Goal: Navigation & Orientation: Find specific page/section

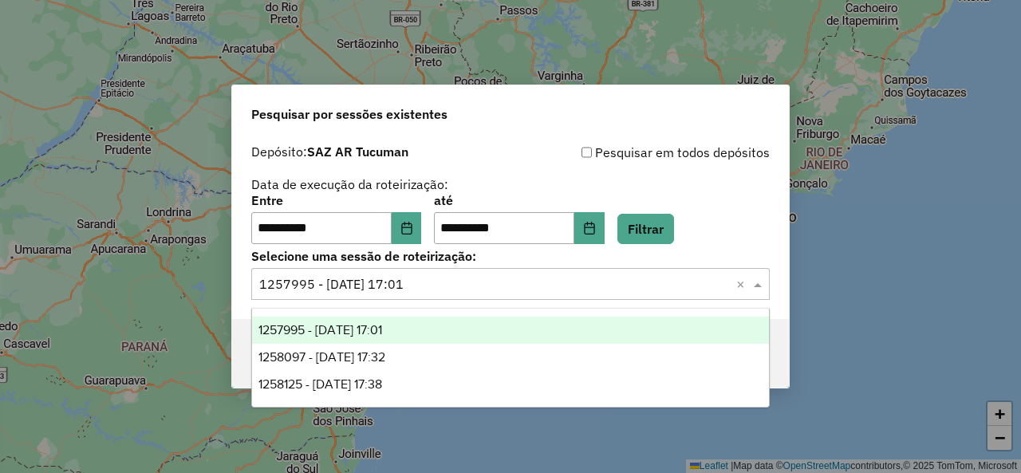
click at [763, 282] on span at bounding box center [760, 283] width 20 height 19
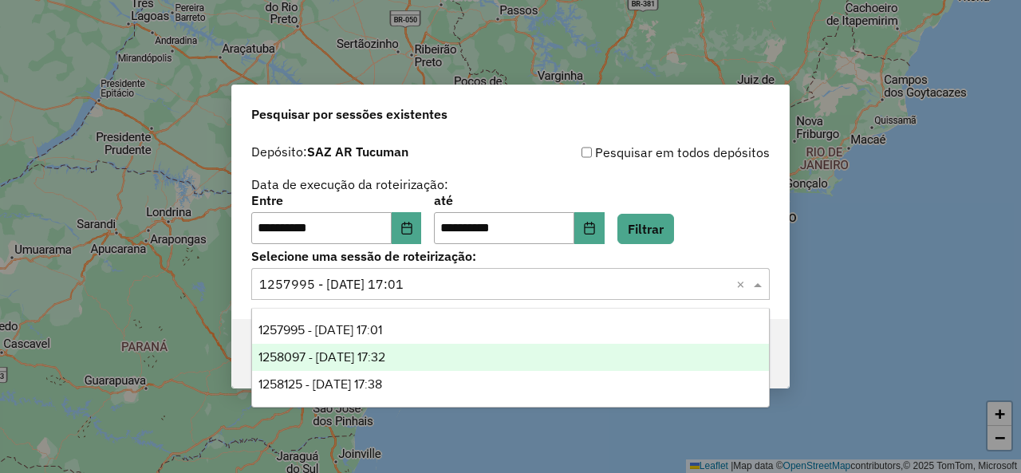
click at [385, 358] on span "1258097 - 03/09/2025 17:32" at bounding box center [322, 357] width 127 height 14
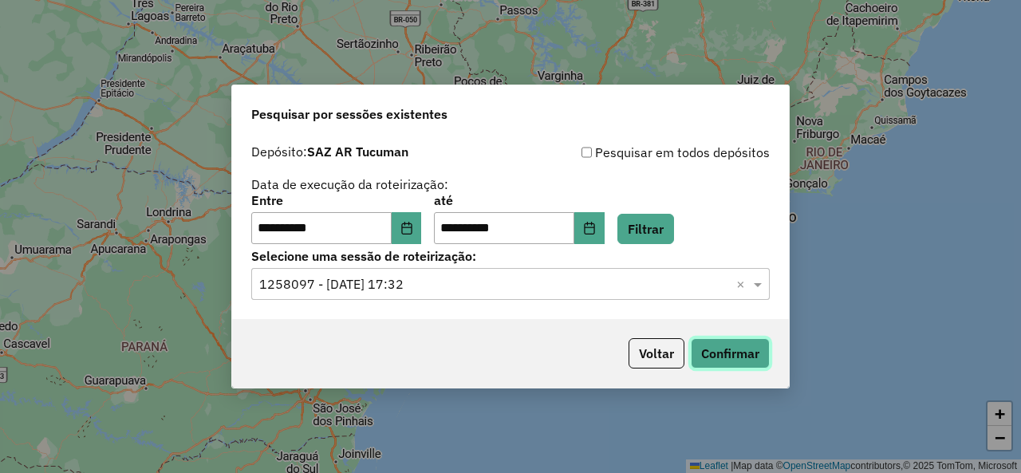
click at [753, 345] on button "Confirmar" at bounding box center [730, 353] width 79 height 30
click at [674, 219] on button "Filtrar" at bounding box center [646, 229] width 57 height 30
click at [764, 282] on span at bounding box center [760, 283] width 20 height 19
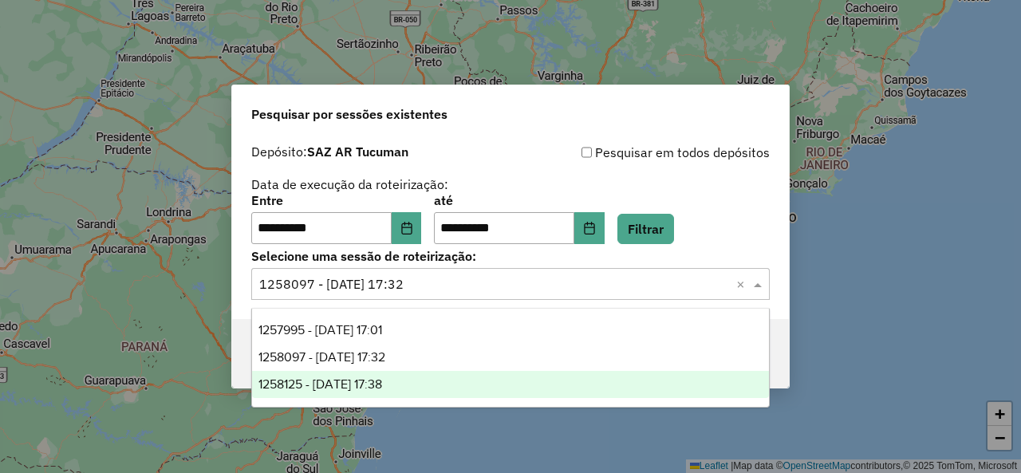
click at [488, 371] on div "1258125 - 03/09/2025 17:38" at bounding box center [510, 384] width 516 height 27
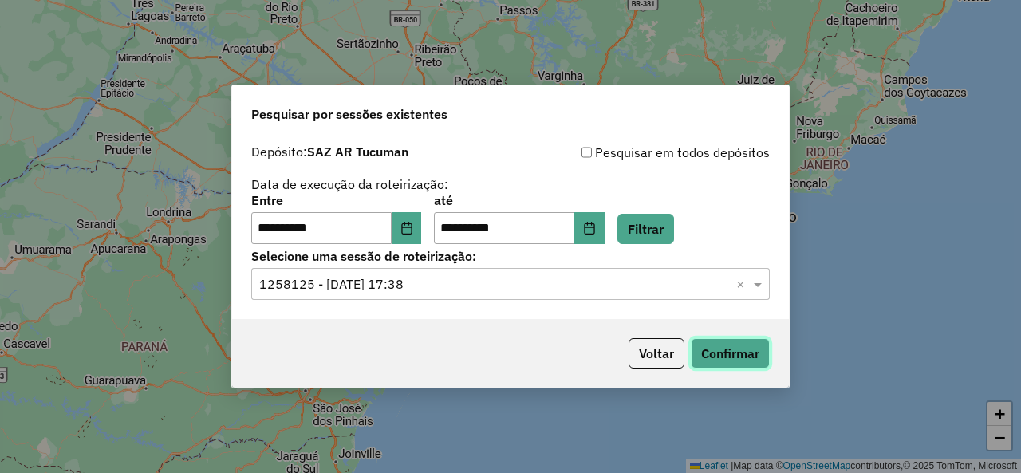
click at [721, 350] on button "Confirmar" at bounding box center [730, 353] width 79 height 30
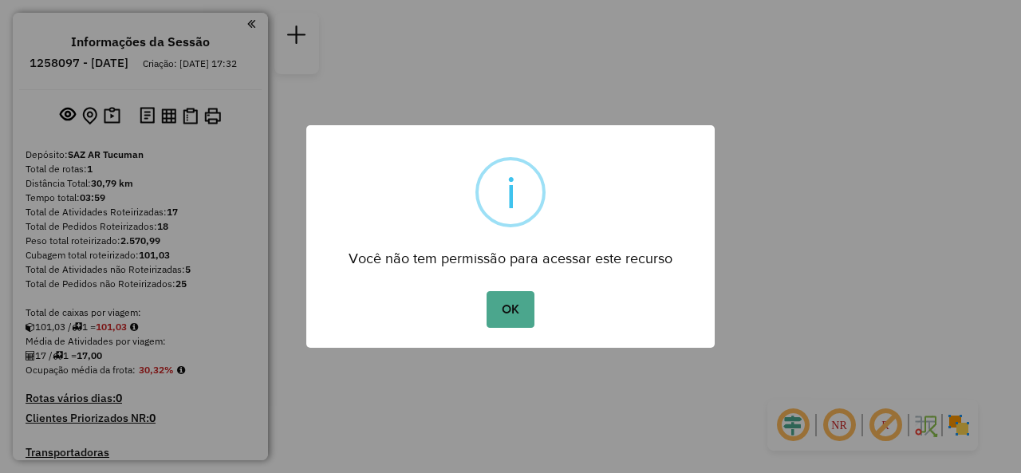
click at [762, 206] on div "× i Você não tem permissão para acessar este recurso OK No Cancel" at bounding box center [510, 236] width 1021 height 473
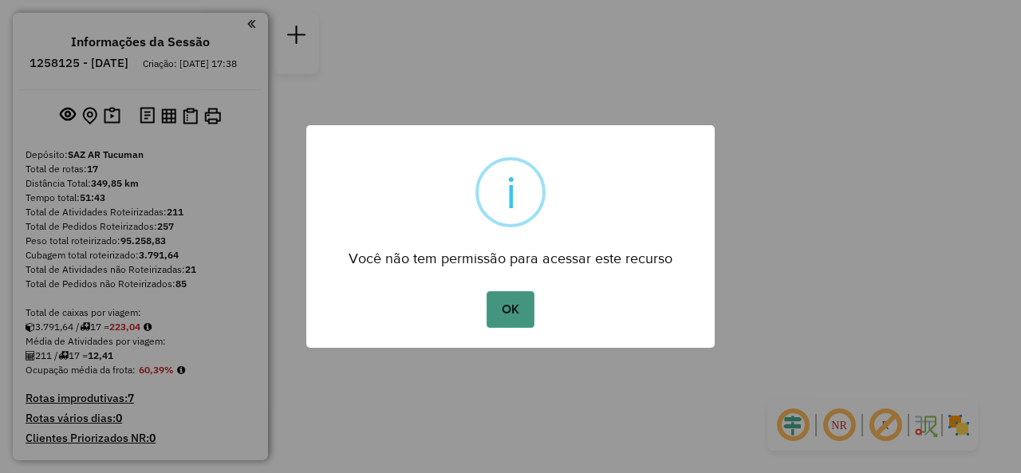
click at [517, 309] on button "OK" at bounding box center [510, 309] width 47 height 37
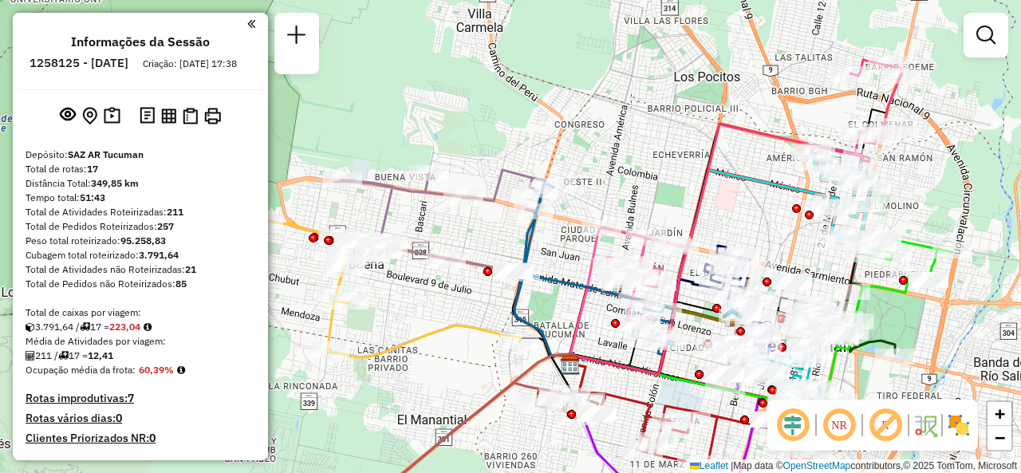
drag, startPoint x: 511, startPoint y: 134, endPoint x: 666, endPoint y: 215, distance: 175.6
click at [666, 215] on div "Janela de atendimento Grade de atendimento Capacidade Transportadoras Veículos …" at bounding box center [510, 236] width 1021 height 473
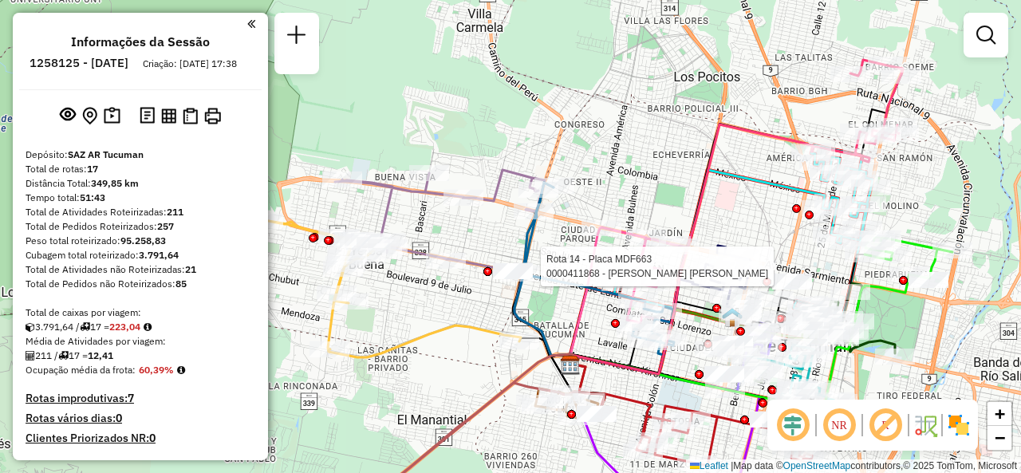
click at [770, 208] on div "Rota 14 - Placa MDF663 0000411868 - GALVAN JUAN ALBERTO Janela de atendimento G…" at bounding box center [510, 236] width 1021 height 473
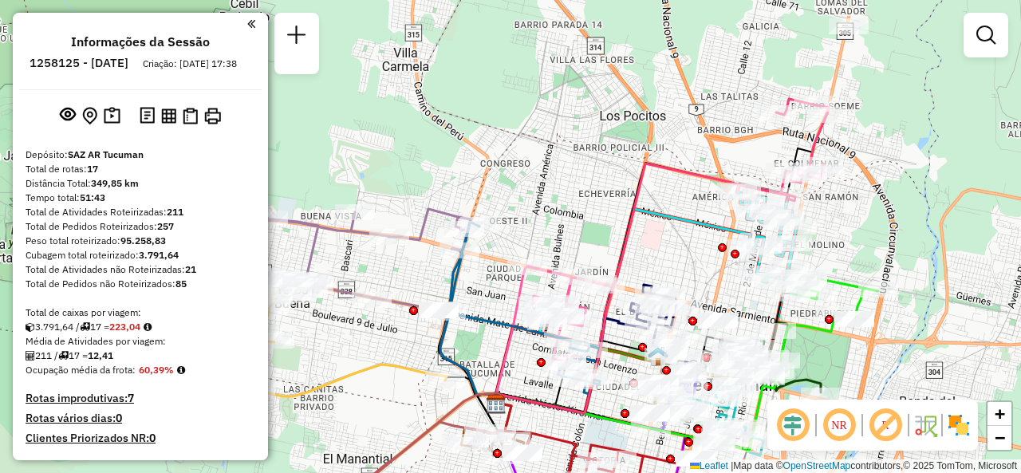
drag, startPoint x: 780, startPoint y: 228, endPoint x: 701, endPoint y: 264, distance: 86.0
click at [703, 266] on div "Janela de atendimento Grade de atendimento Capacidade Transportadoras Veículos …" at bounding box center [510, 236] width 1021 height 473
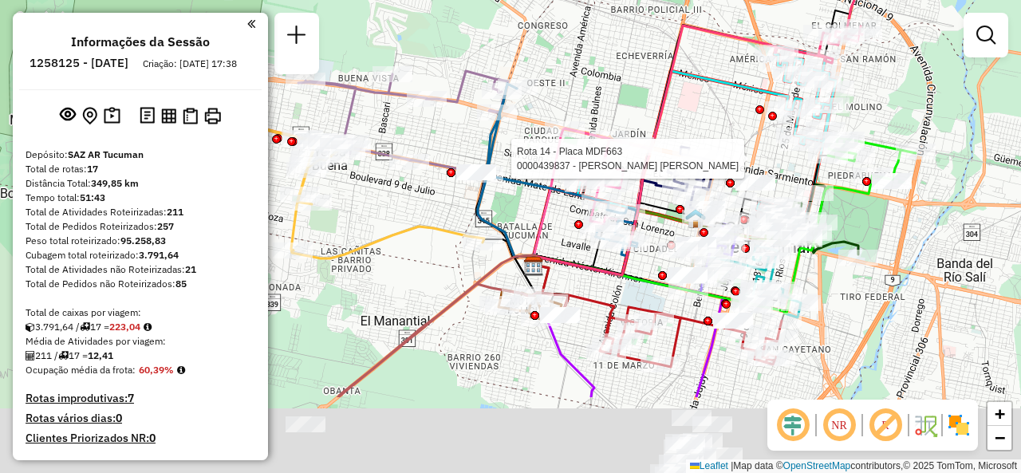
drag, startPoint x: 644, startPoint y: 206, endPoint x: 656, endPoint y: -1, distance: 207.0
click at [656, 0] on div "Rota 14 - Placa MDF663 0000439837 - AVILA ENRIQUE GASTON Janela de atendimento …" at bounding box center [510, 236] width 1021 height 473
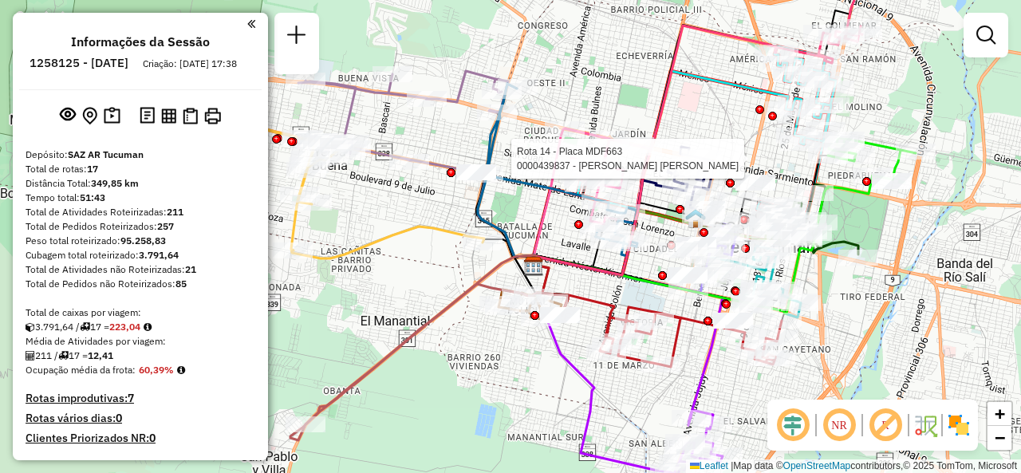
click at [428, 270] on div "Rota 14 - Placa MDF663 0000439837 - AVILA ENRIQUE GASTON Janela de atendimento …" at bounding box center [510, 236] width 1021 height 473
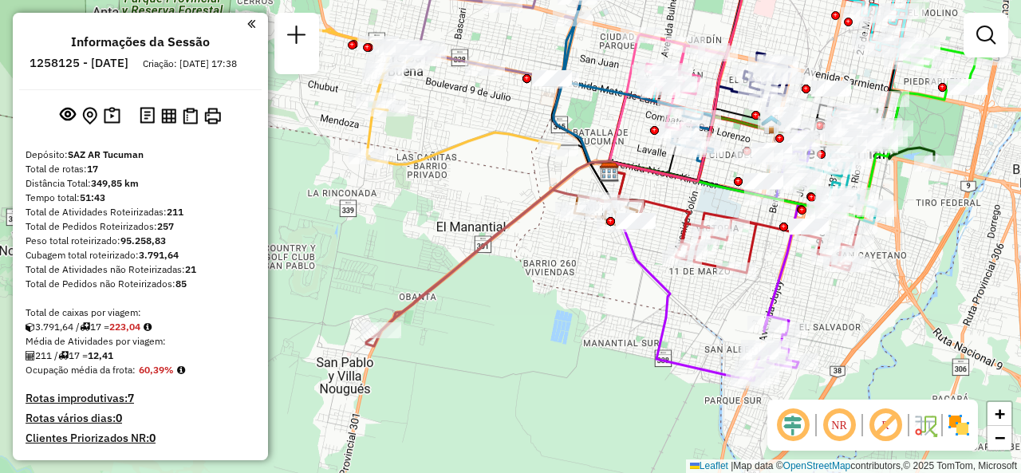
drag, startPoint x: 566, startPoint y: 266, endPoint x: 528, endPoint y: 200, distance: 75.4
click at [528, 200] on icon at bounding box center [505, 268] width 278 height 156
click at [828, 310] on div "Janela de atendimento Grade de atendimento Capacidade Transportadoras Veículos …" at bounding box center [510, 236] width 1021 height 473
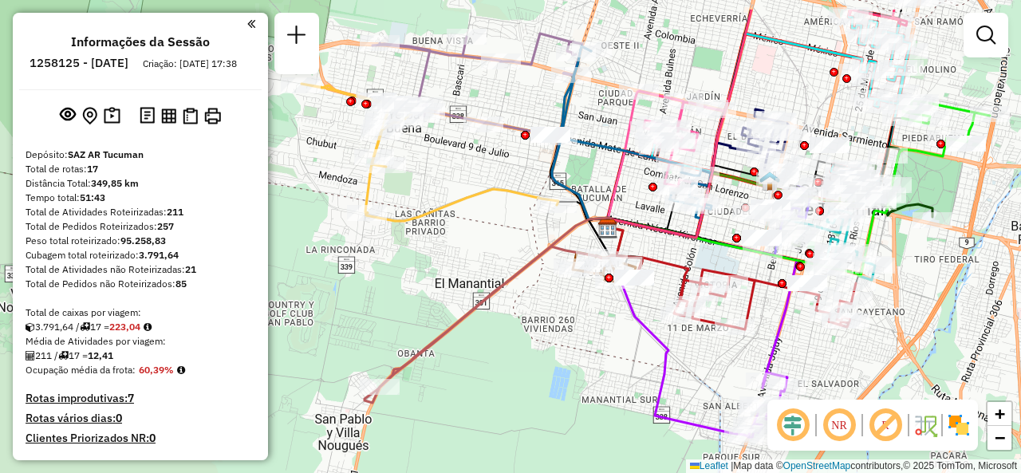
drag, startPoint x: 682, startPoint y: 183, endPoint x: 681, endPoint y: 239, distance: 56.7
click at [681, 238] on icon at bounding box center [730, 124] width 242 height 228
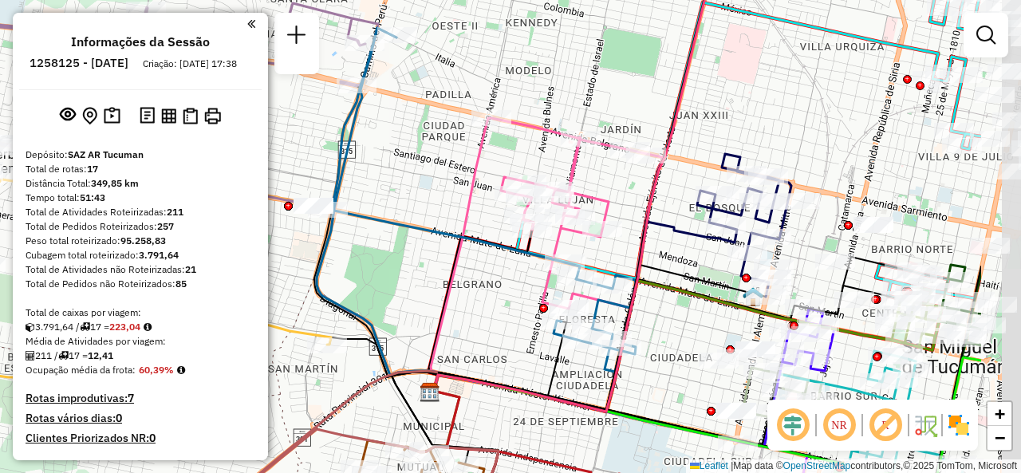
drag, startPoint x: 814, startPoint y: 204, endPoint x: 666, endPoint y: 242, distance: 152.3
click at [666, 242] on div "Janela de atendimento Grade de atendimento Capacidade Transportadoras Veículos …" at bounding box center [510, 236] width 1021 height 473
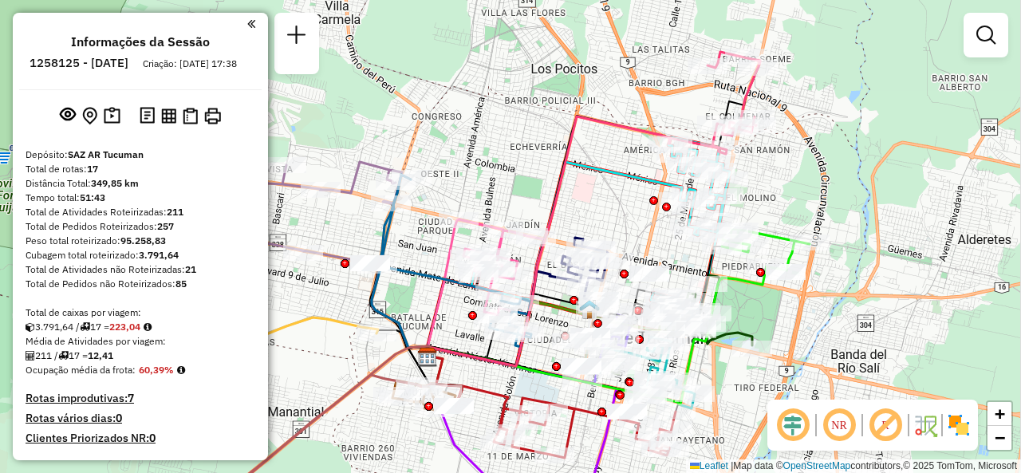
drag, startPoint x: 685, startPoint y: 109, endPoint x: 605, endPoint y: 125, distance: 81.5
click at [607, 127] on div "Janela de atendimento Grade de atendimento Capacidade Transportadoras Veículos …" at bounding box center [510, 236] width 1021 height 473
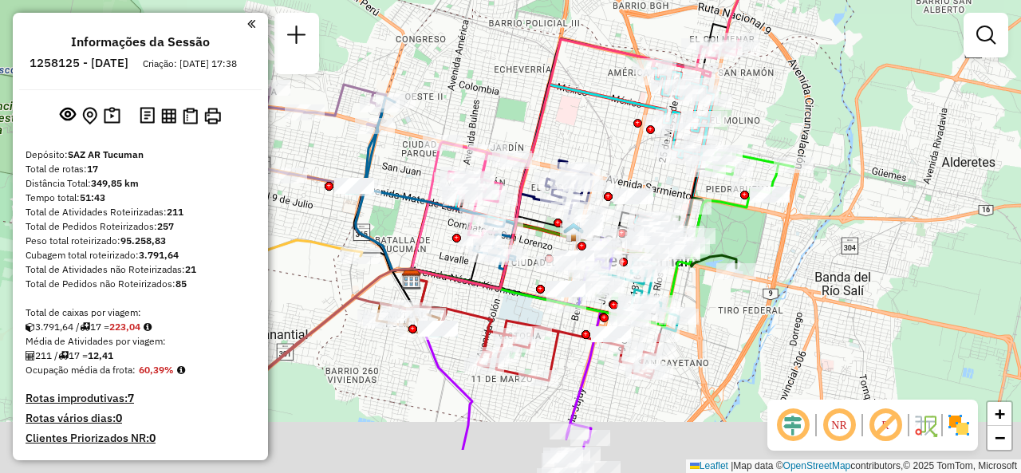
drag, startPoint x: 589, startPoint y: 223, endPoint x: 592, endPoint y: 122, distance: 100.6
click at [590, 127] on div "Janela de atendimento Grade de atendimento Capacidade Transportadoras Veículos …" at bounding box center [510, 236] width 1021 height 473
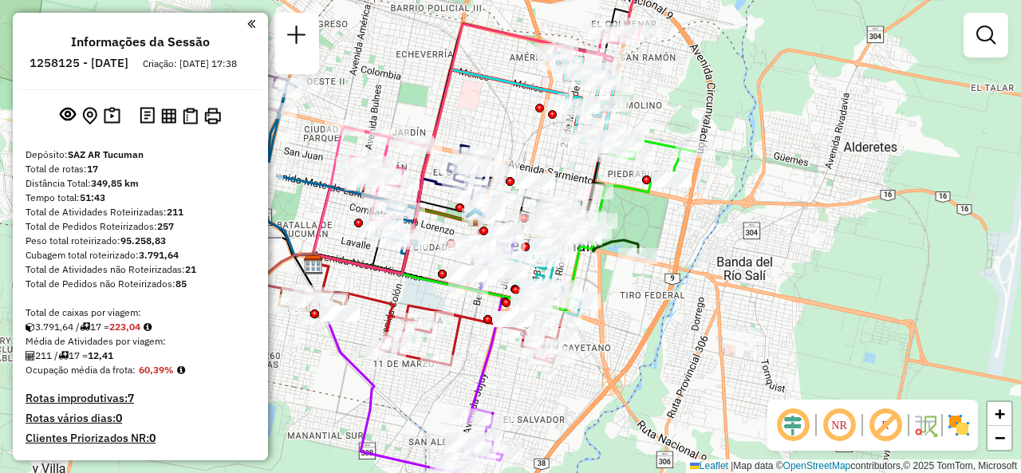
drag, startPoint x: 769, startPoint y: 117, endPoint x: 689, endPoint y: 89, distance: 84.8
click at [689, 89] on div "Janela de atendimento Grade de atendimento Capacidade Transportadoras Veículos …" at bounding box center [510, 236] width 1021 height 473
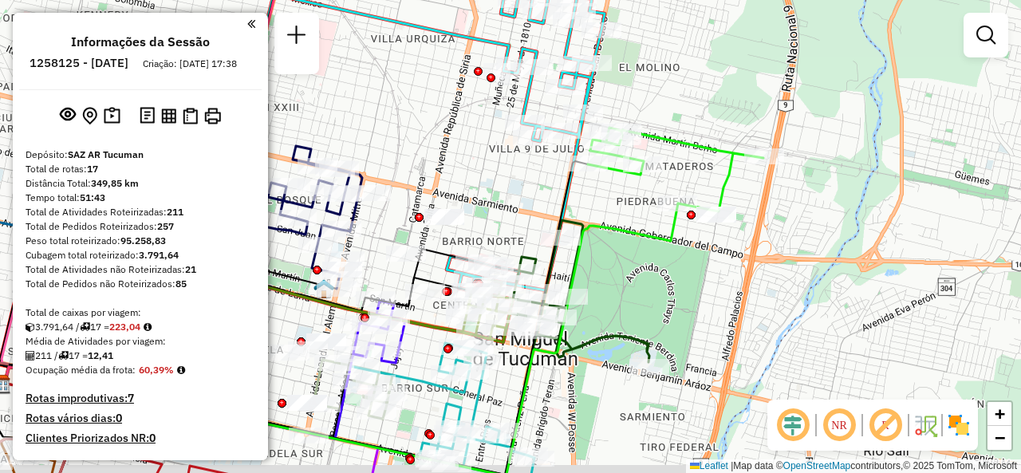
drag, startPoint x: 689, startPoint y: 106, endPoint x: 710, endPoint y: 99, distance: 22.0
click at [710, 99] on div "Janela de atendimento Grade de atendimento Capacidade Transportadoras Veículos …" at bounding box center [510, 236] width 1021 height 473
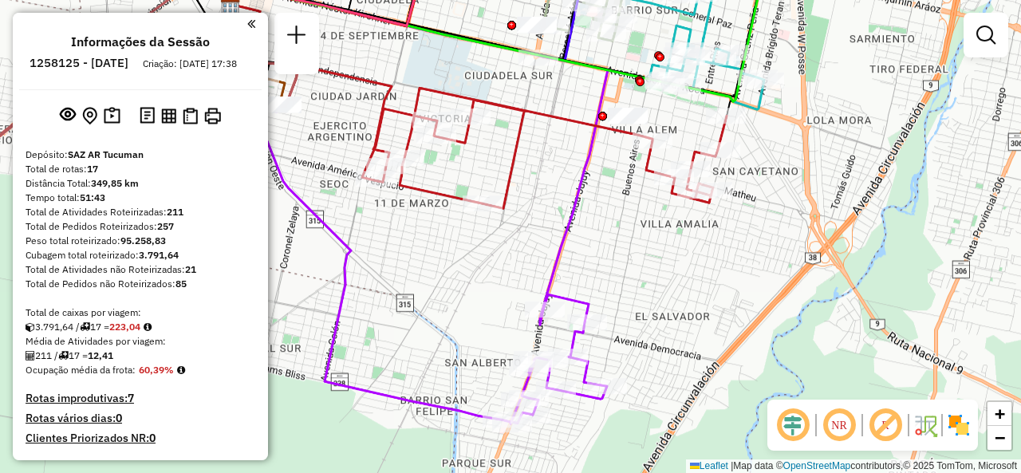
drag, startPoint x: 603, startPoint y: 296, endPoint x: 642, endPoint y: 240, distance: 67.7
click at [642, 240] on div "Janela de atendimento Grade de atendimento Capacidade Transportadoras Veículos …" at bounding box center [510, 236] width 1021 height 473
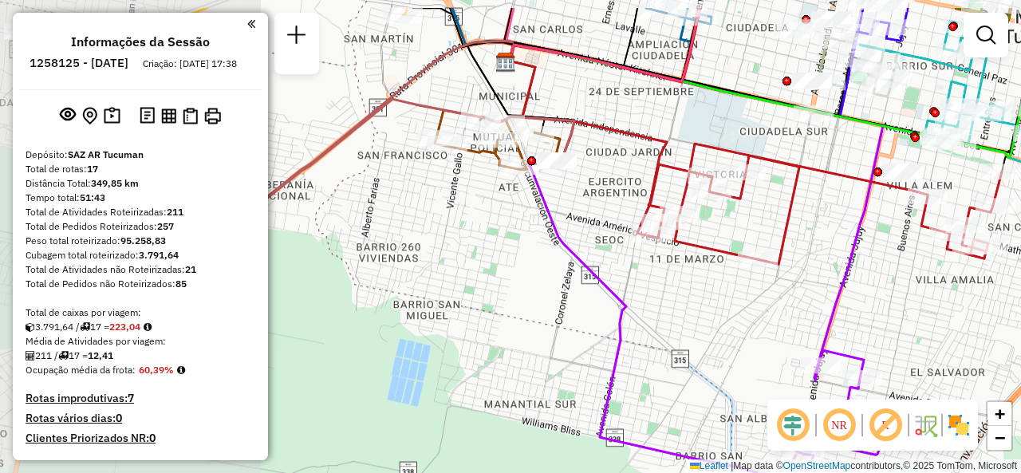
drag, startPoint x: 442, startPoint y: 291, endPoint x: 701, endPoint y: 339, distance: 262.9
click at [701, 339] on div "Janela de atendimento Grade de atendimento Capacidade Transportadoras Veículos …" at bounding box center [510, 236] width 1021 height 473
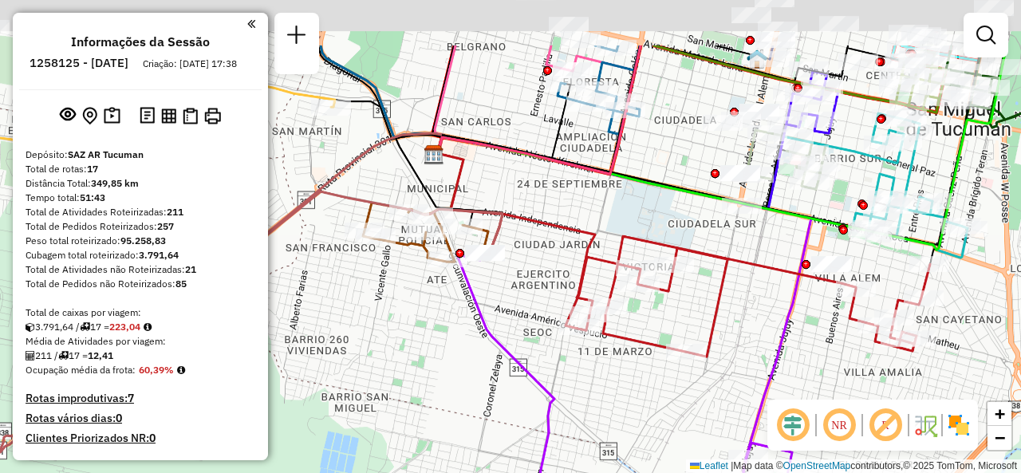
drag, startPoint x: 640, startPoint y: 188, endPoint x: 416, endPoint y: 290, distance: 245.3
click at [519, 332] on div "Janela de atendimento Grade de atendimento Capacidade Transportadoras Veículos …" at bounding box center [510, 236] width 1021 height 473
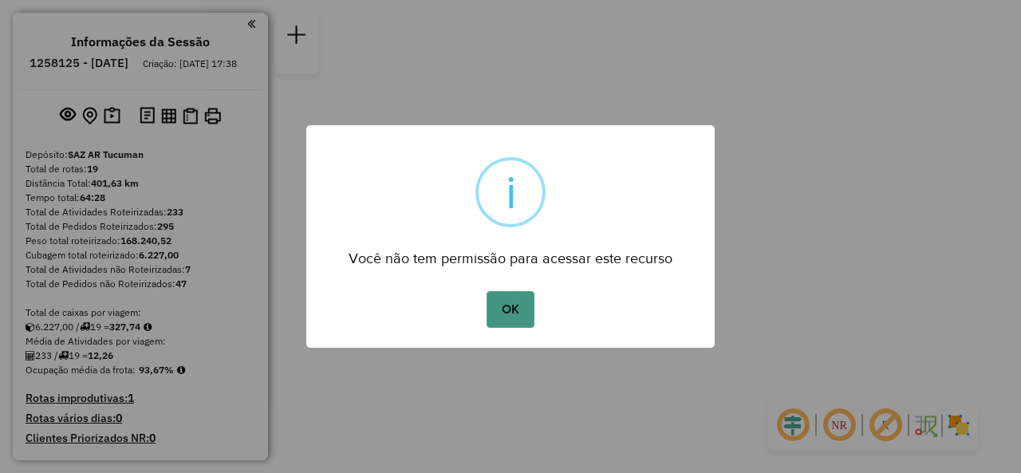
click at [512, 294] on button "OK" at bounding box center [510, 309] width 47 height 37
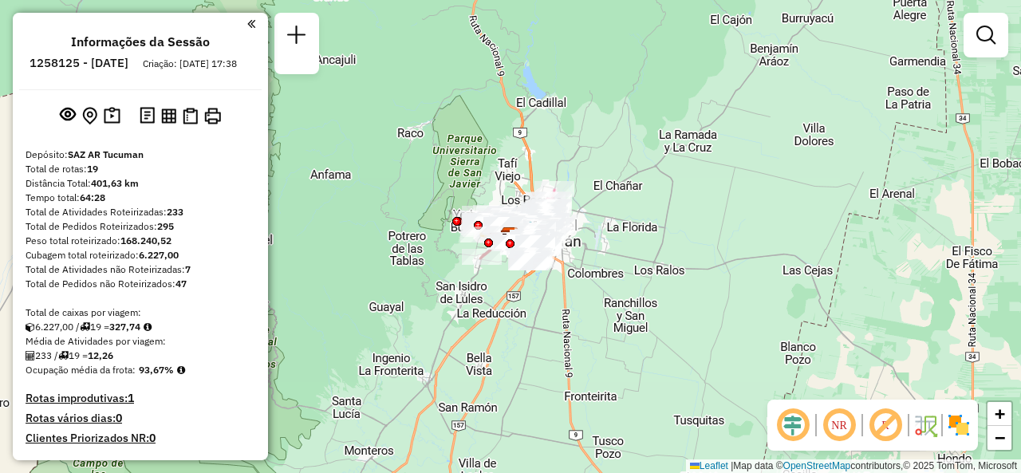
drag, startPoint x: 512, startPoint y: 294, endPoint x: 477, endPoint y: 291, distance: 35.3
click at [513, 295] on div "Janela de atendimento Grade de atendimento Capacidade Transportadoras Veículos …" at bounding box center [510, 236] width 1021 height 473
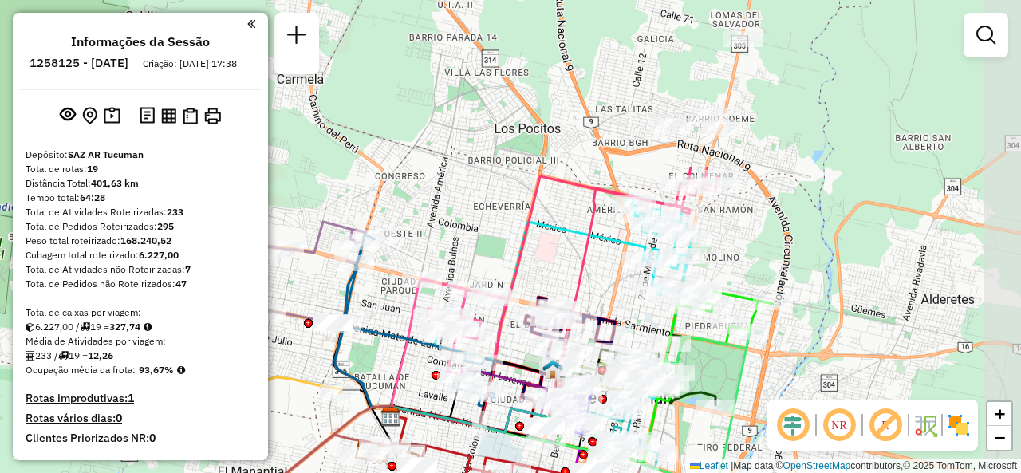
drag, startPoint x: 664, startPoint y: 29, endPoint x: 554, endPoint y: 265, distance: 260.6
click at [511, 235] on div "Janela de atendimento Grade de atendimento Capacidade Transportadoras Veículos …" at bounding box center [510, 236] width 1021 height 473
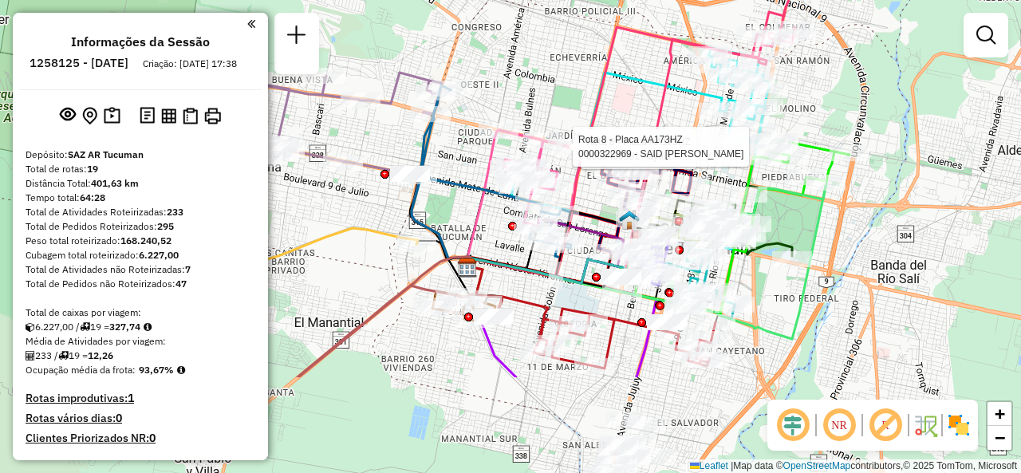
drag, startPoint x: 760, startPoint y: 366, endPoint x: 851, endPoint y: 177, distance: 209.8
click at [851, 177] on div "Rota 8 - Placa AA173HZ 0000469961 - ayala Rota 8 - Placa AA173HZ 0000322969 - S…" at bounding box center [510, 236] width 1021 height 473
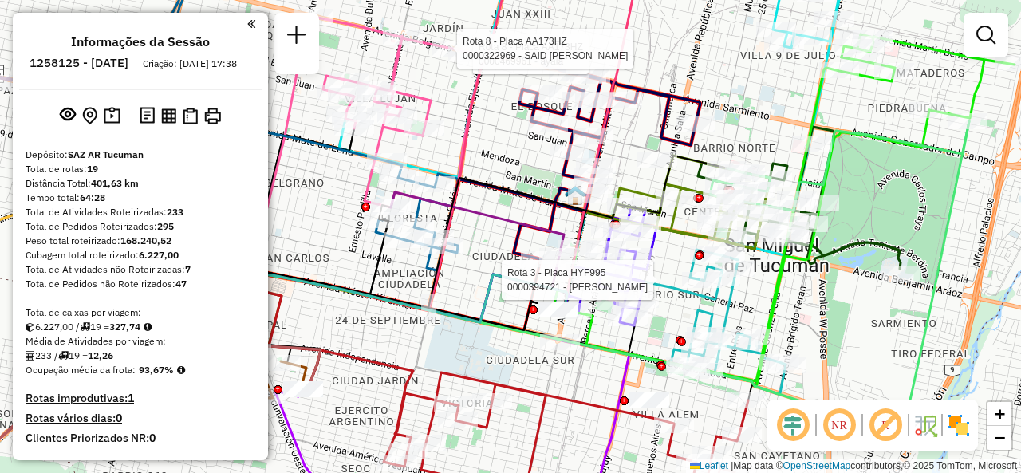
click at [530, 148] on div "Rota 8 - Placa AA173HZ 0000469961 - ayala Rota 8 - Placa AA173HZ 0000322969 - S…" at bounding box center [510, 236] width 1021 height 473
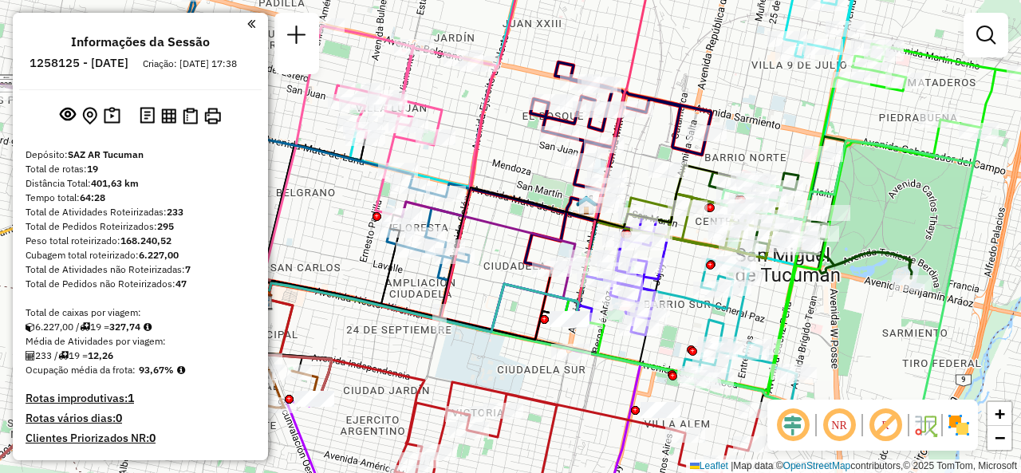
drag, startPoint x: 511, startPoint y: 148, endPoint x: 552, endPoint y: 180, distance: 51.9
click at [552, 180] on div "Janela de atendimento Grade de atendimento Capacidade Transportadoras Veículos …" at bounding box center [510, 236] width 1021 height 473
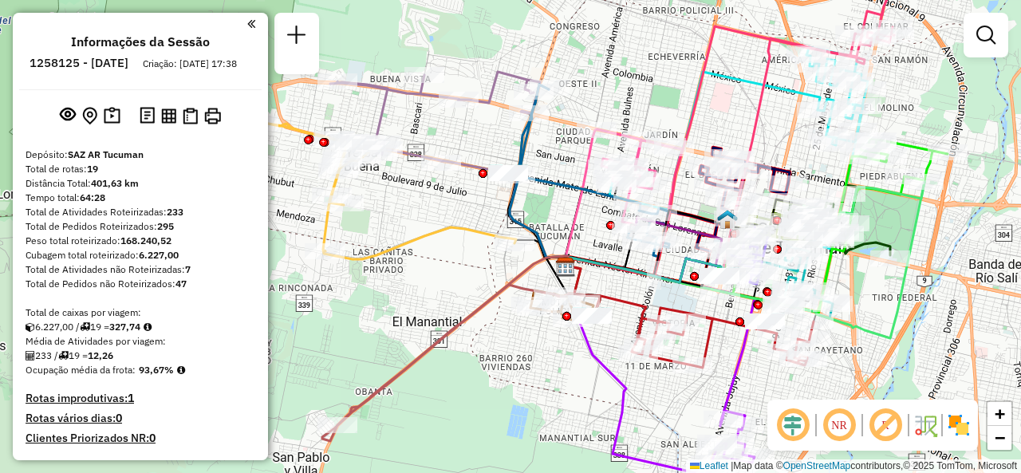
drag, startPoint x: 441, startPoint y: 210, endPoint x: 574, endPoint y: 221, distance: 132.9
click at [574, 221] on icon at bounding box center [582, 197] width 30 height 137
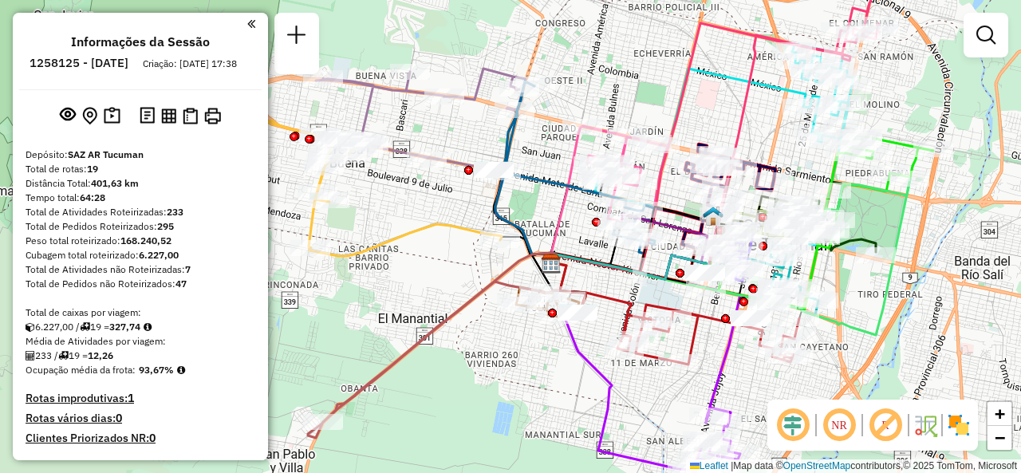
drag, startPoint x: 589, startPoint y: 214, endPoint x: 501, endPoint y: 234, distance: 90.0
click at [501, 236] on div "Janela de atendimento Grade de atendimento Capacidade Transportadoras Veículos …" at bounding box center [510, 236] width 1021 height 473
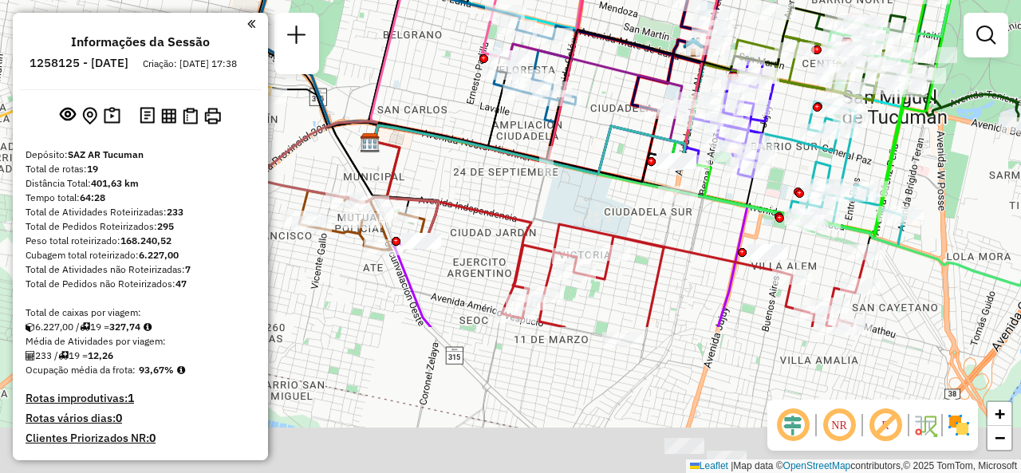
drag, startPoint x: 547, startPoint y: 321, endPoint x: 625, endPoint y: 112, distance: 222.9
click at [625, 125] on icon at bounding box center [527, 149] width 315 height 49
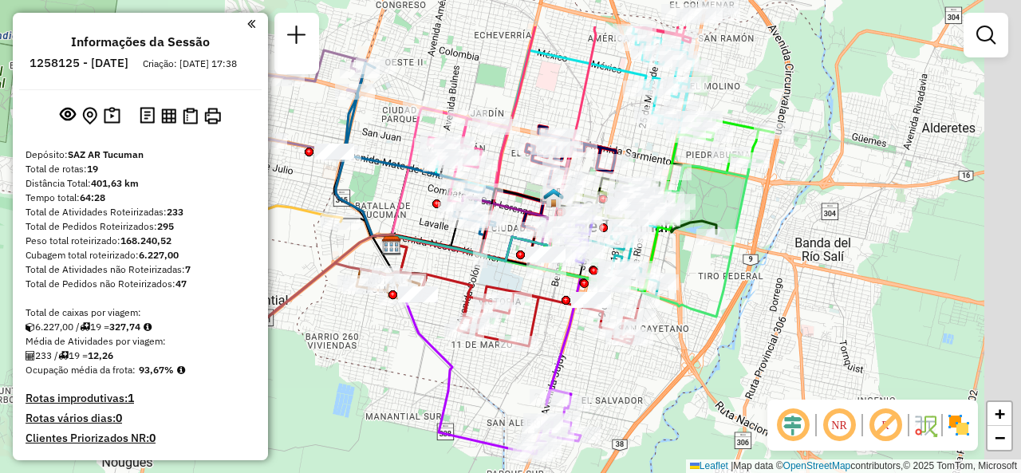
drag, startPoint x: 606, startPoint y: 269, endPoint x: 555, endPoint y: 342, distance: 89.9
click at [555, 342] on icon at bounding box center [487, 320] width 188 height 168
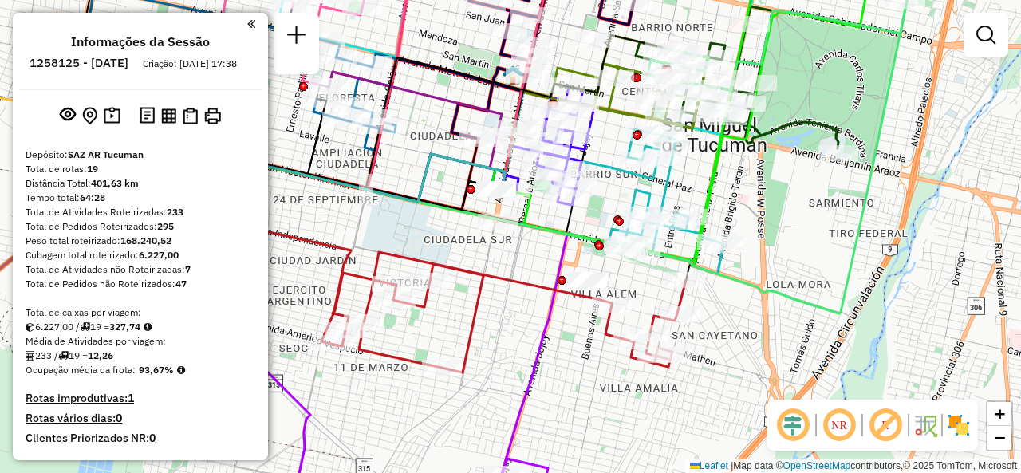
click at [471, 186] on div at bounding box center [471, 189] width 9 height 9
click at [396, 235] on div "Janela de atendimento Grade de atendimento Capacidade Transportadoras Veículos …" at bounding box center [510, 236] width 1021 height 473
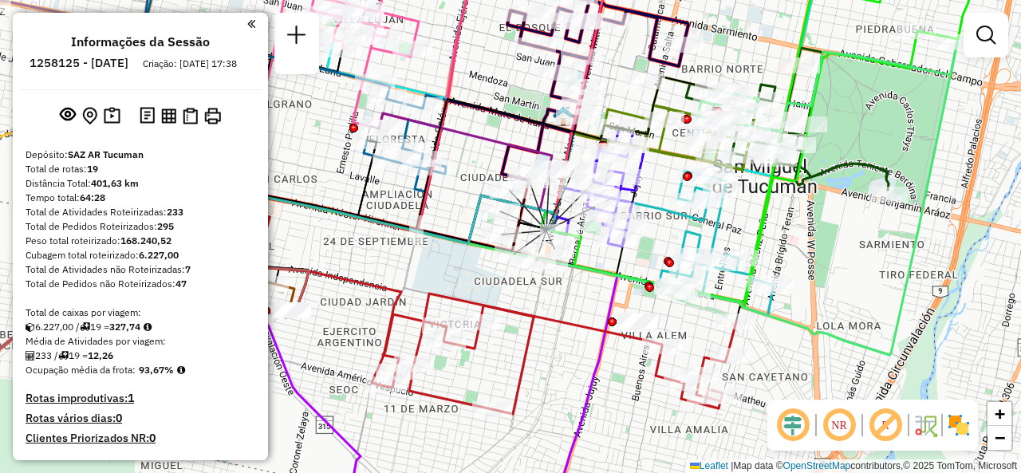
drag, startPoint x: 406, startPoint y: 227, endPoint x: 460, endPoint y: 271, distance: 69.2
click at [460, 271] on div "Janela de atendimento Grade de atendimento Capacidade Transportadoras Veículos …" at bounding box center [510, 236] width 1021 height 473
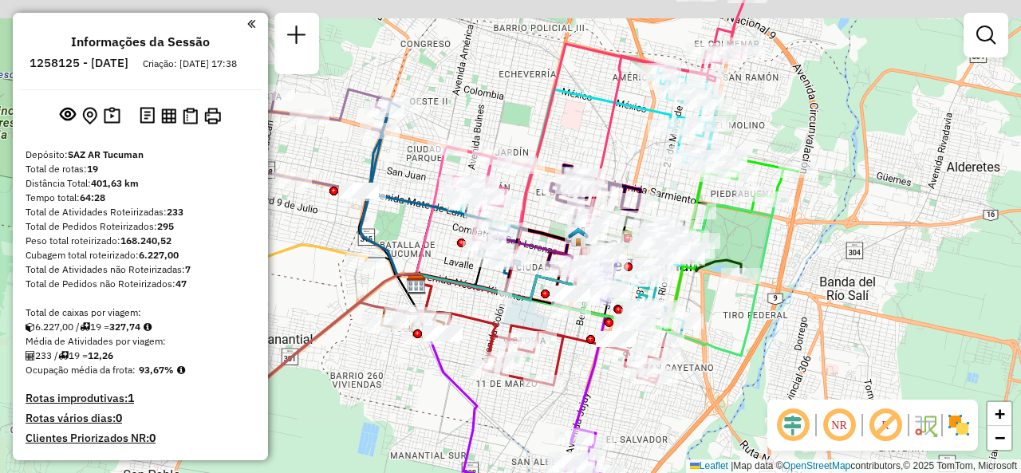
drag, startPoint x: 385, startPoint y: 239, endPoint x: 432, endPoint y: 277, distance: 60.8
click at [432, 277] on icon at bounding box center [495, 287] width 157 height 25
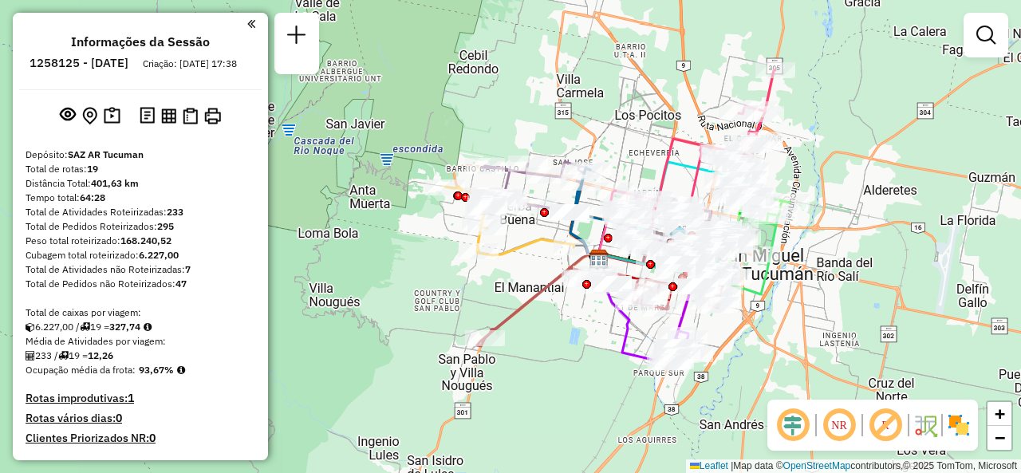
click at [469, 290] on div "Janela de atendimento Grade de atendimento Capacidade Transportadoras Veículos …" at bounding box center [510, 236] width 1021 height 473
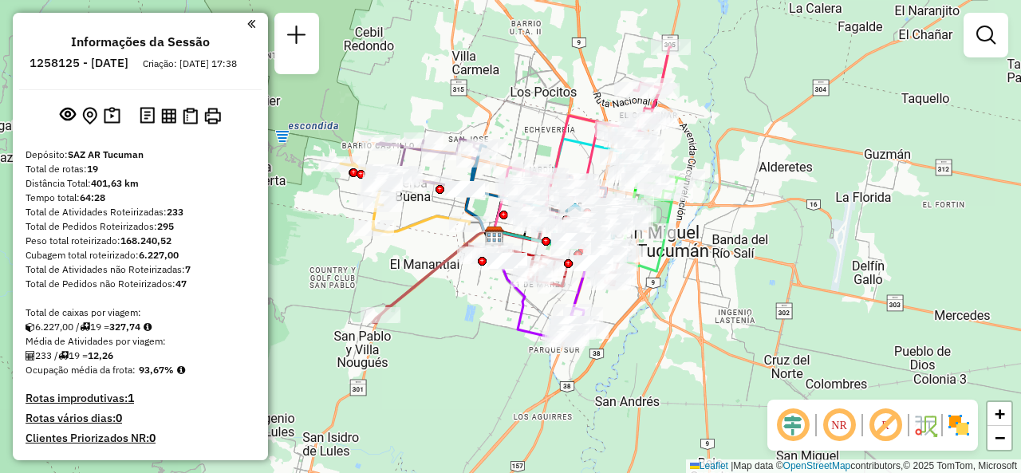
drag, startPoint x: 515, startPoint y: 298, endPoint x: 402, endPoint y: 270, distance: 116.7
click at [402, 270] on div "Janela de atendimento Grade de atendimento Capacidade Transportadoras Veículos …" at bounding box center [510, 236] width 1021 height 473
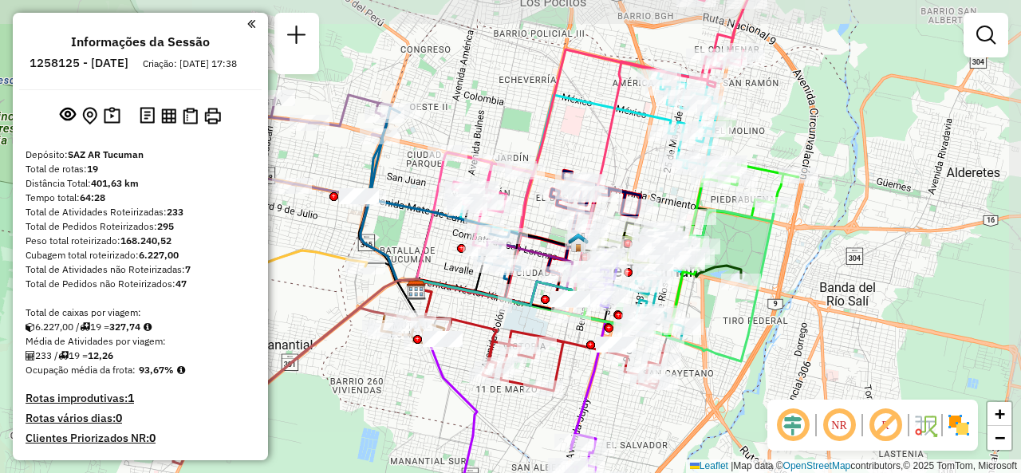
drag, startPoint x: 523, startPoint y: 47, endPoint x: 505, endPoint y: 87, distance: 43.9
click at [505, 87] on div "Janela de atendimento Grade de atendimento Capacidade Transportadoras Veículos …" at bounding box center [510, 236] width 1021 height 473
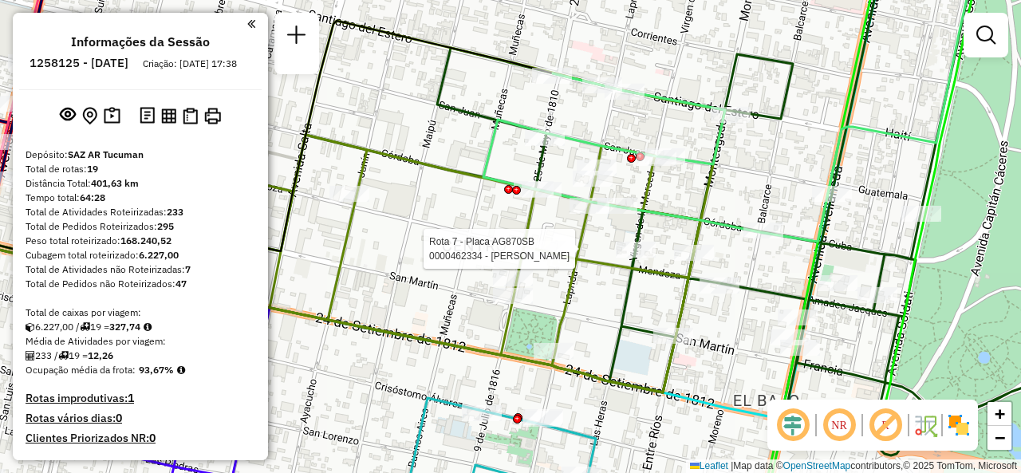
select select "**********"
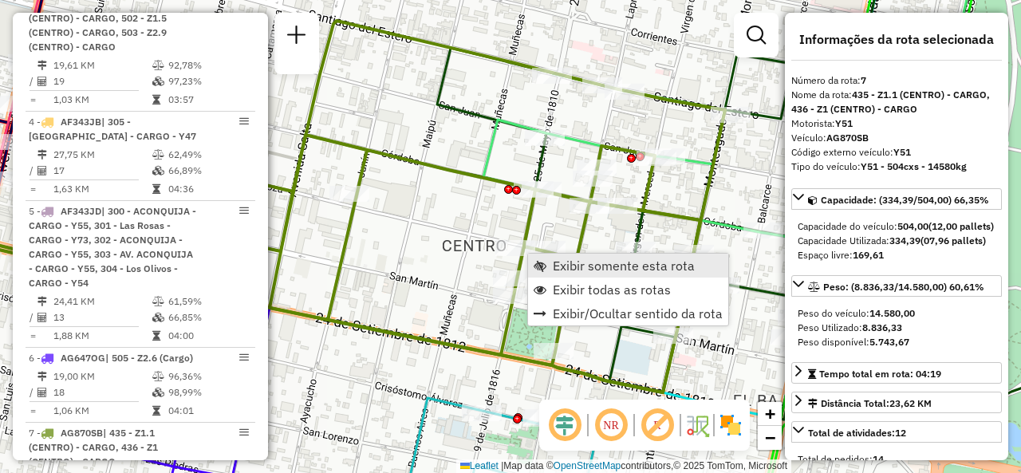
scroll to position [1246, 0]
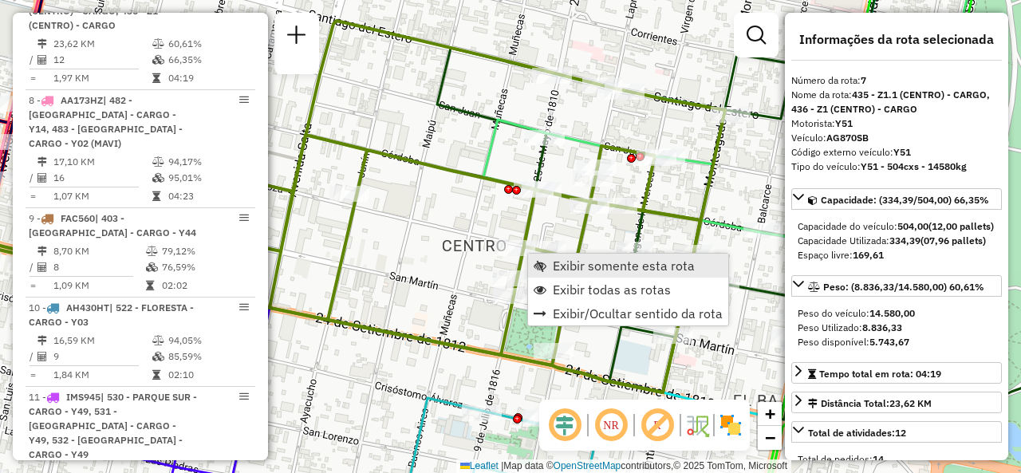
click at [549, 262] on link "Exibir somente esta rota" at bounding box center [628, 266] width 200 height 24
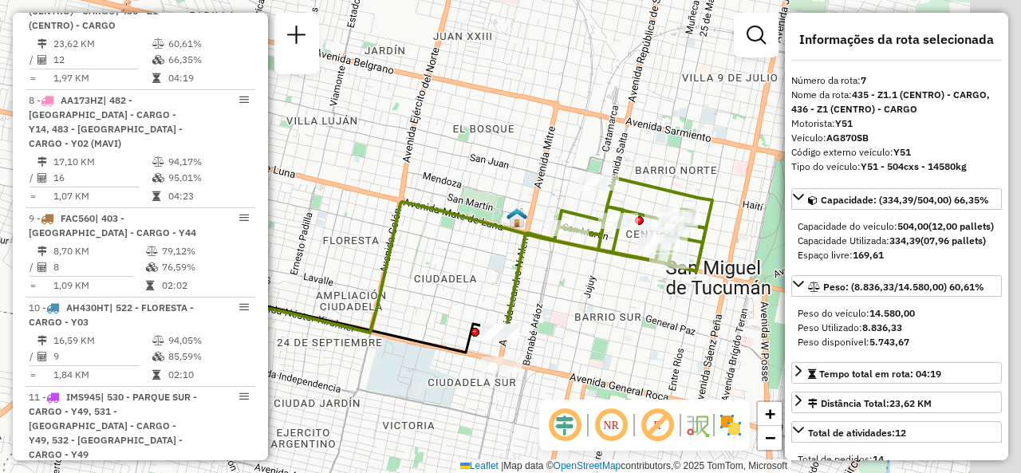
drag, startPoint x: 686, startPoint y: 227, endPoint x: 527, endPoint y: 288, distance: 170.7
click at [527, 288] on icon at bounding box center [606, 255] width 211 height 154
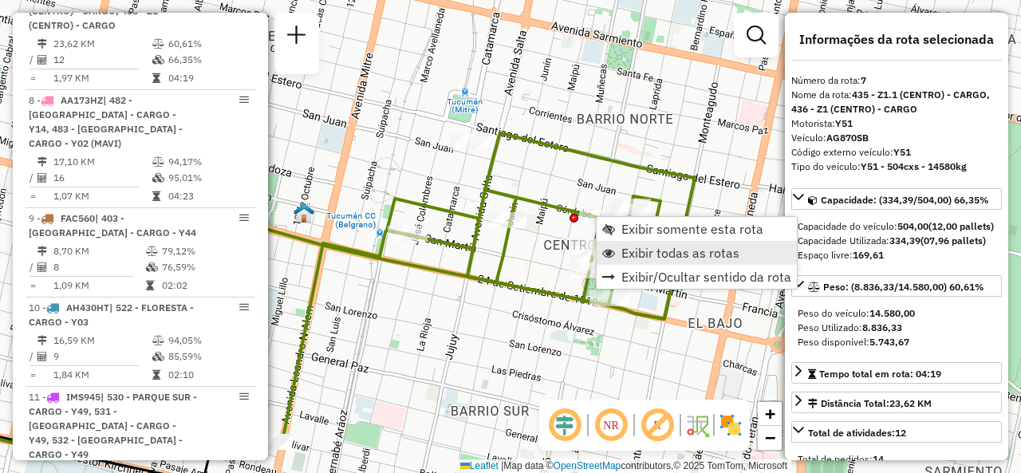
click at [616, 258] on link "Exibir todas as rotas" at bounding box center [697, 253] width 200 height 24
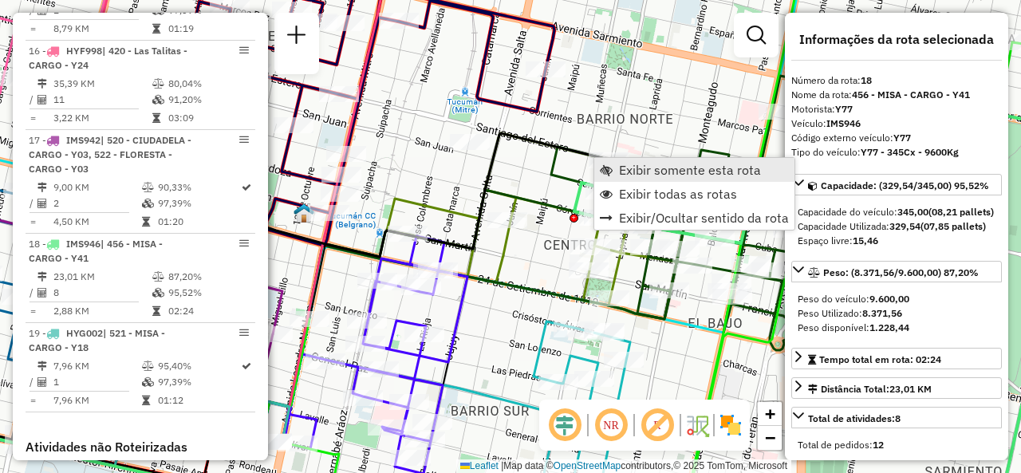
scroll to position [2327, 0]
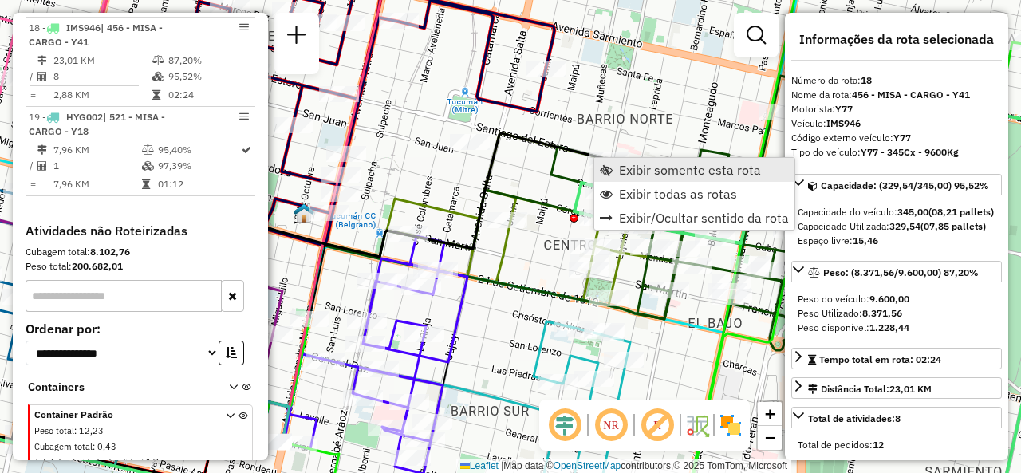
click at [612, 165] on span "Exibir somente esta rota" at bounding box center [606, 170] width 13 height 13
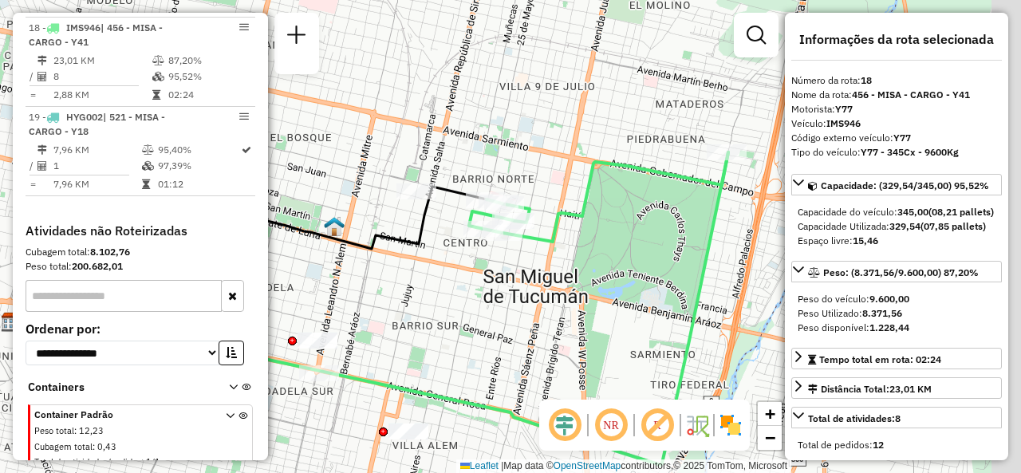
drag, startPoint x: 616, startPoint y: 208, endPoint x: 464, endPoint y: 282, distance: 169.5
click at [464, 282] on div "Janela de atendimento Grade de atendimento Capacidade Transportadoras Veículos …" at bounding box center [510, 236] width 1021 height 473
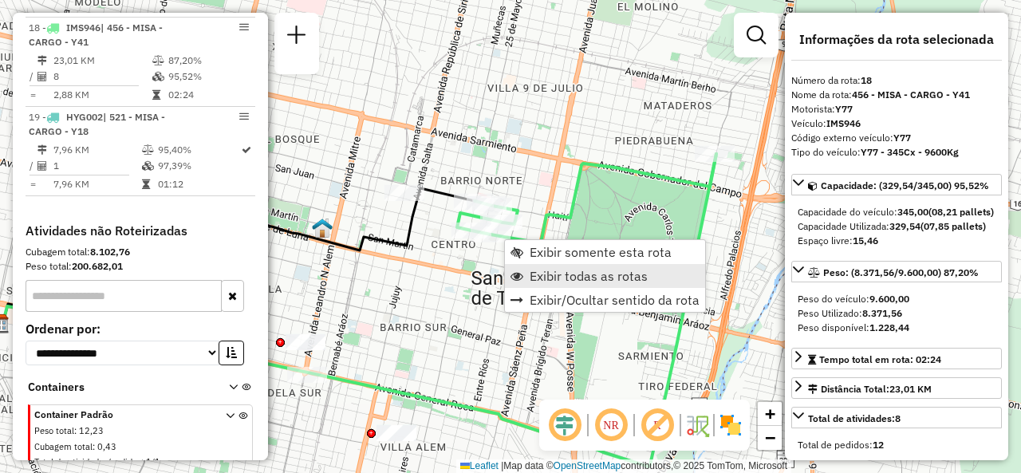
click at [522, 275] on span "Exibir todas as rotas" at bounding box center [517, 276] width 13 height 13
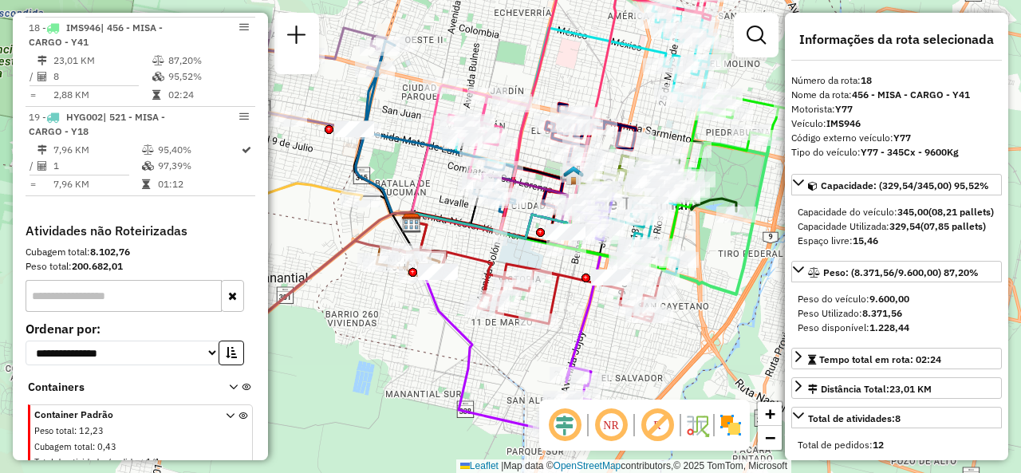
drag, startPoint x: 444, startPoint y: 101, endPoint x: 624, endPoint y: 77, distance: 181.9
click at [624, 77] on div "Janela de atendimento Grade de atendimento Capacidade Transportadoras Veículos …" at bounding box center [510, 236] width 1021 height 473
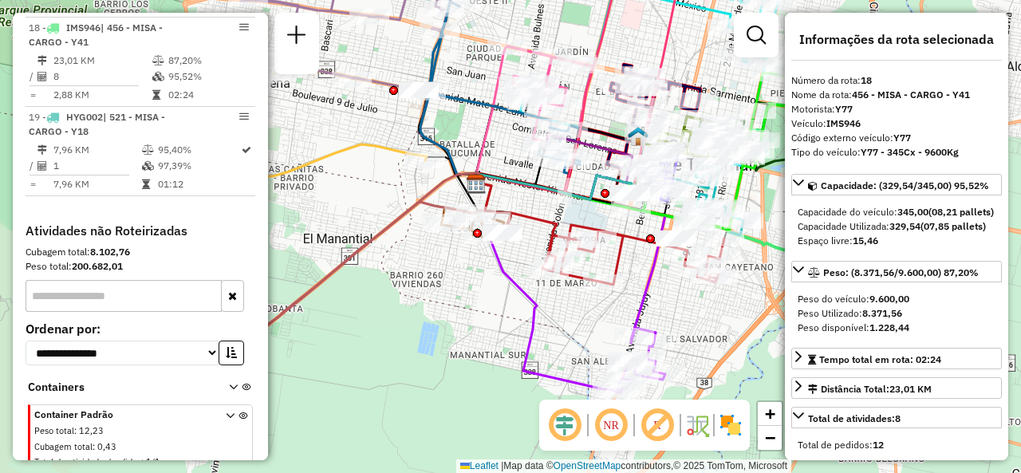
drag, startPoint x: 468, startPoint y: 357, endPoint x: 534, endPoint y: 316, distance: 77.0
click at [534, 316] on icon at bounding box center [576, 313] width 177 height 160
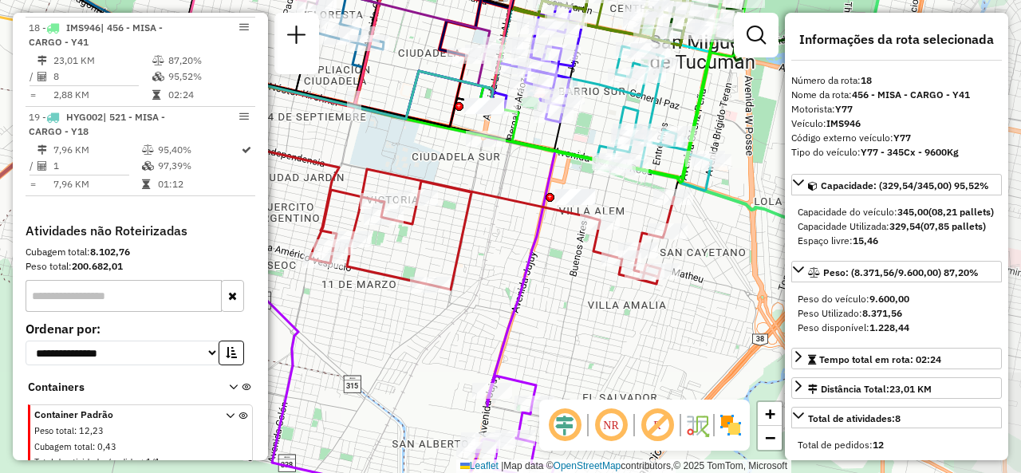
drag, startPoint x: 622, startPoint y: 270, endPoint x: 512, endPoint y: 243, distance: 112.4
click at [512, 243] on div "Janela de atendimento Grade de atendimento Capacidade Transportadoras Veículos …" at bounding box center [510, 236] width 1021 height 473
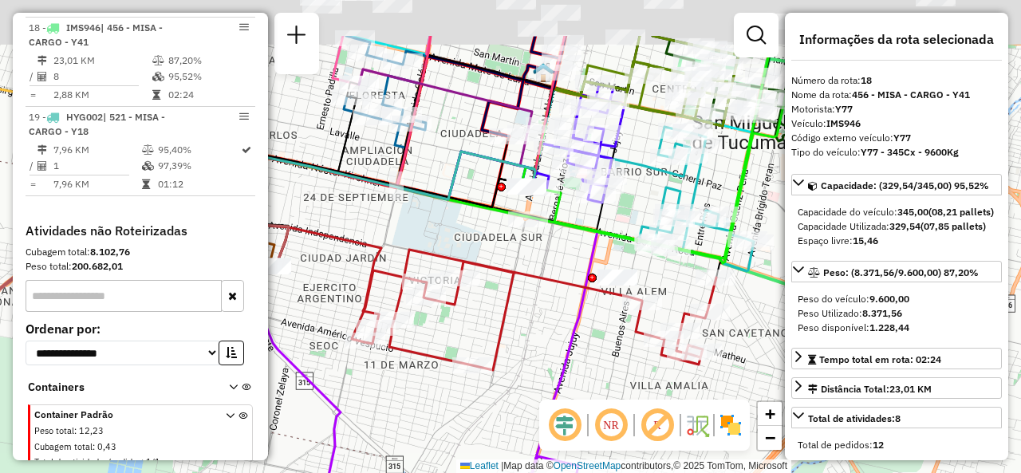
drag, startPoint x: 502, startPoint y: 173, endPoint x: 554, endPoint y: 281, distance: 119.6
click at [554, 285] on div "Janela de atendimento Grade de atendimento Capacidade Transportadoras Veículos …" at bounding box center [510, 236] width 1021 height 473
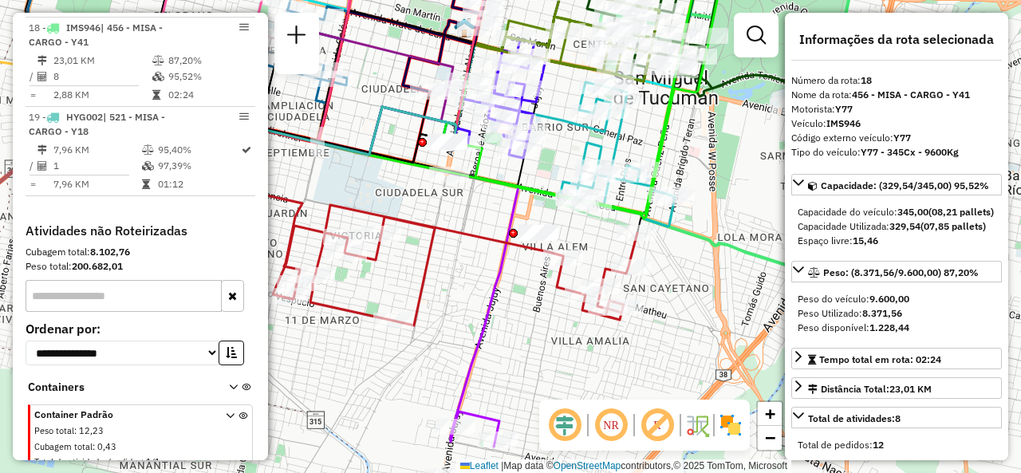
drag, startPoint x: 532, startPoint y: 287, endPoint x: 421, endPoint y: 193, distance: 145.5
click at [421, 193] on icon at bounding box center [414, 254] width 445 height 143
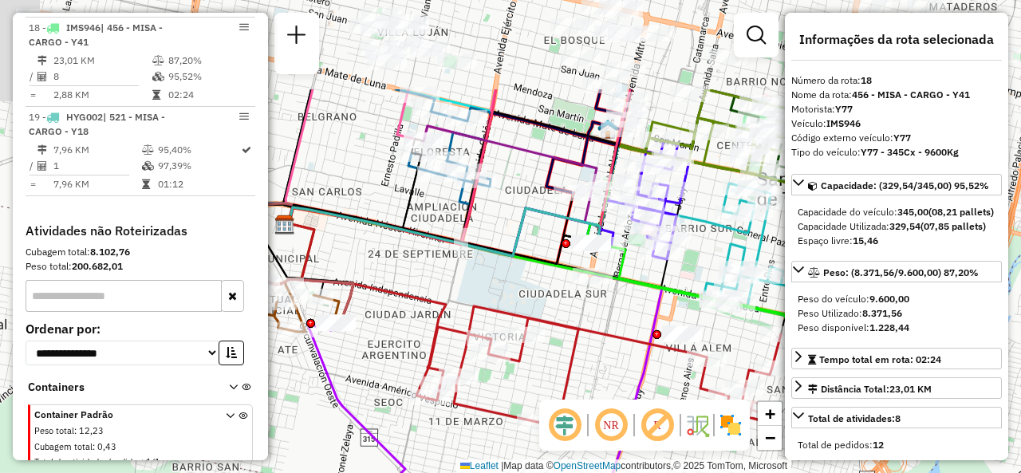
drag, startPoint x: 420, startPoint y: 251, endPoint x: 622, endPoint y: 355, distance: 227.7
click at [634, 353] on div "Janela de atendimento Grade de atendimento Capacidade Transportadoras Veículos …" at bounding box center [510, 236] width 1021 height 473
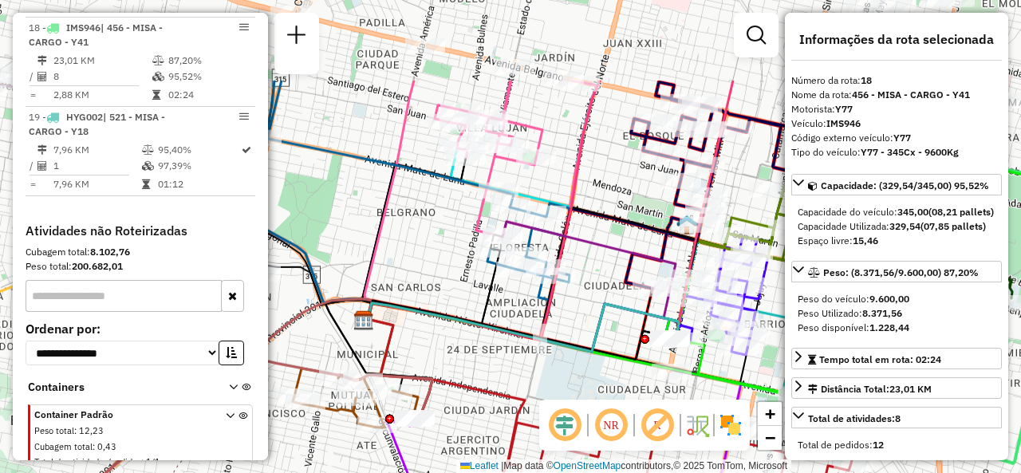
drag, startPoint x: 512, startPoint y: 235, endPoint x: 560, endPoint y: 357, distance: 131.9
click at [560, 357] on div "Janela de atendimento Grade de atendimento Capacidade Transportadoras Veículos …" at bounding box center [510, 236] width 1021 height 473
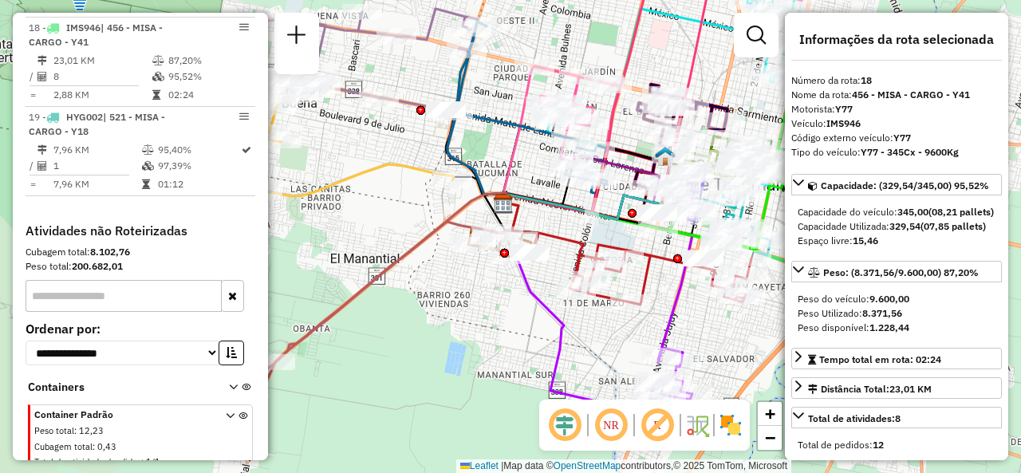
drag, startPoint x: 501, startPoint y: 101, endPoint x: 563, endPoint y: 68, distance: 70.7
click at [563, 65] on div "Janela de atendimento Grade de atendimento Capacidade Transportadoras Veículos …" at bounding box center [510, 236] width 1021 height 473
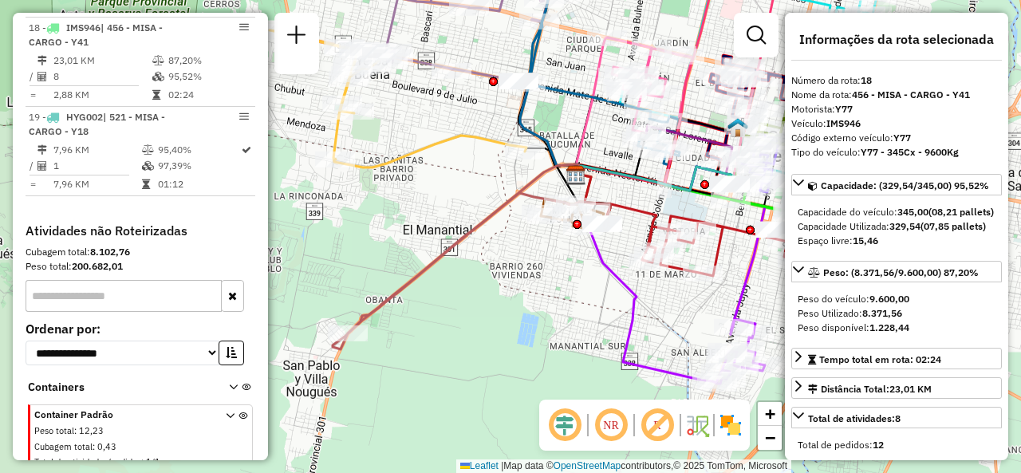
click at [572, 274] on div "Janela de atendimento Grade de atendimento Capacidade Transportadoras Veículos …" at bounding box center [510, 236] width 1021 height 473
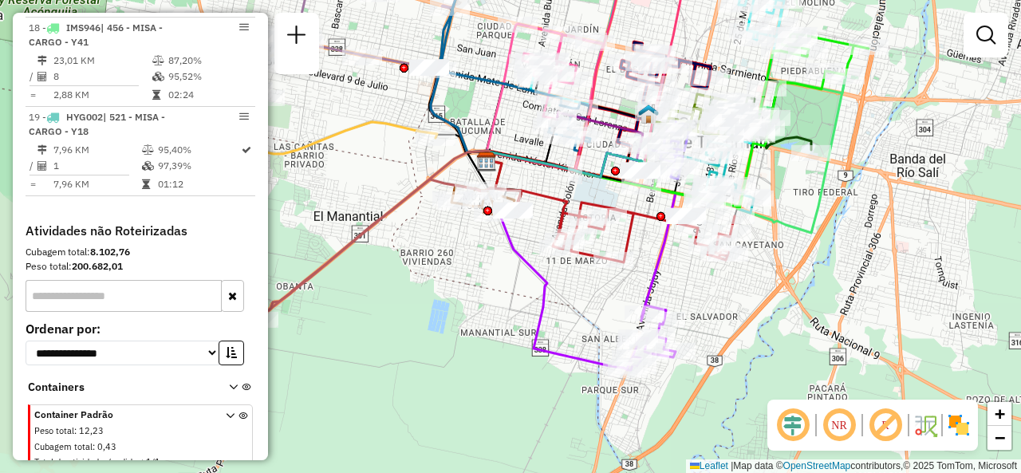
drag, startPoint x: 642, startPoint y: 179, endPoint x: 543, endPoint y: 165, distance: 99.9
click at [548, 166] on icon at bounding box center [566, 164] width 157 height 25
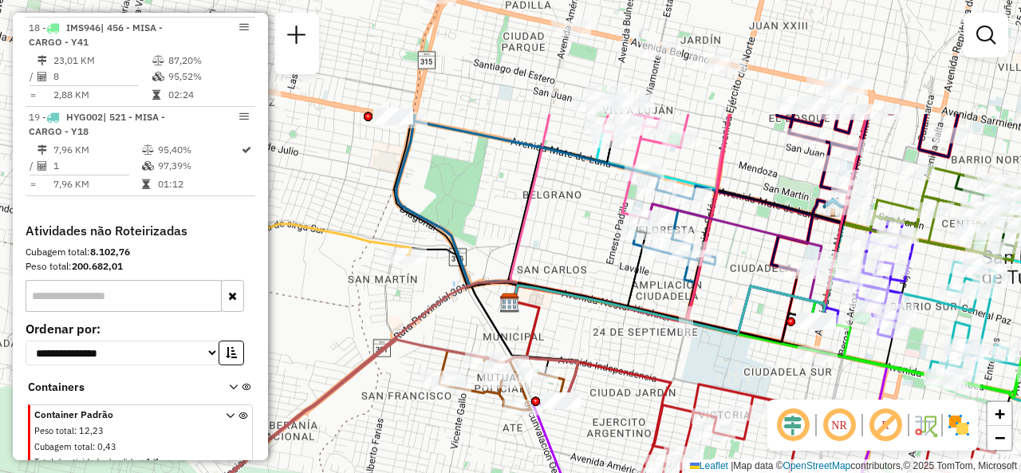
drag, startPoint x: 543, startPoint y: 79, endPoint x: 615, endPoint y: 240, distance: 176.4
click at [615, 240] on div "Janela de atendimento Grade de atendimento Capacidade Transportadoras Veículos …" at bounding box center [510, 236] width 1021 height 473
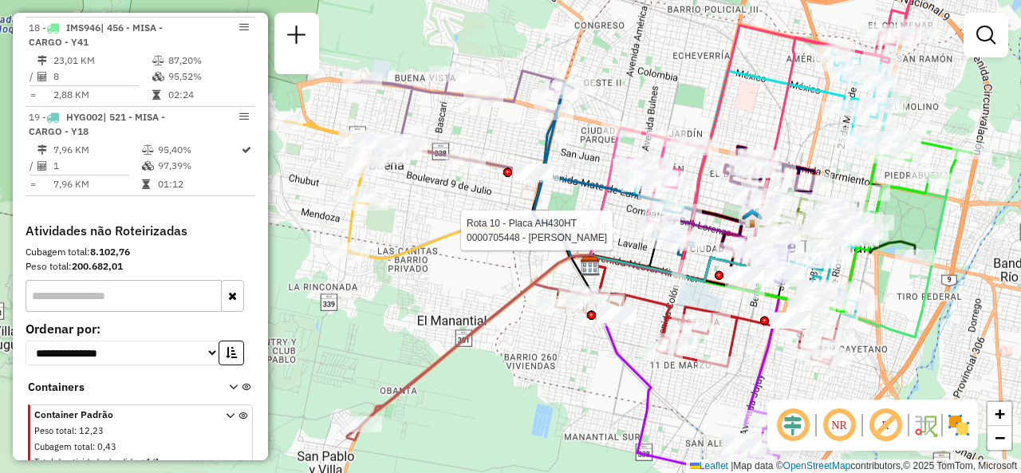
drag, startPoint x: 402, startPoint y: 293, endPoint x: 449, endPoint y: 272, distance: 51.4
click at [449, 272] on div "Rota 10 - Placa AH430HT 0000705448 - LURGO PABLO MARCELO Janela de atendimento …" at bounding box center [510, 236] width 1021 height 473
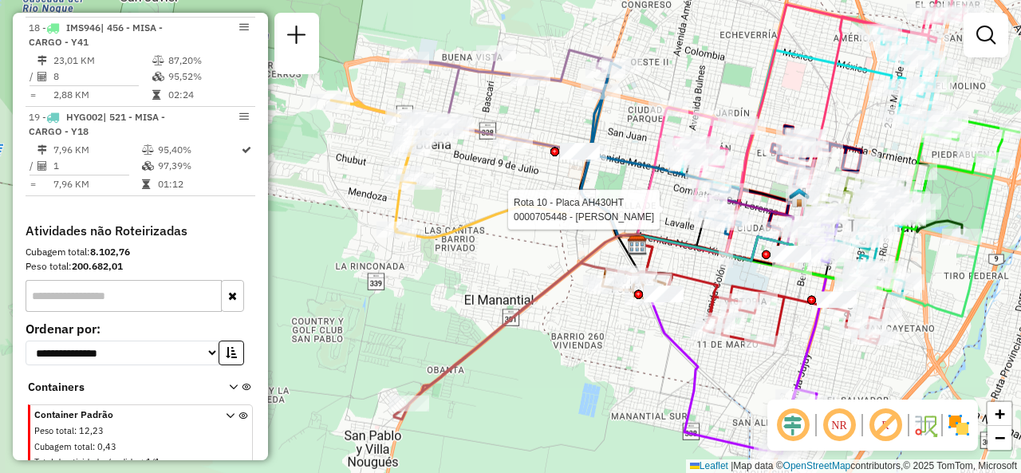
click at [449, 272] on div "Rota 10 - Placa AH430HT 0000705448 - LURGO PABLO MARCELO Janela de atendimento …" at bounding box center [510, 236] width 1021 height 473
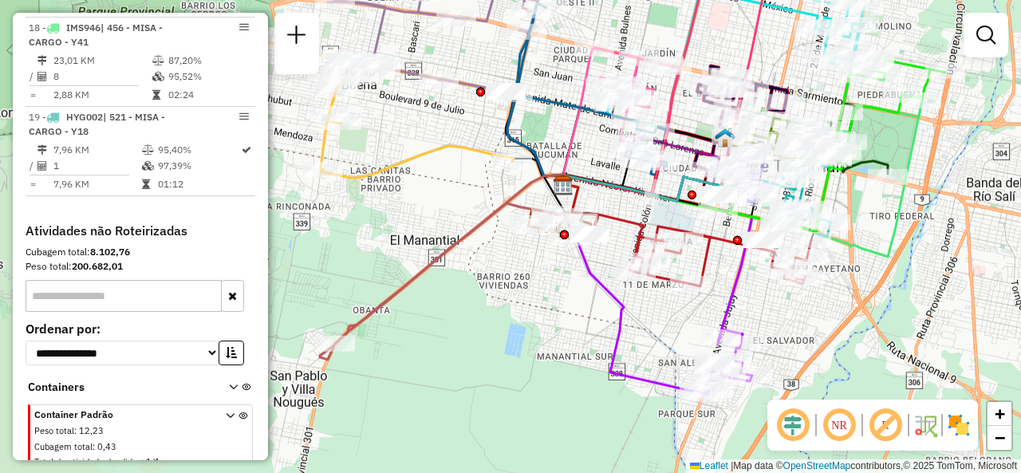
drag, startPoint x: 466, startPoint y: 266, endPoint x: 356, endPoint y: 173, distance: 143.8
click at [356, 173] on div "Janela de atendimento Grade de atendimento Capacidade Transportadoras Veículos …" at bounding box center [510, 236] width 1021 height 473
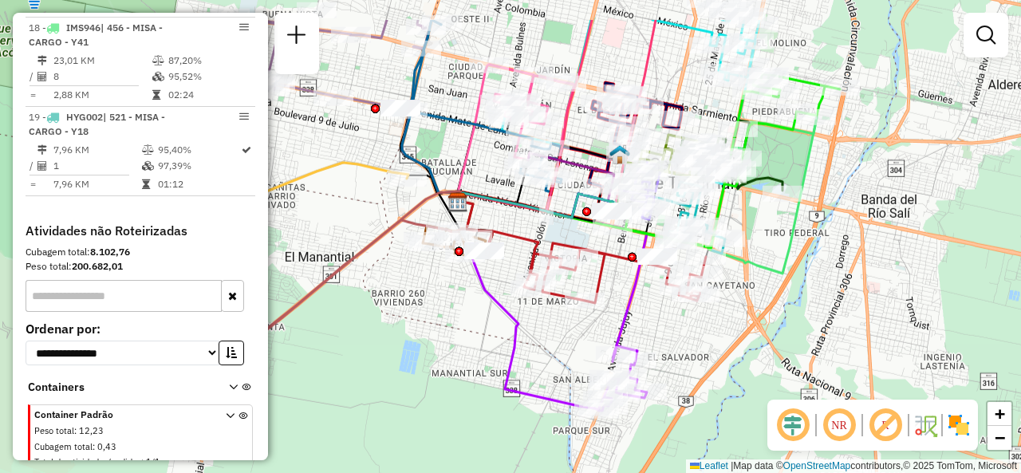
drag, startPoint x: 613, startPoint y: 279, endPoint x: 568, endPoint y: 363, distance: 94.9
click at [568, 363] on div "Janela de atendimento Grade de atendimento Capacidade Transportadoras Veículos …" at bounding box center [510, 236] width 1021 height 473
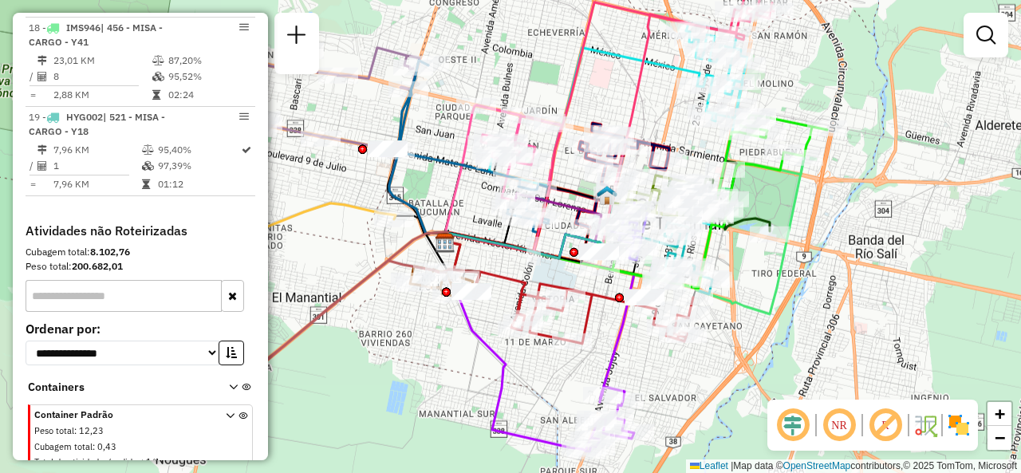
drag, startPoint x: 642, startPoint y: 67, endPoint x: 607, endPoint y: 51, distance: 37.8
click at [628, 73] on div "Janela de atendimento Grade de atendimento Capacidade Transportadoras Veículos …" at bounding box center [510, 236] width 1021 height 473
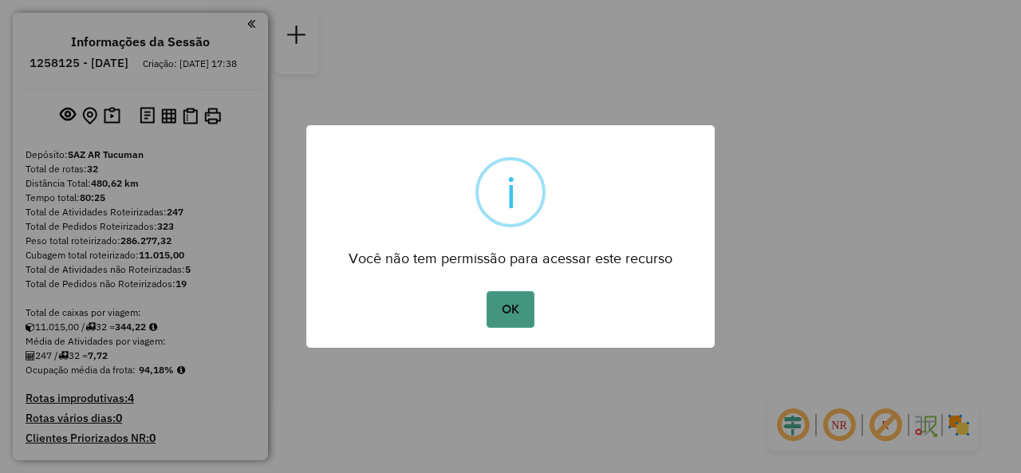
click at [505, 299] on button "OK" at bounding box center [510, 309] width 47 height 37
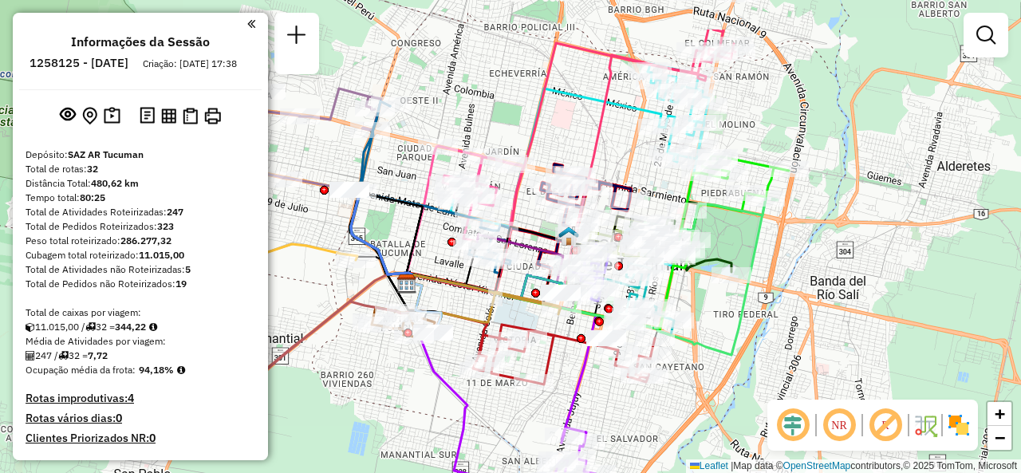
drag, startPoint x: 621, startPoint y: 36, endPoint x: 536, endPoint y: 113, distance: 114.1
click at [536, 113] on icon at bounding box center [554, 168] width 293 height 250
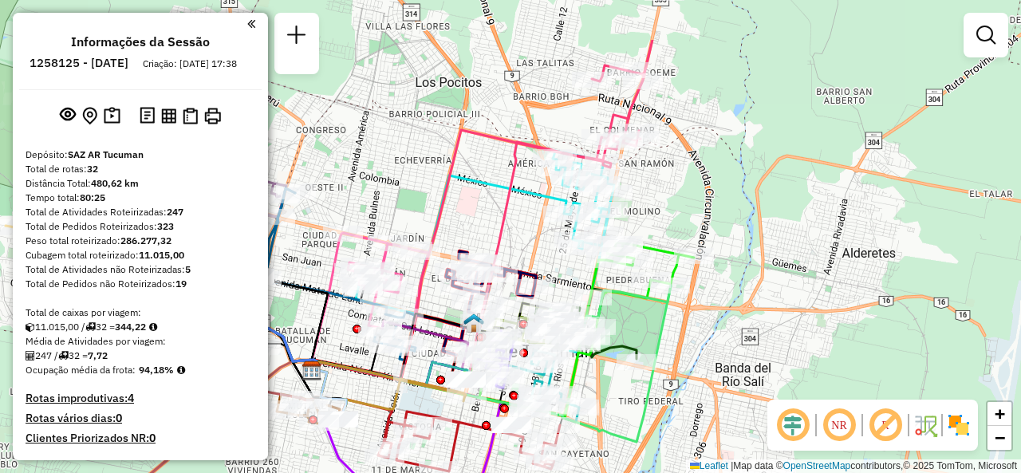
drag, startPoint x: 623, startPoint y: 151, endPoint x: 528, endPoint y: 158, distance: 95.2
click at [528, 158] on div "Janela de atendimento Grade de atendimento Capacidade Transportadoras Veículos …" at bounding box center [510, 236] width 1021 height 473
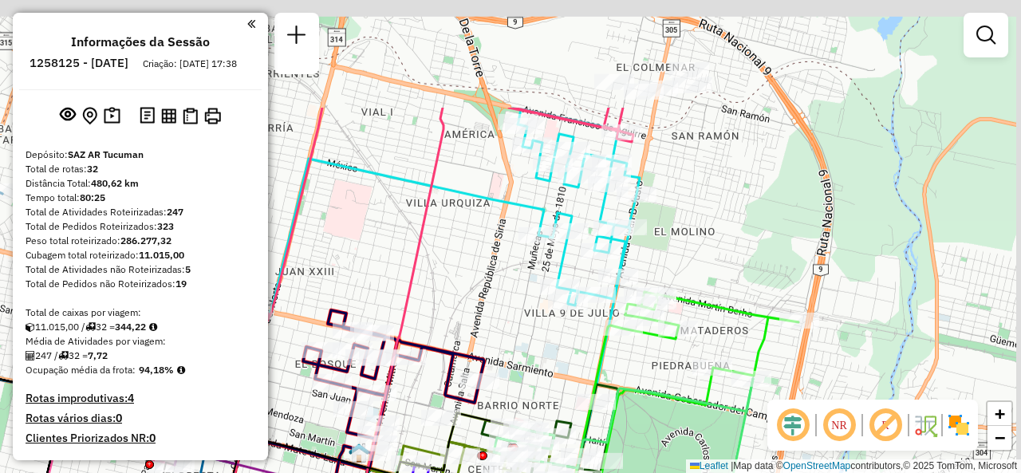
drag, startPoint x: 590, startPoint y: 220, endPoint x: 515, endPoint y: 360, distance: 158.9
click at [523, 361] on div "Janela de atendimento Grade de atendimento Capacidade Transportadoras Veículos …" at bounding box center [510, 236] width 1021 height 473
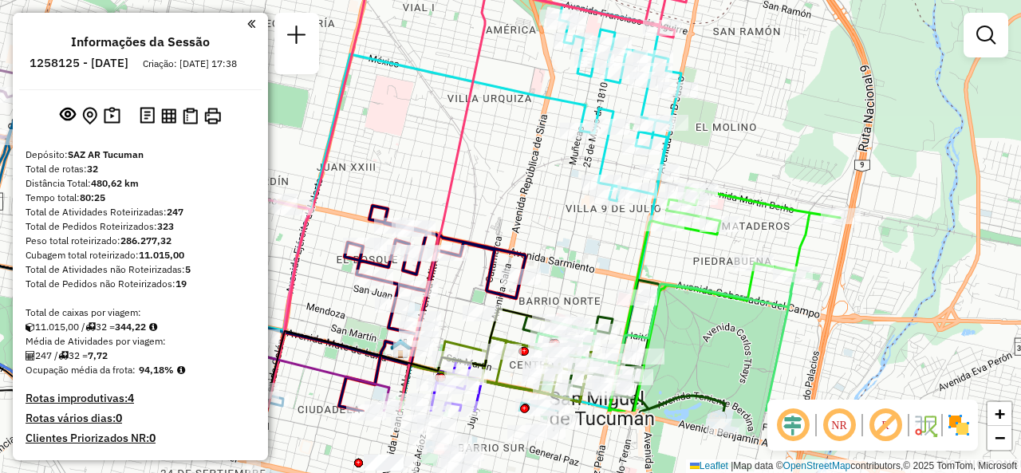
drag, startPoint x: 488, startPoint y: 302, endPoint x: 543, endPoint y: 160, distance: 152.8
click at [543, 160] on div "Janela de atendimento Grade de atendimento Capacidade Transportadoras Veículos …" at bounding box center [510, 236] width 1021 height 473
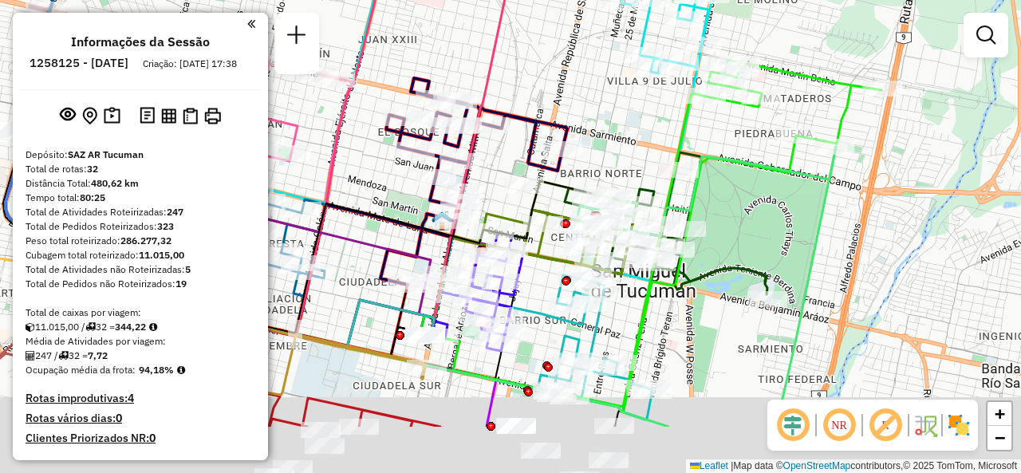
drag, startPoint x: 582, startPoint y: 160, endPoint x: 614, endPoint y: 23, distance: 140.1
click at [614, 22] on div "Janela de atendimento Grade de atendimento Capacidade Transportadoras Veículos …" at bounding box center [510, 236] width 1021 height 473
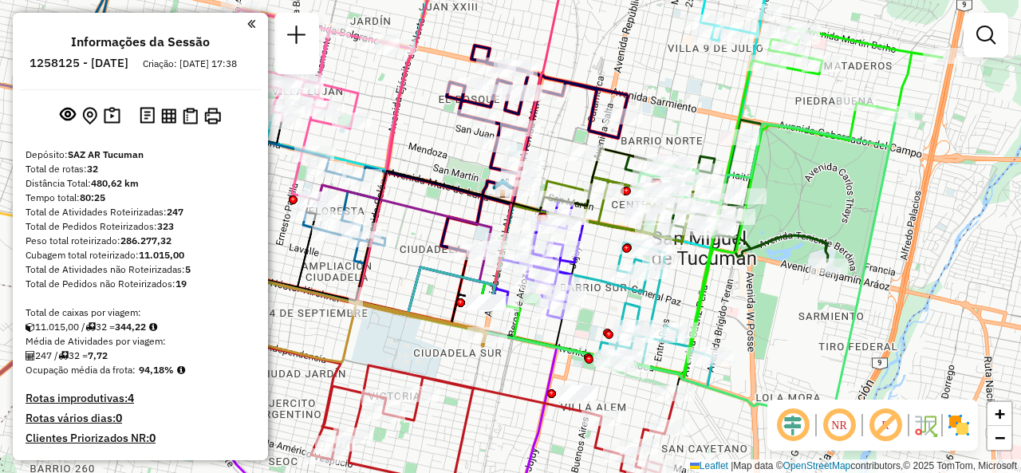
drag, startPoint x: 416, startPoint y: 263, endPoint x: 501, endPoint y: 258, distance: 84.8
click at [495, 266] on icon at bounding box center [337, 290] width 315 height 49
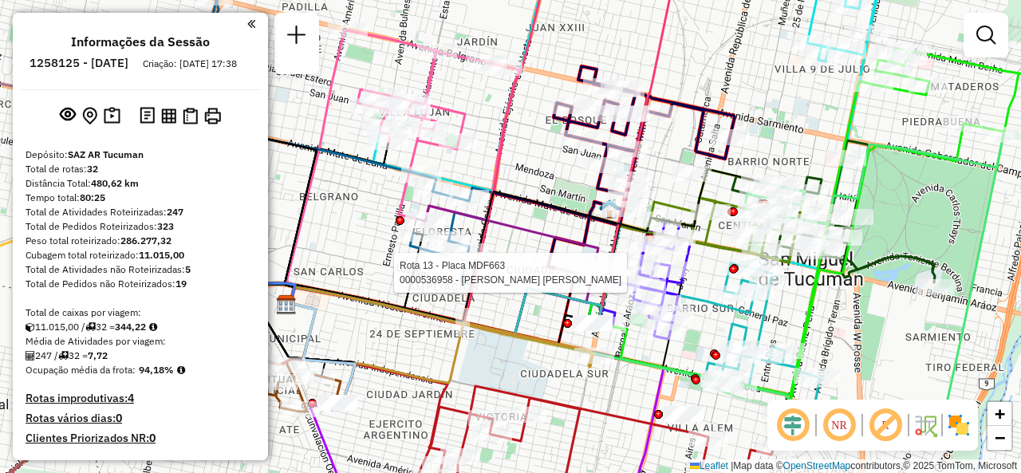
drag, startPoint x: 337, startPoint y: 202, endPoint x: 391, endPoint y: 220, distance: 57.3
click at [391, 220] on div "Rota 13 - Placa MDF663 0000536958 - Giuliante Daniel Marcelo Janela de atendime…" at bounding box center [510, 236] width 1021 height 473
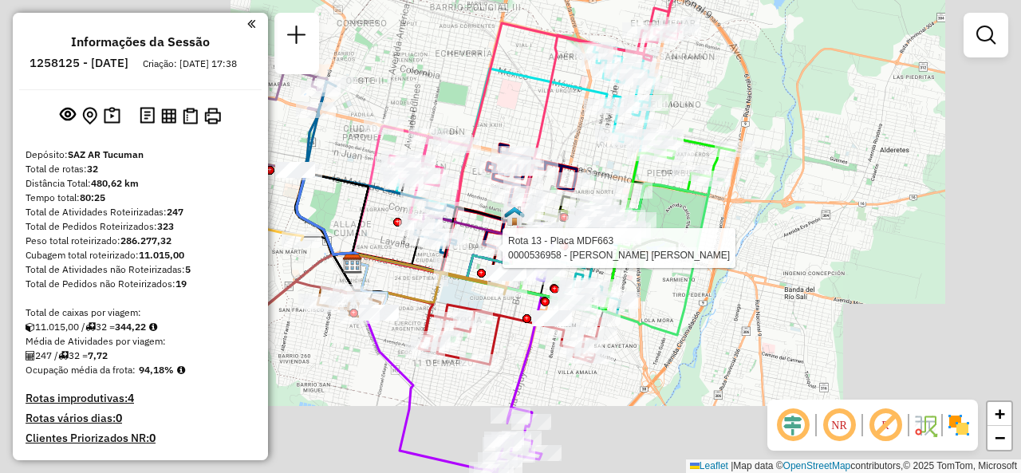
click at [383, 228] on div "Rota 13 - Placa MDF663 0000536958 - Giuliante Daniel Marcelo Janela de atendime…" at bounding box center [510, 236] width 1021 height 473
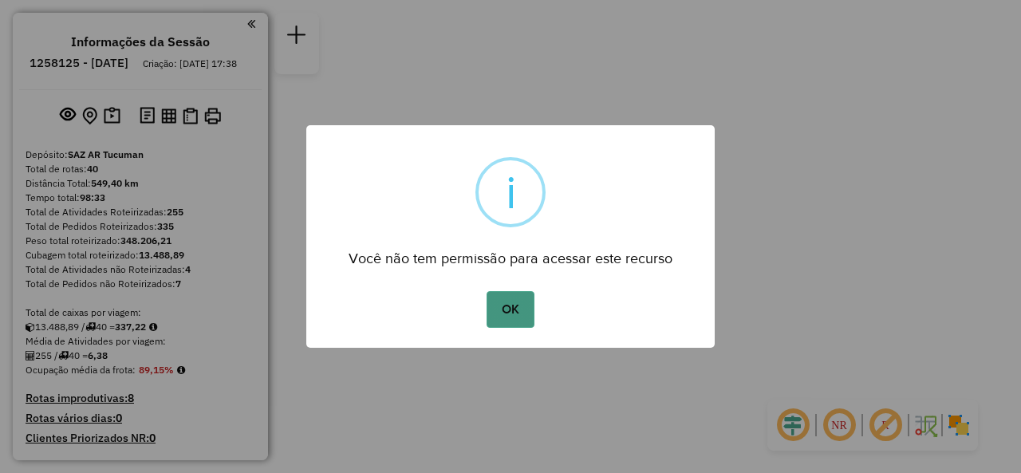
click at [504, 310] on button "OK" at bounding box center [510, 309] width 47 height 37
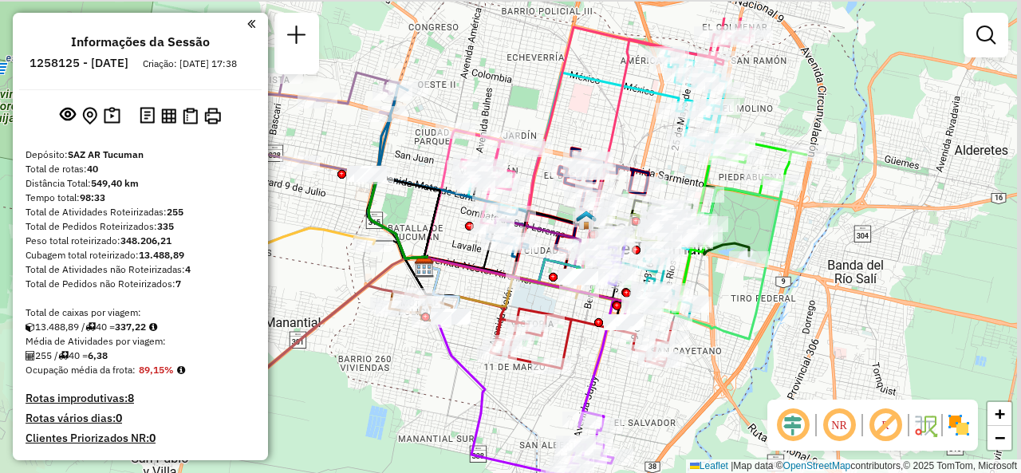
drag, startPoint x: 605, startPoint y: 34, endPoint x: 599, endPoint y: 107, distance: 73.6
click at [599, 107] on div "Janela de atendimento Grade de atendimento Capacidade Transportadoras Veículos …" at bounding box center [510, 236] width 1021 height 473
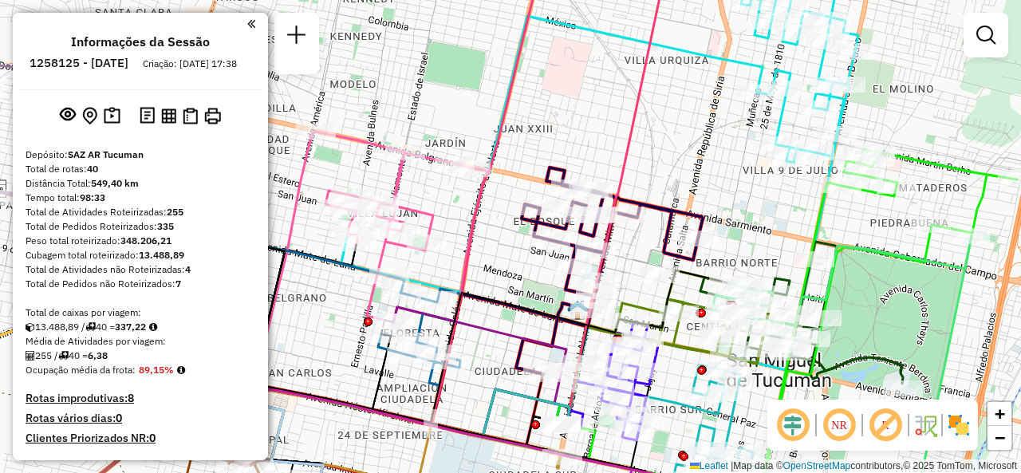
click at [661, 134] on div "Janela de atendimento Grade de atendimento Capacidade Transportadoras Veículos …" at bounding box center [510, 236] width 1021 height 473
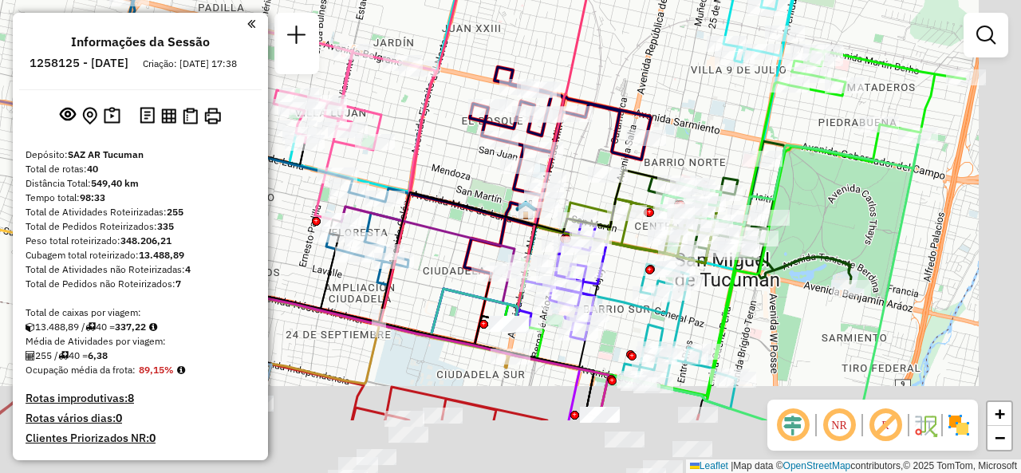
drag, startPoint x: 646, startPoint y: 146, endPoint x: 594, endPoint y: 45, distance: 113.5
click at [594, 45] on div "Janela de atendimento Grade de atendimento Capacidade Transportadoras Veículos …" at bounding box center [510, 236] width 1021 height 473
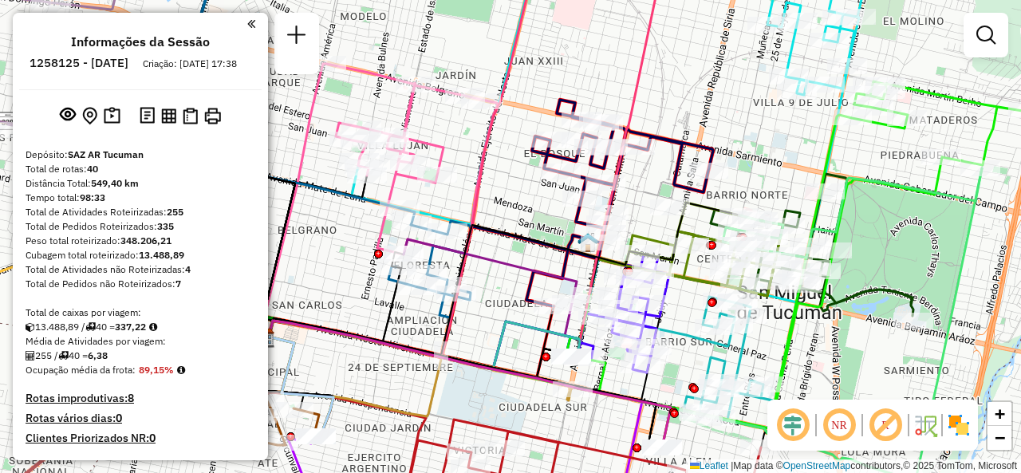
drag, startPoint x: 444, startPoint y: 160, endPoint x: 507, endPoint y: 192, distance: 71.0
click at [507, 192] on div "Janela de atendimento Grade de atendimento Capacidade Transportadoras Veículos …" at bounding box center [510, 236] width 1021 height 473
select select "**********"
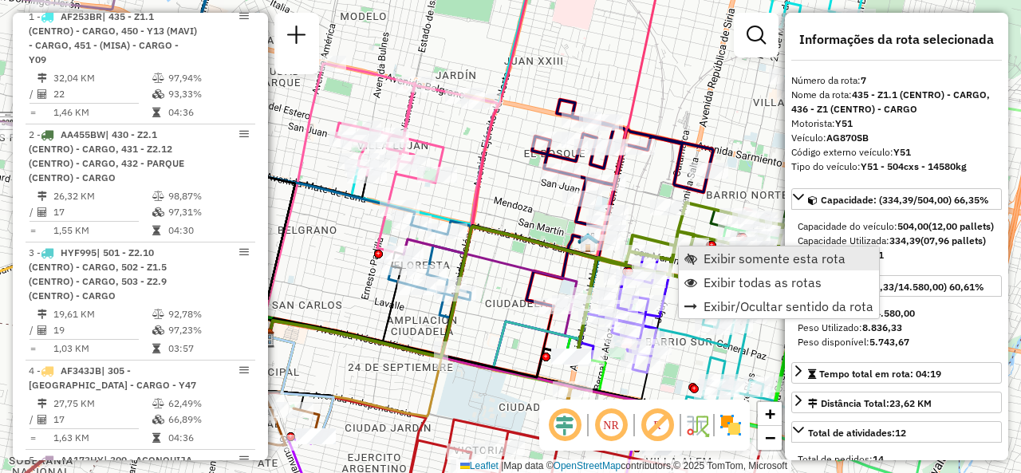
click at [713, 256] on span "Exibir somente esta rota" at bounding box center [775, 258] width 142 height 13
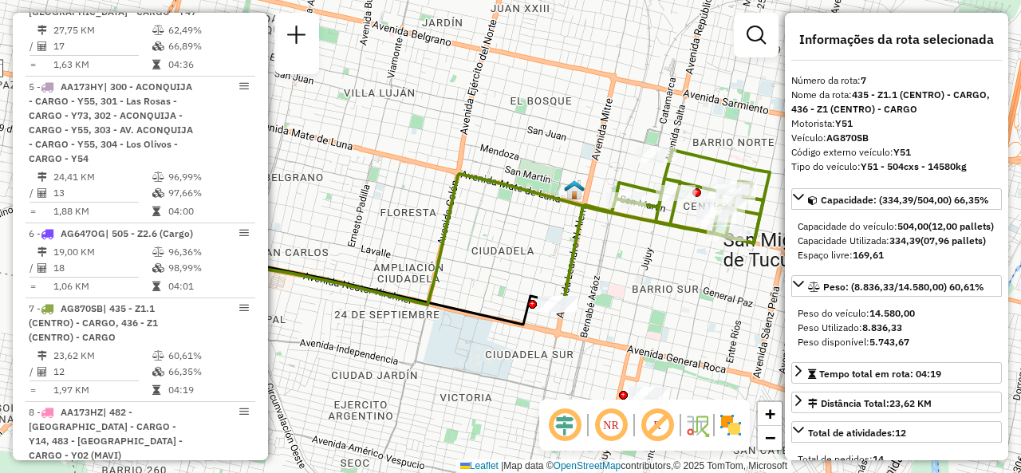
scroll to position [1246, 0]
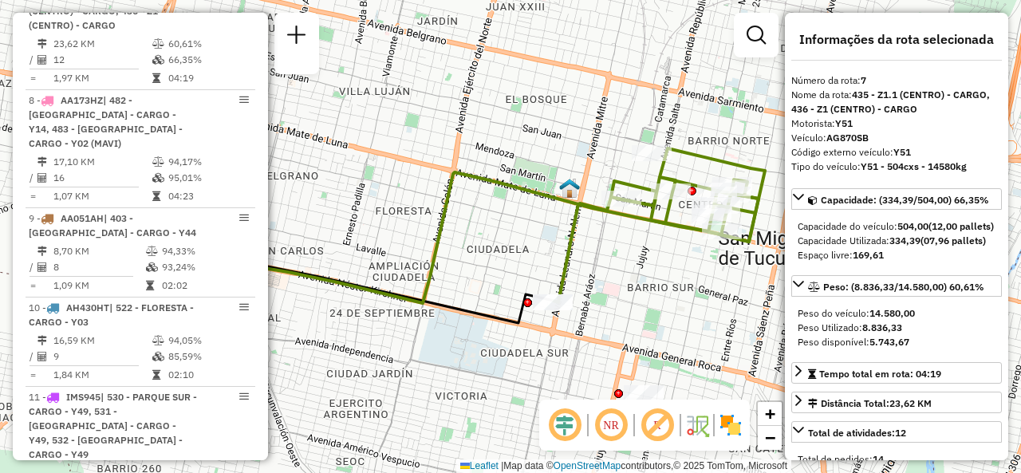
drag, startPoint x: 673, startPoint y: 264, endPoint x: 563, endPoint y: 243, distance: 112.2
click at [563, 243] on div "Janela de atendimento Grade de atendimento Capacidade Transportadoras Veículos …" at bounding box center [510, 236] width 1021 height 473
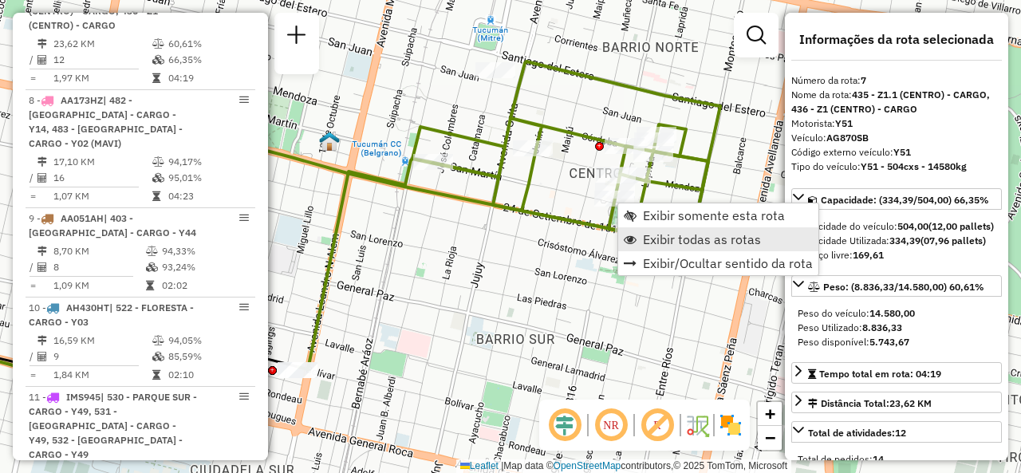
click at [650, 237] on span "Exibir todas as rotas" at bounding box center [702, 239] width 118 height 13
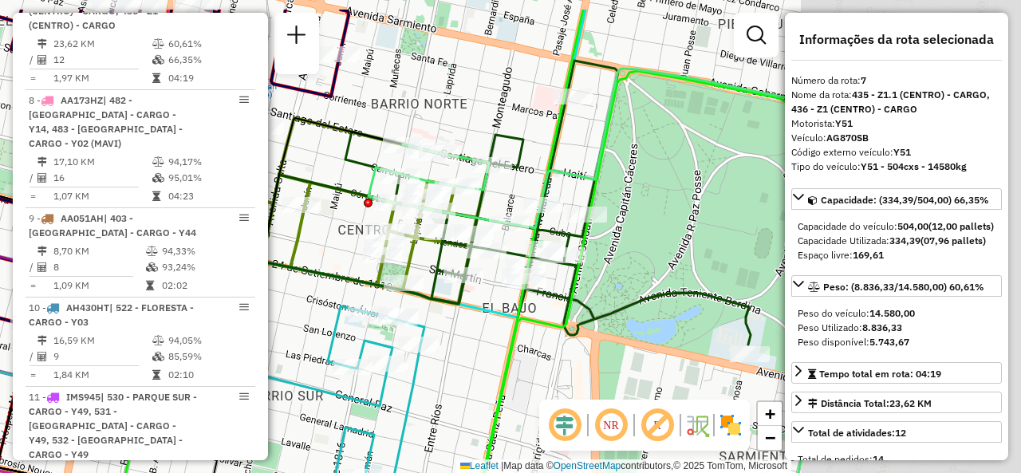
drag, startPoint x: 590, startPoint y: 170, endPoint x: 536, endPoint y: 243, distance: 90.6
click at [478, 199] on div "Rota 18 - Placa IMS946 0000514307 - [PERSON_NAME] de atendimento Grade de atend…" at bounding box center [510, 236] width 1021 height 473
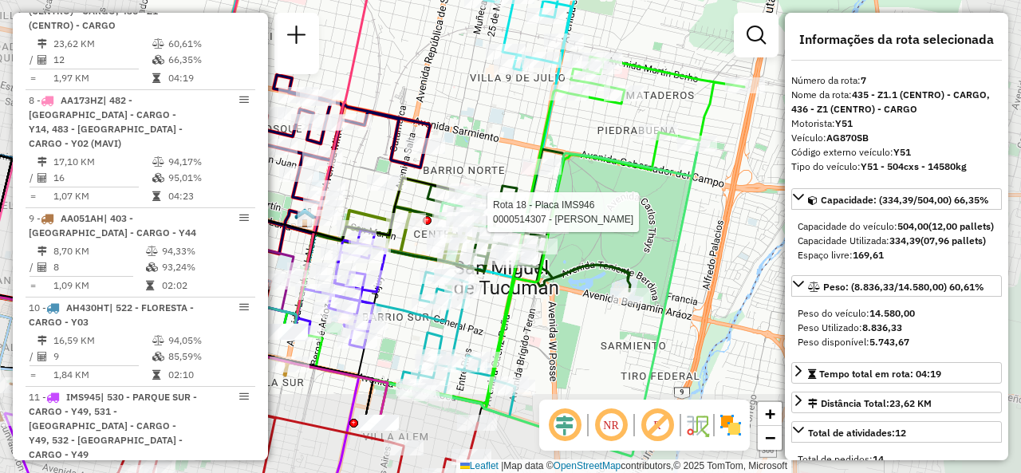
click at [620, 228] on div "Rota 18 - Placa IMS946 0000514307 - [PERSON_NAME] Rota 2 - Placa AA455BW 000043…" at bounding box center [510, 236] width 1021 height 473
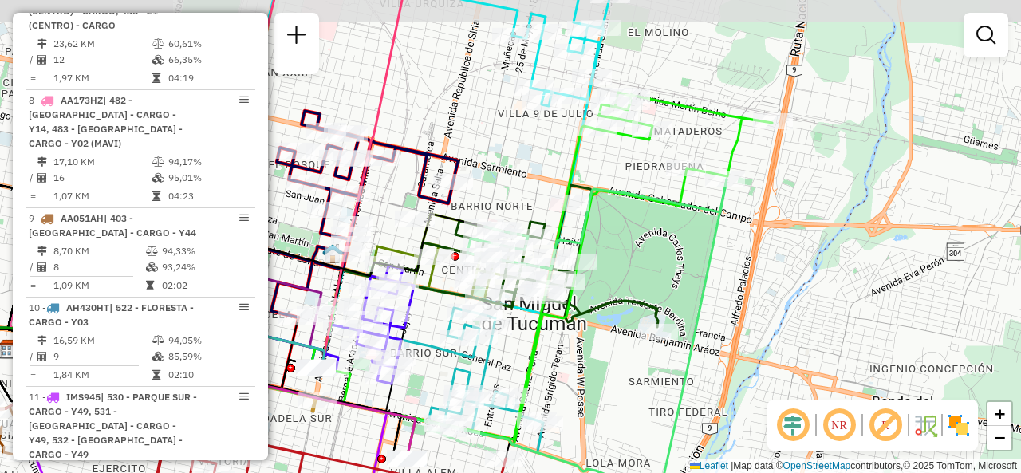
drag, startPoint x: 599, startPoint y: 150, endPoint x: 600, endPoint y: 220, distance: 70.2
click at [630, 180] on icon at bounding box center [597, 224] width 259 height 89
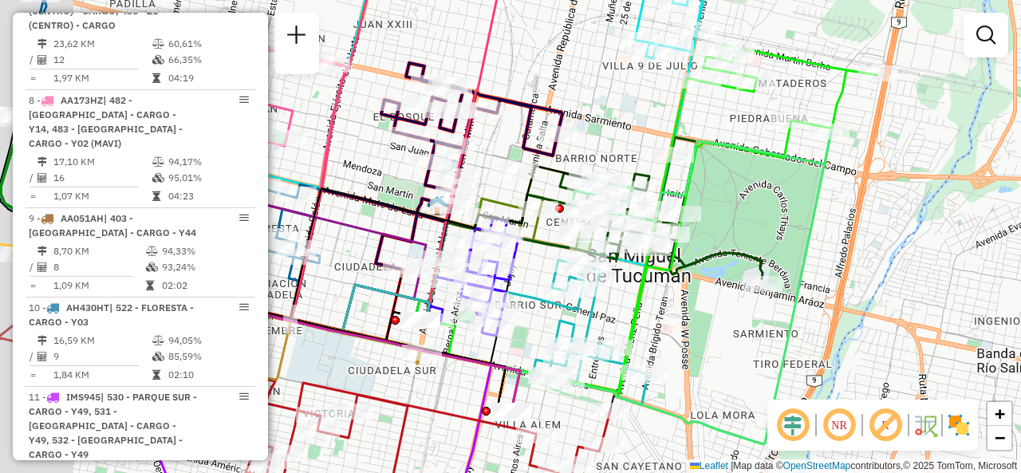
drag, startPoint x: 646, startPoint y: 269, endPoint x: 747, endPoint y: 227, distance: 108.8
click at [747, 227] on div "Janela de atendimento Grade de atendimento Capacidade Transportadoras Veículos …" at bounding box center [510, 236] width 1021 height 473
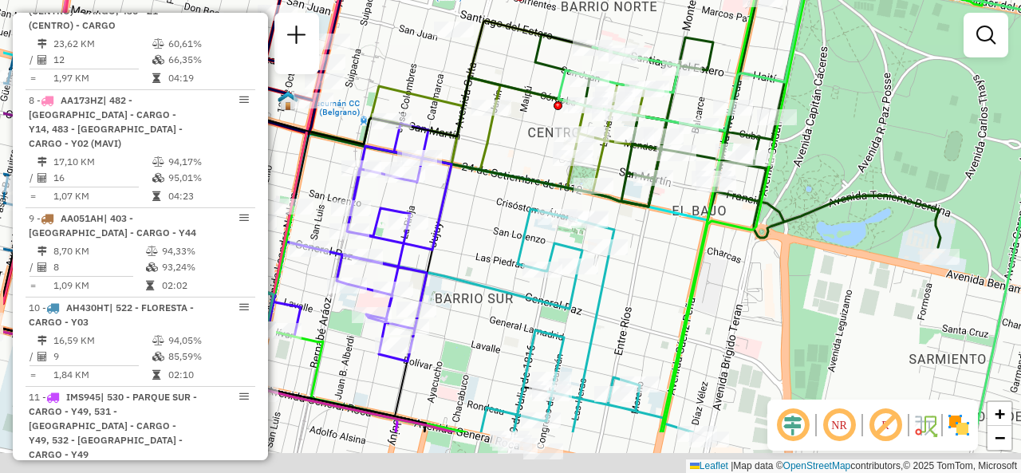
drag, startPoint x: 593, startPoint y: 75, endPoint x: 526, endPoint y: 126, distance: 84.3
click at [661, 0] on html "Aguarde... Pop-up bloqueado! Seu navegador bloqueou automáticamente a abertura …" at bounding box center [510, 236] width 1021 height 473
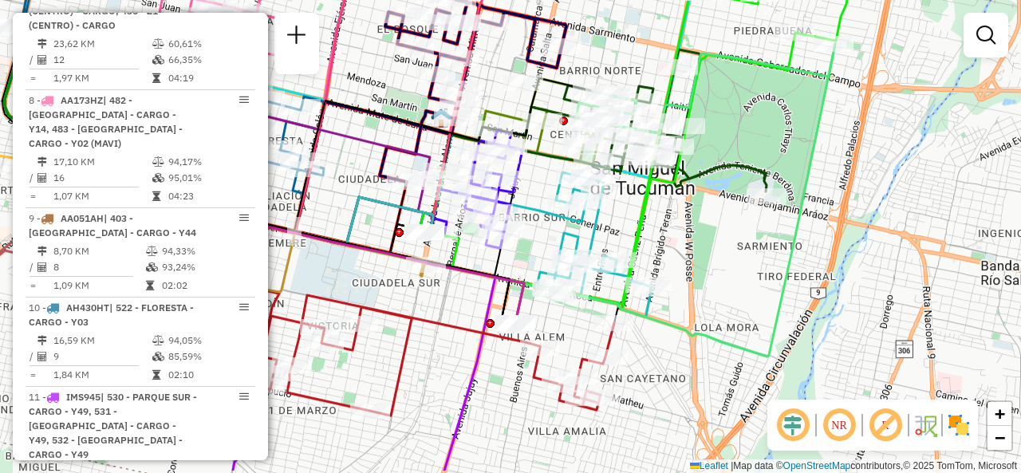
drag, startPoint x: 634, startPoint y: 273, endPoint x: 655, endPoint y: 199, distance: 76.5
click at [656, 199] on div "Janela de atendimento Grade de atendimento Capacidade Transportadoras Veículos …" at bounding box center [510, 236] width 1021 height 473
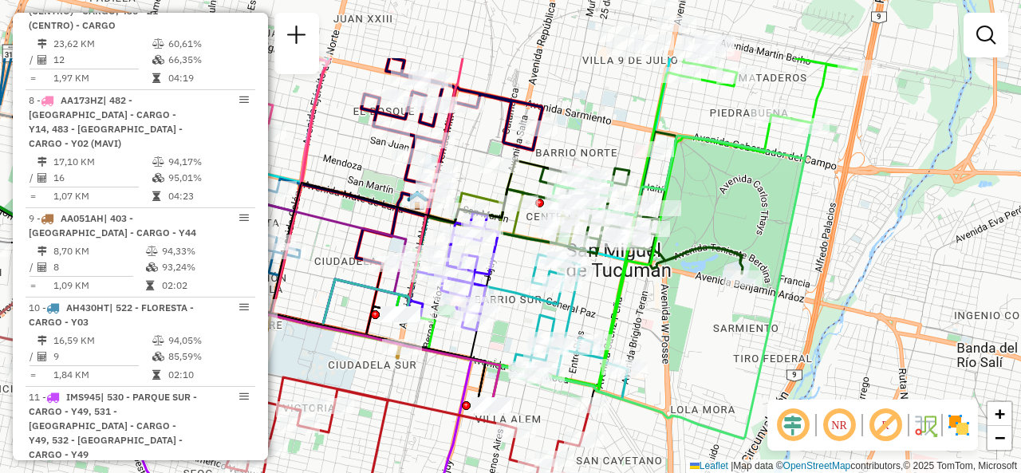
drag, startPoint x: 620, startPoint y: 202, endPoint x: 578, endPoint y: 329, distance: 133.7
click at [598, 315] on div "Janela de atendimento Grade de atendimento Capacidade Transportadoras Veículos …" at bounding box center [510, 236] width 1021 height 473
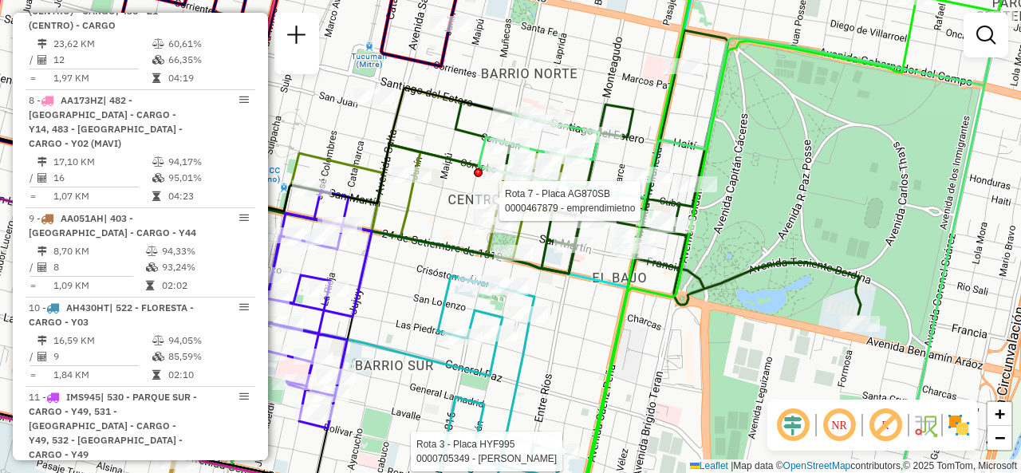
select select "**********"
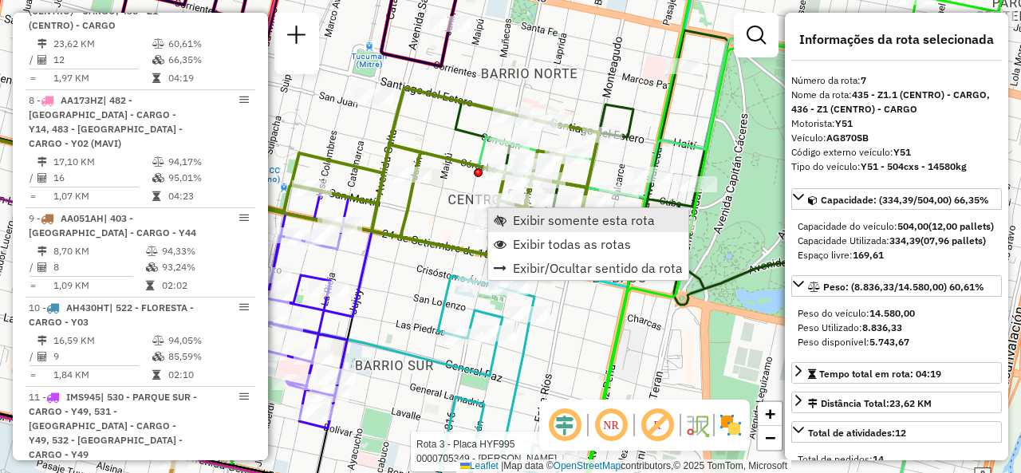
click at [504, 214] on span "Exibir somente esta rota" at bounding box center [500, 220] width 13 height 13
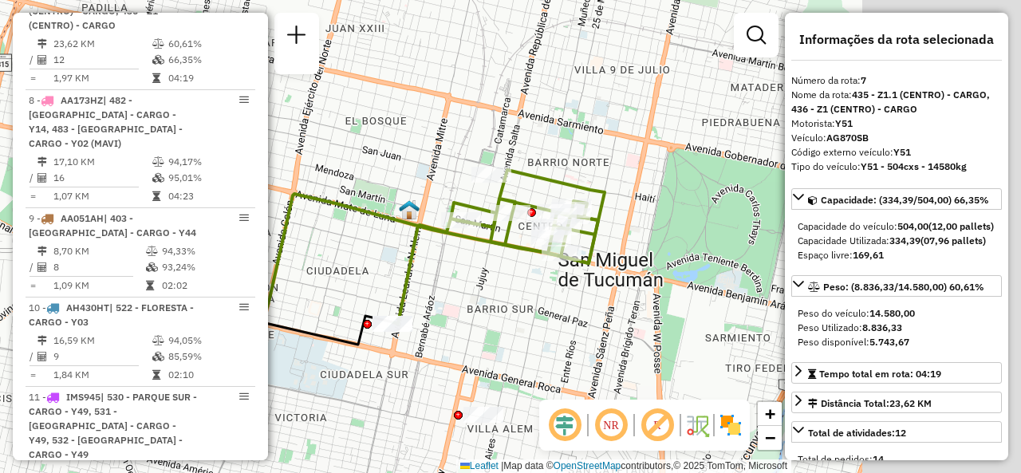
drag, startPoint x: 604, startPoint y: 215, endPoint x: 439, endPoint y: 235, distance: 166.5
click at [439, 235] on icon at bounding box center [498, 247] width 211 height 154
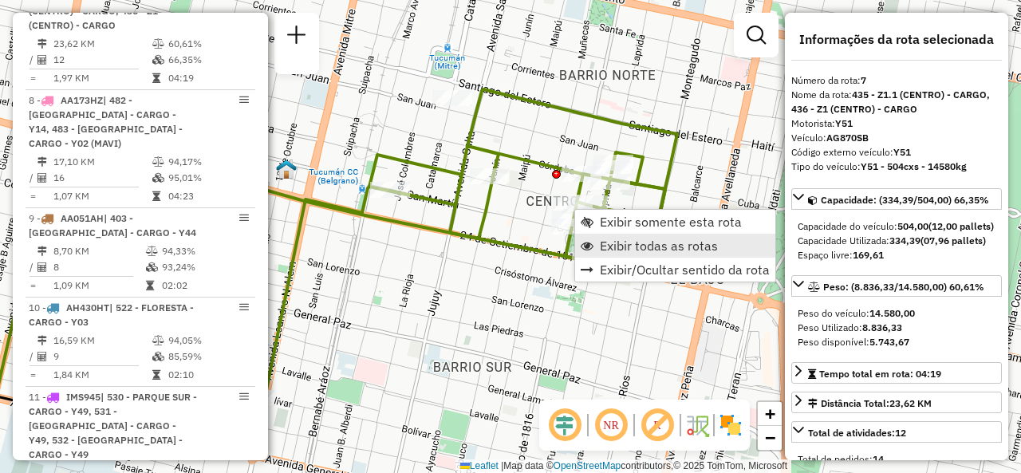
click at [590, 240] on span "Exibir todas as rotas" at bounding box center [587, 245] width 13 height 13
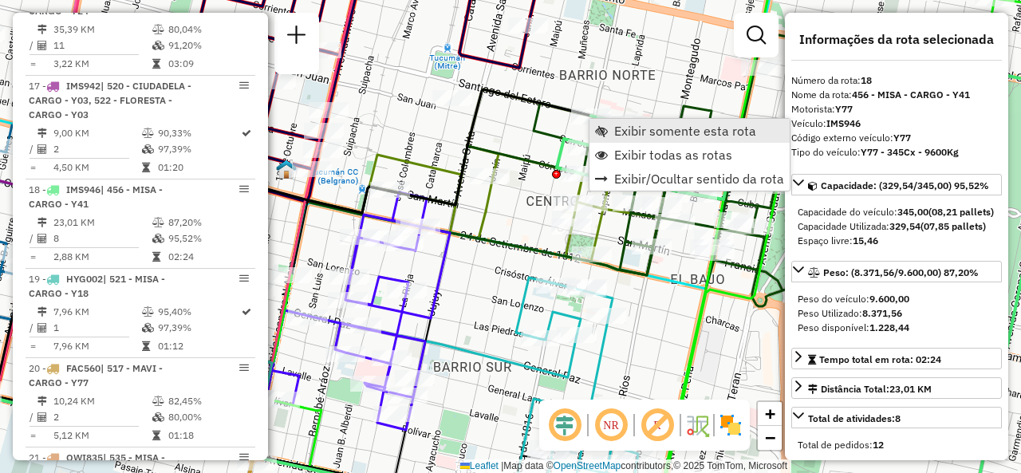
scroll to position [2327, 0]
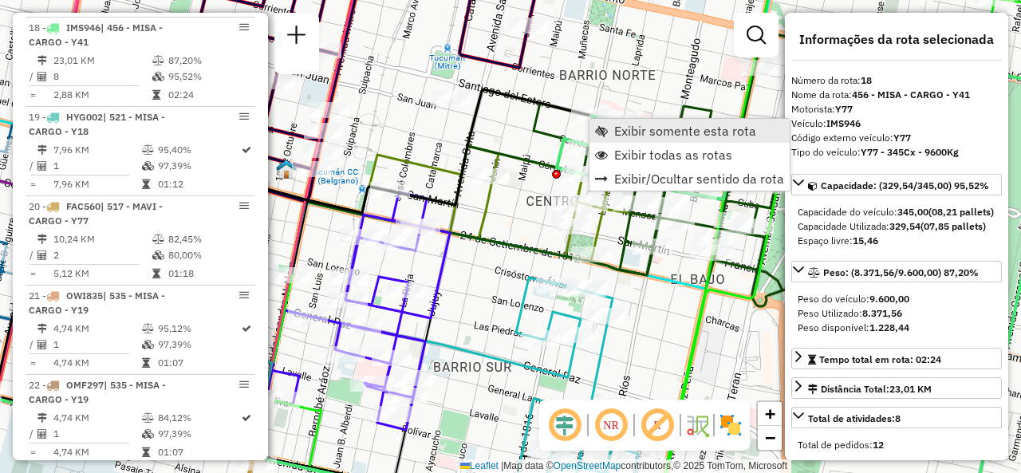
click at [614, 127] on span "Exibir somente esta rota" at bounding box center [685, 130] width 142 height 13
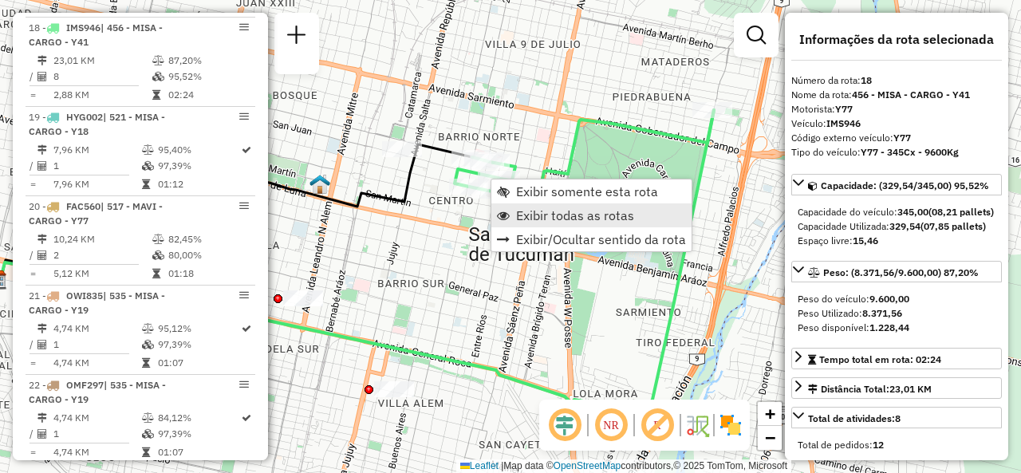
click at [517, 221] on span "Exibir todas as rotas" at bounding box center [575, 215] width 118 height 13
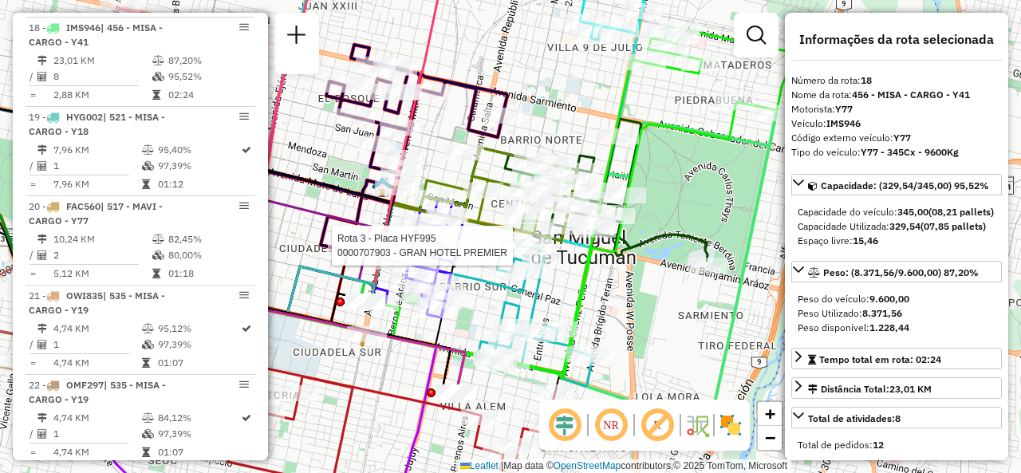
drag, startPoint x: 437, startPoint y: 256, endPoint x: 630, endPoint y: 260, distance: 193.1
click at [593, 260] on icon at bounding box center [477, 314] width 232 height 144
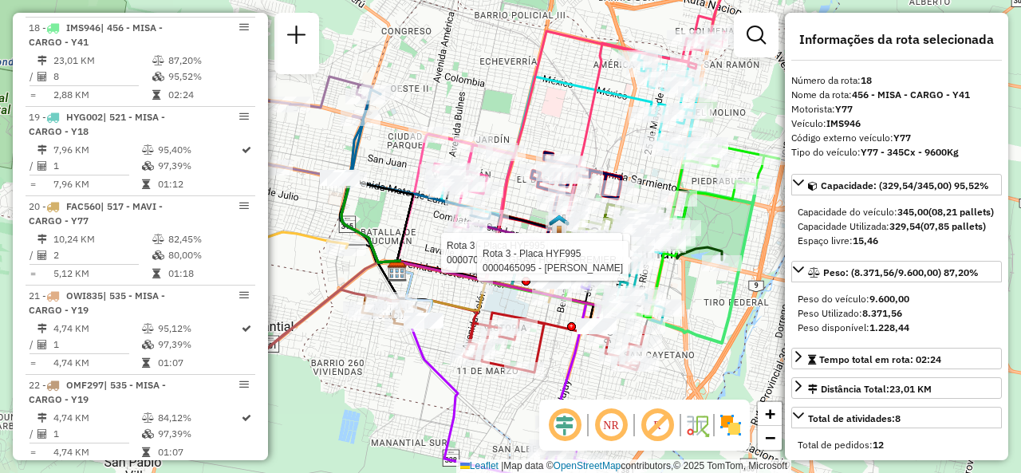
click at [541, 120] on div "Rota 3 - Placa HYF995 0000440462 - SCHURIG PRISCIL Rota 3 - Placa HYF995 000070…" at bounding box center [510, 236] width 1021 height 473
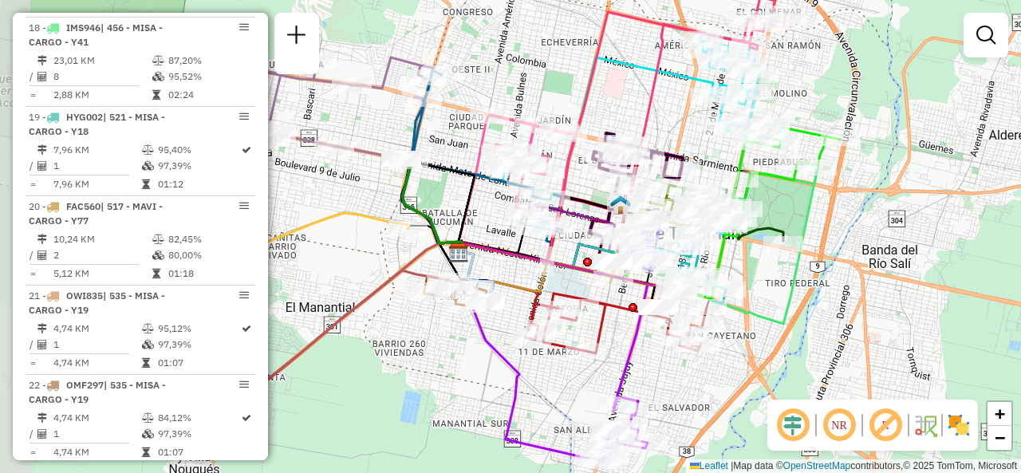
drag, startPoint x: 556, startPoint y: 125, endPoint x: 609, endPoint y: 105, distance: 56.6
click at [609, 105] on div "Janela de atendimento Grade de atendimento Capacidade Transportadoras Veículos …" at bounding box center [510, 236] width 1021 height 473
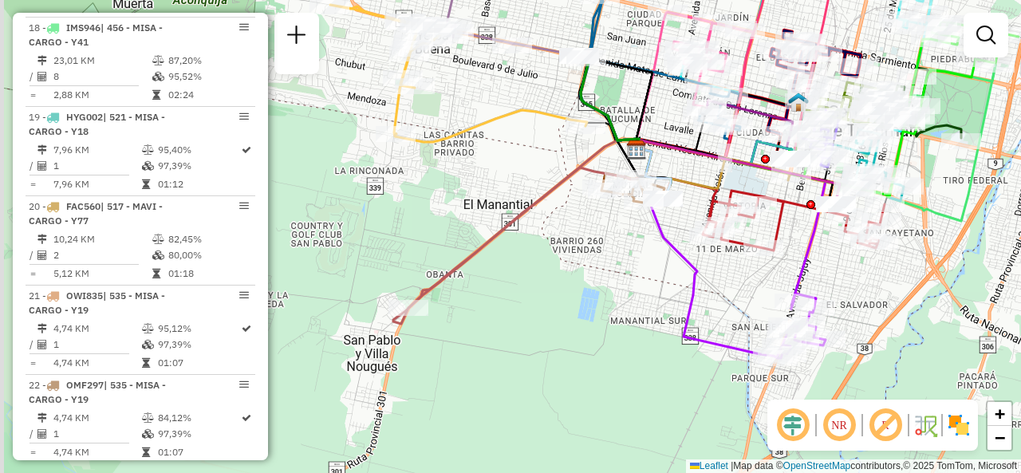
drag, startPoint x: 439, startPoint y: 374, endPoint x: 609, endPoint y: 267, distance: 200.8
click at [615, 275] on div "Janela de atendimento Grade de atendimento Capacidade Transportadoras Veículos …" at bounding box center [510, 236] width 1021 height 473
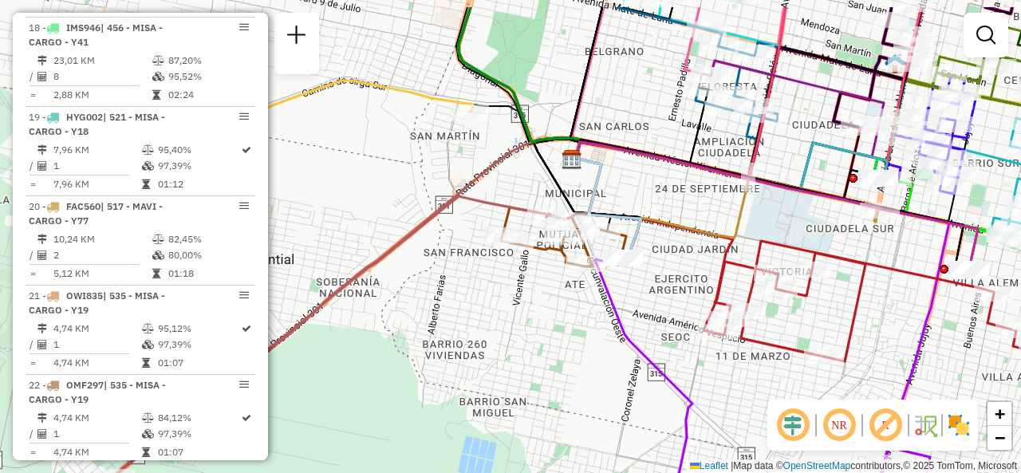
drag, startPoint x: 762, startPoint y: 136, endPoint x: 669, endPoint y: 186, distance: 105.7
click at [667, 186] on div "Janela de atendimento Grade de atendimento Capacidade Transportadoras Veículos …" at bounding box center [510, 236] width 1021 height 473
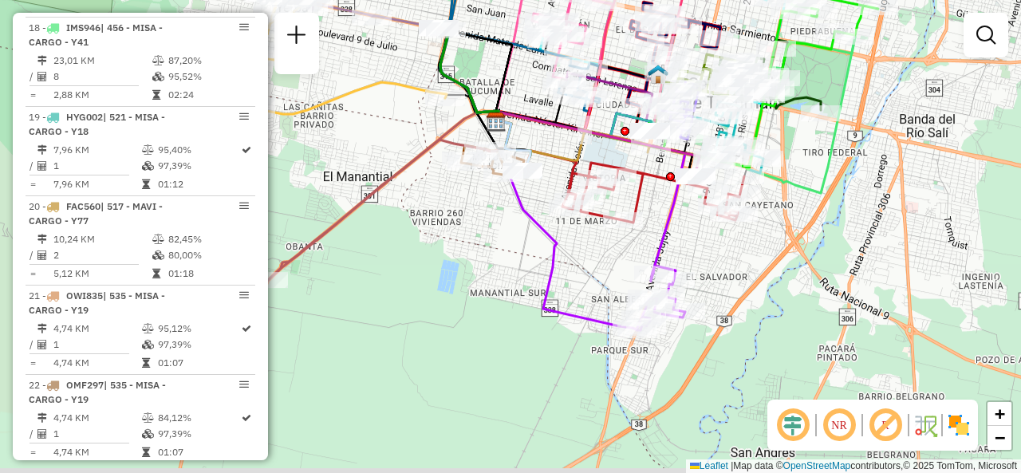
drag, startPoint x: 531, startPoint y: 347, endPoint x: 468, endPoint y: 230, distance: 133.2
click at [468, 230] on div "Janela de atendimento Grade de atendimento Capacidade Transportadoras Veículos …" at bounding box center [510, 236] width 1021 height 473
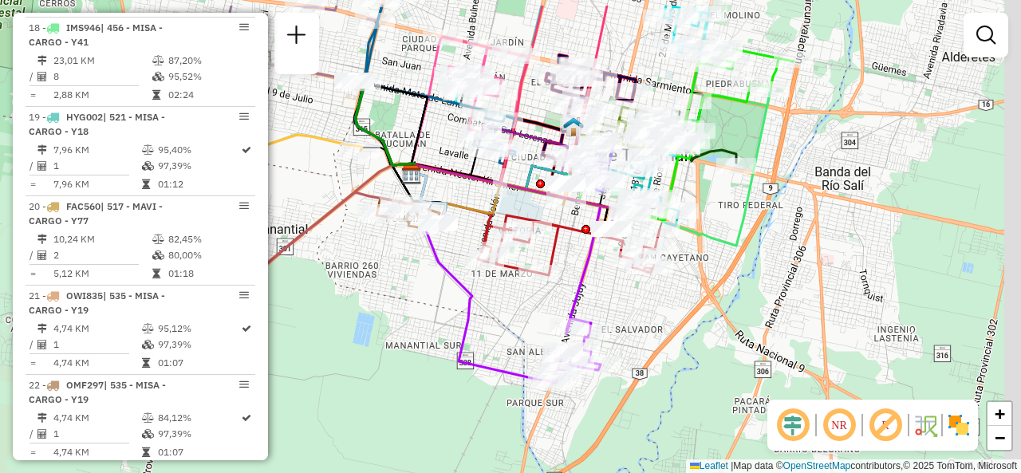
drag, startPoint x: 531, startPoint y: 266, endPoint x: 461, endPoint y: 322, distance: 89.7
click at [461, 322] on icon at bounding box center [512, 303] width 177 height 160
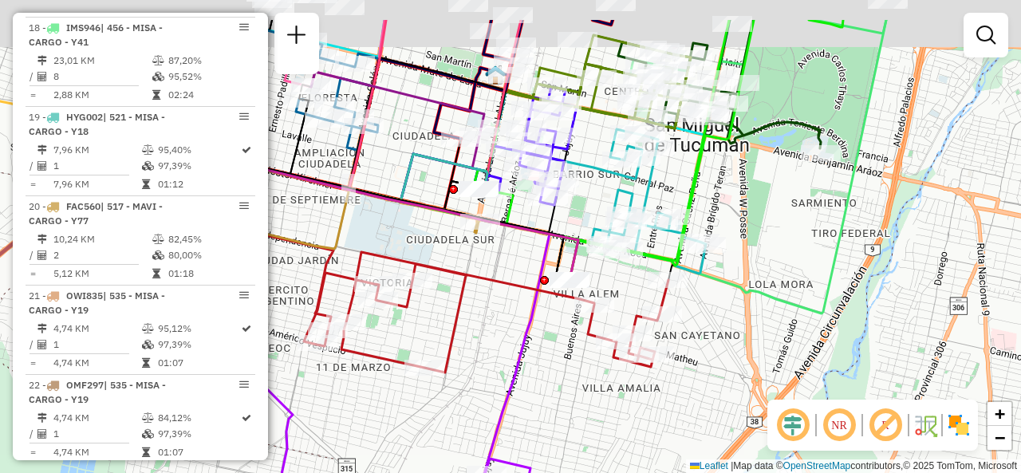
drag, startPoint x: 569, startPoint y: 331, endPoint x: 546, endPoint y: 398, distance: 70.9
click at [546, 398] on div "Janela de atendimento Grade de atendimento Capacidade Transportadoras Veículos …" at bounding box center [510, 236] width 1021 height 473
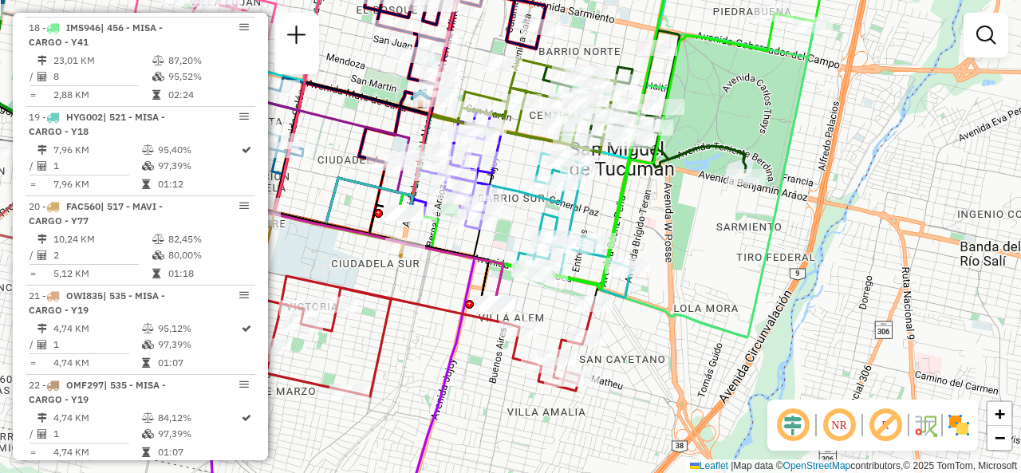
drag, startPoint x: 474, startPoint y: 298, endPoint x: 385, endPoint y: 323, distance: 92.2
click at [385, 323] on icon at bounding box center [370, 325] width 445 height 143
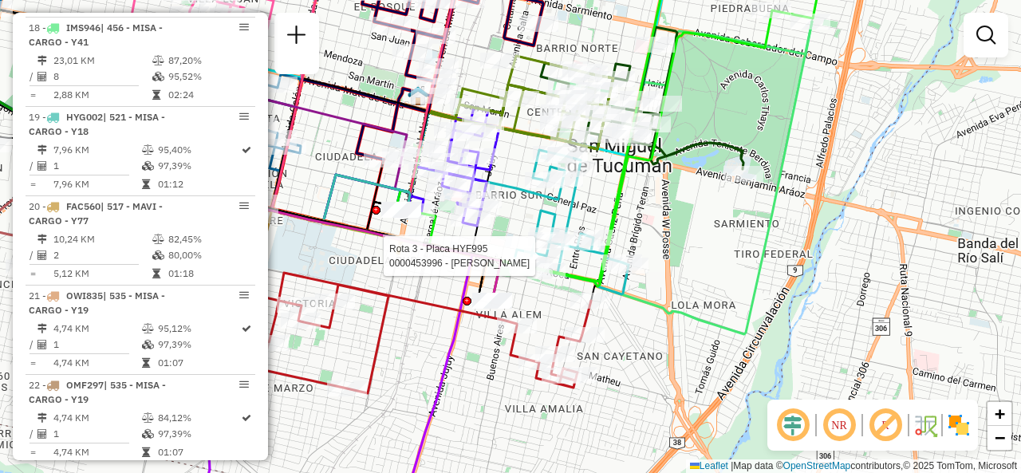
select select "**********"
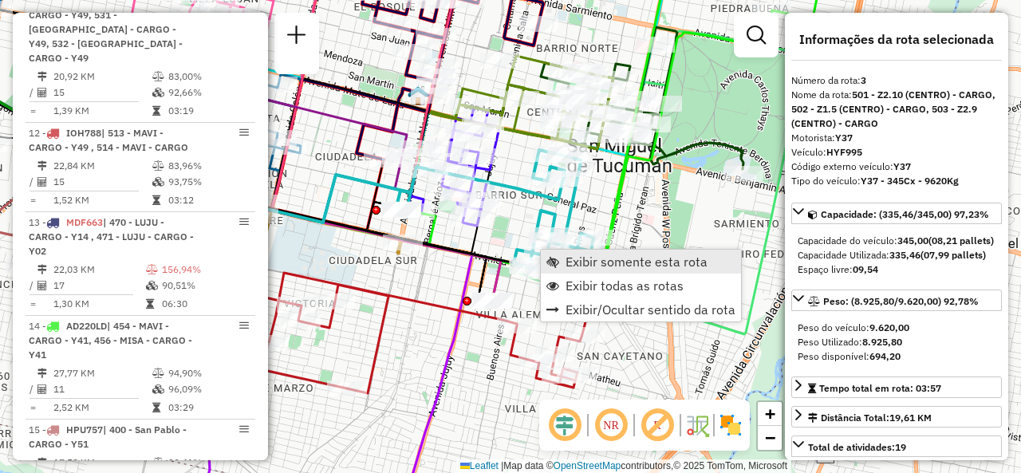
click at [567, 255] on span "Exibir somente esta rota" at bounding box center [637, 261] width 142 height 13
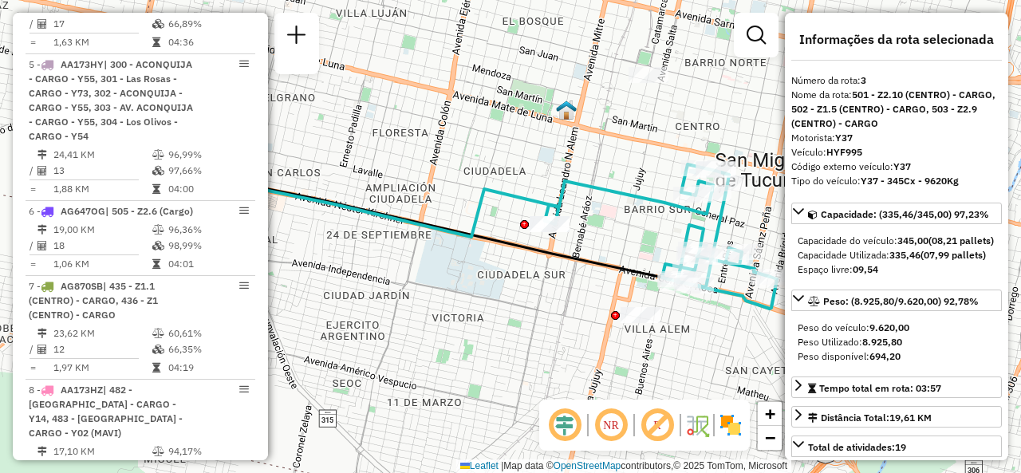
scroll to position [803, 0]
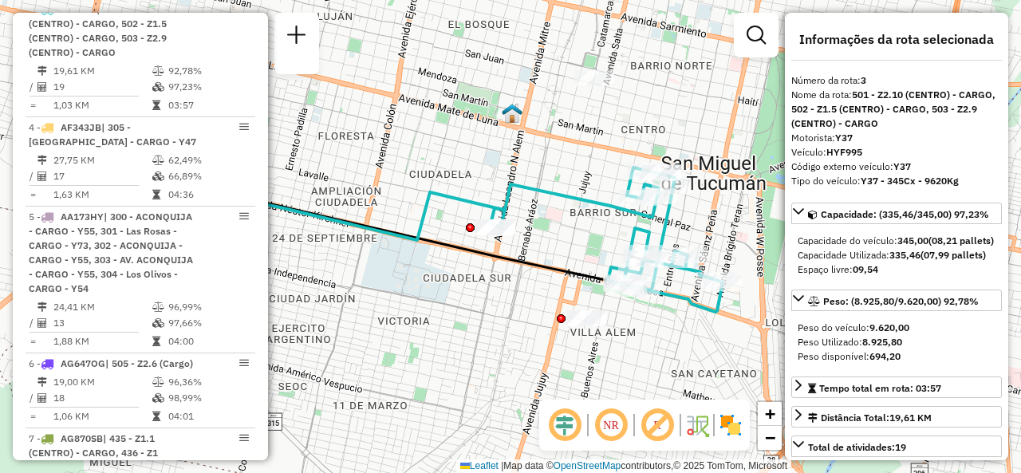
drag, startPoint x: 662, startPoint y: 224, endPoint x: 439, endPoint y: 233, distance: 223.6
click at [443, 233] on div "Janela de atendimento Grade de atendimento Capacidade Transportadoras Veículos …" at bounding box center [510, 236] width 1021 height 473
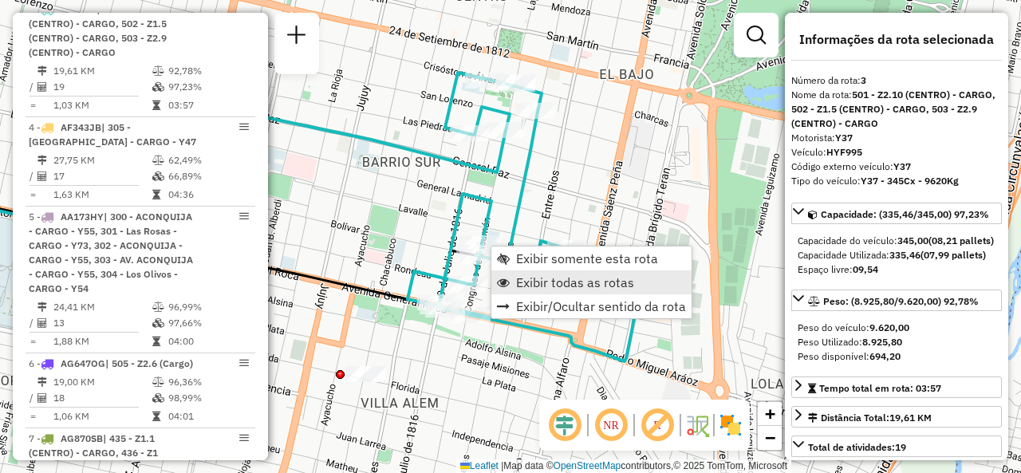
click at [511, 273] on link "Exibir todas as rotas" at bounding box center [592, 282] width 200 height 24
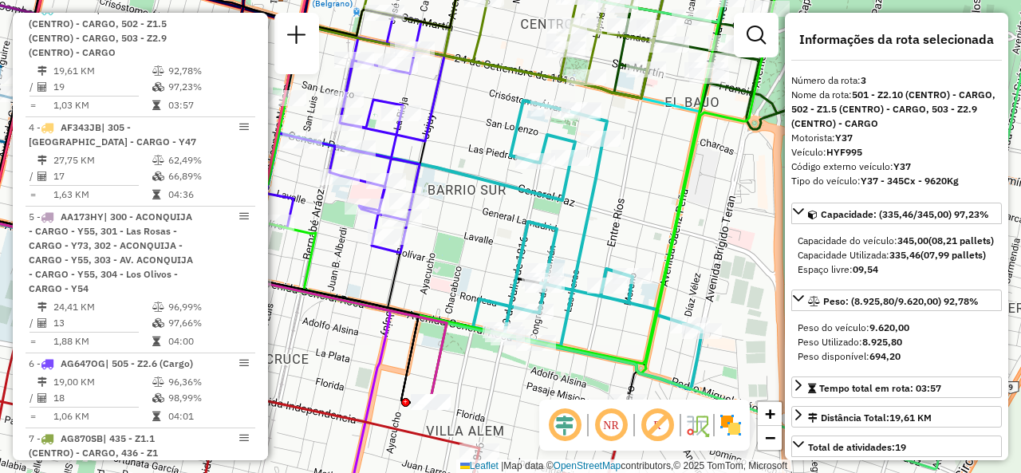
drag, startPoint x: 396, startPoint y: 215, endPoint x: 490, endPoint y: 275, distance: 112.0
click at [488, 260] on div "Janela de atendimento Grade de atendimento Capacidade Transportadoras Veículos …" at bounding box center [510, 236] width 1021 height 473
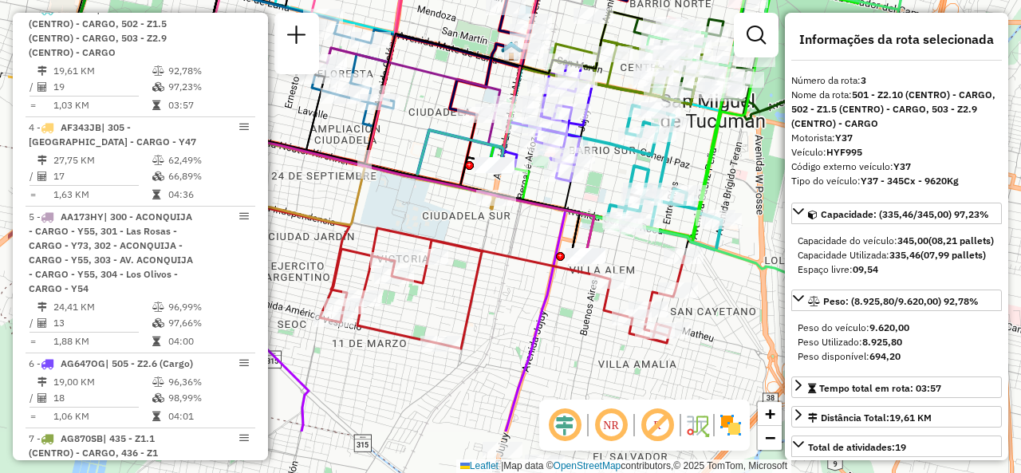
drag, startPoint x: 497, startPoint y: 261, endPoint x: 610, endPoint y: 171, distance: 144.8
click at [610, 171] on div "Janela de atendimento Grade de atendimento Capacidade Transportadoras Veículos …" at bounding box center [510, 236] width 1021 height 473
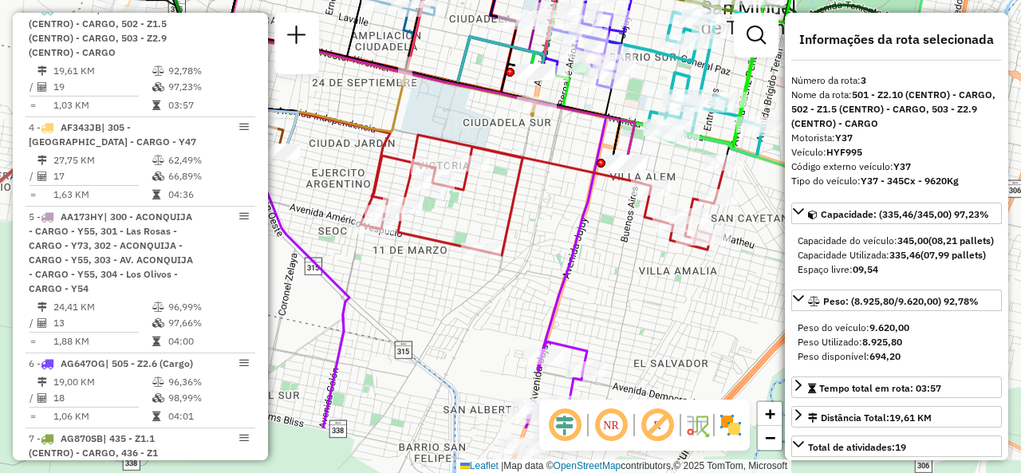
drag, startPoint x: 531, startPoint y: 286, endPoint x: 577, endPoint y: 192, distance: 104.6
click at [577, 192] on div "Janela de atendimento Grade de atendimento Capacidade Transportadoras Veículos …" at bounding box center [510, 236] width 1021 height 473
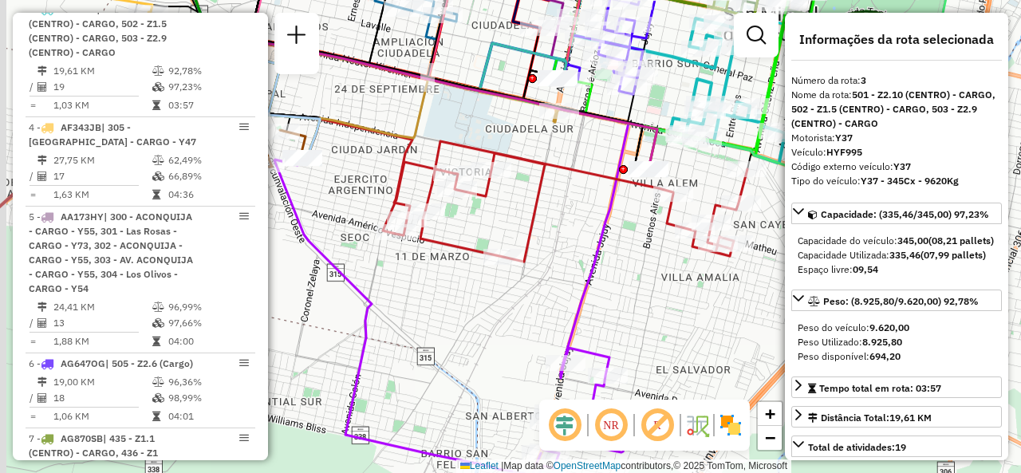
drag, startPoint x: 493, startPoint y: 290, endPoint x: 541, endPoint y: 274, distance: 50.5
click at [541, 274] on div "Janela de atendimento Grade de atendimento Capacidade Transportadoras Veículos …" at bounding box center [510, 236] width 1021 height 473
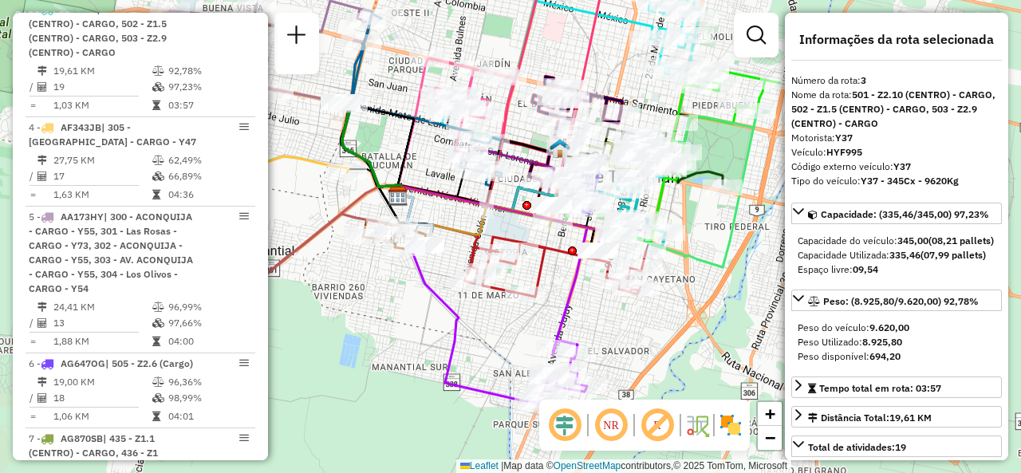
drag, startPoint x: 530, startPoint y: 304, endPoint x: 517, endPoint y: 349, distance: 46.5
click at [517, 349] on div "Janela de atendimento Grade de atendimento Capacidade Transportadoras Veículos …" at bounding box center [510, 236] width 1021 height 473
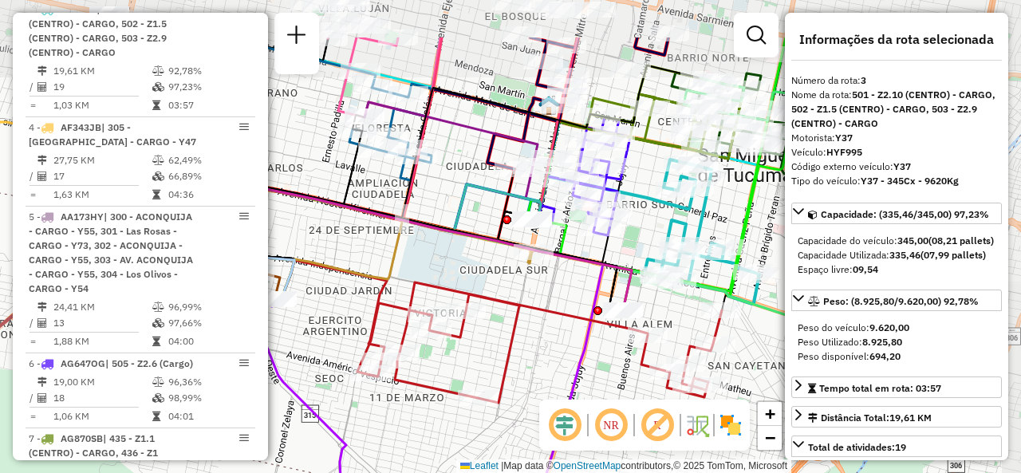
drag, startPoint x: 567, startPoint y: 266, endPoint x: 544, endPoint y: 355, distance: 92.3
click at [544, 355] on div "Janela de atendimento Grade de atendimento Capacidade Transportadoras Veículos …" at bounding box center [510, 236] width 1021 height 473
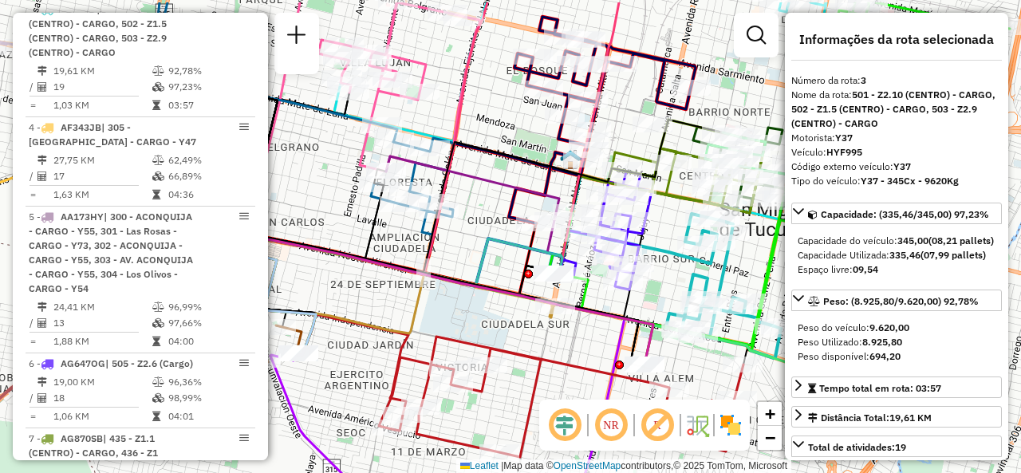
drag, startPoint x: 463, startPoint y: 270, endPoint x: 488, endPoint y: 320, distance: 55.3
click at [488, 320] on div "Janela de atendimento Grade de atendimento Capacidade Transportadoras Veículos …" at bounding box center [510, 236] width 1021 height 473
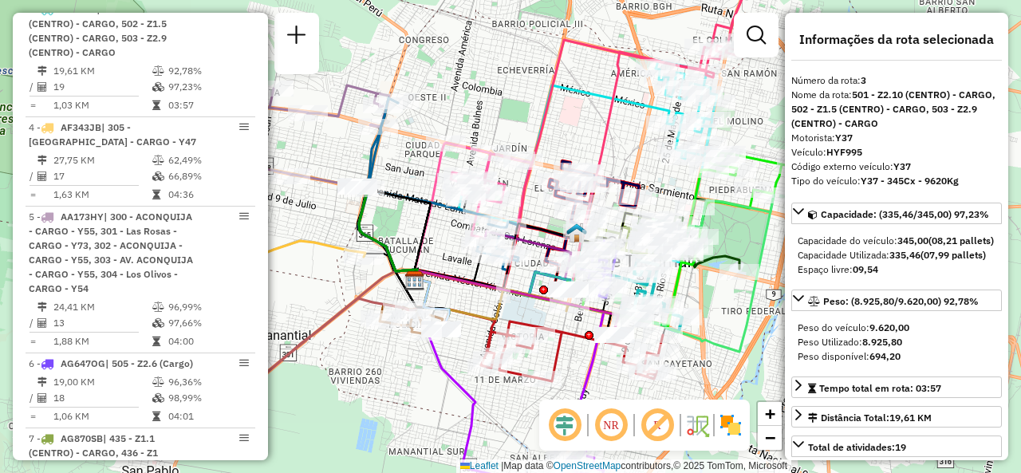
drag, startPoint x: 493, startPoint y: 85, endPoint x: 537, endPoint y: 85, distance: 43.9
click at [540, 89] on div "Janela de atendimento Grade de atendimento Capacidade Transportadoras Veículos …" at bounding box center [510, 236] width 1021 height 473
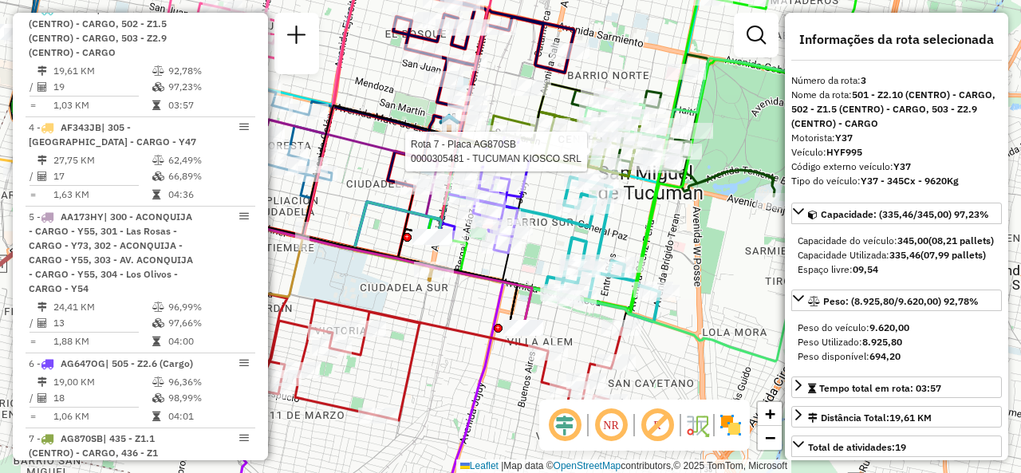
click at [477, 296] on div "Rota 7 - Placa AG870SB 0000305481 - TUCUMAN KIOSCO SRL Janela de atendimento Gr…" at bounding box center [510, 236] width 1021 height 473
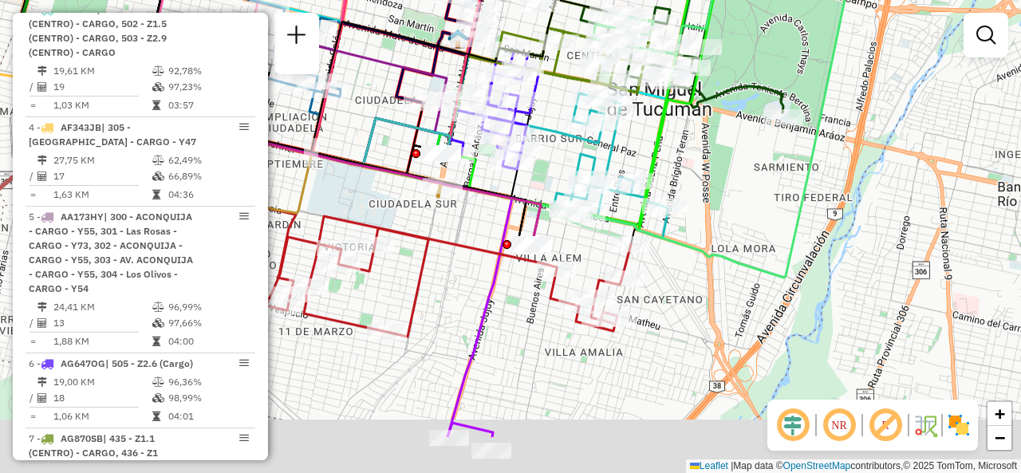
drag, startPoint x: 477, startPoint y: 318, endPoint x: 487, endPoint y: 218, distance: 101.0
click at [487, 218] on div "Janela de atendimento Grade de atendimento Capacidade Transportadoras Veículos …" at bounding box center [510, 236] width 1021 height 473
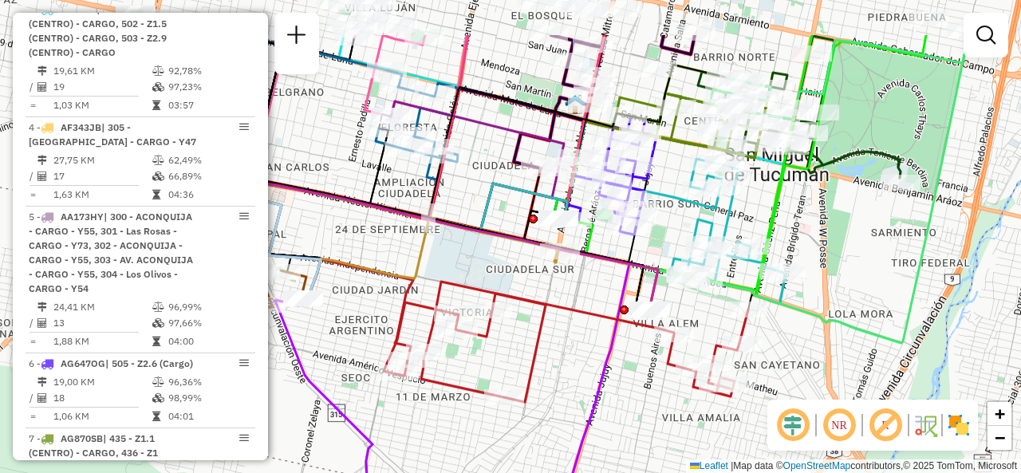
drag, startPoint x: 547, startPoint y: 152, endPoint x: 665, endPoint y: 231, distance: 142.1
click at [665, 231] on div "Janela de atendimento Grade de atendimento Capacidade Transportadoras Veículos …" at bounding box center [510, 236] width 1021 height 473
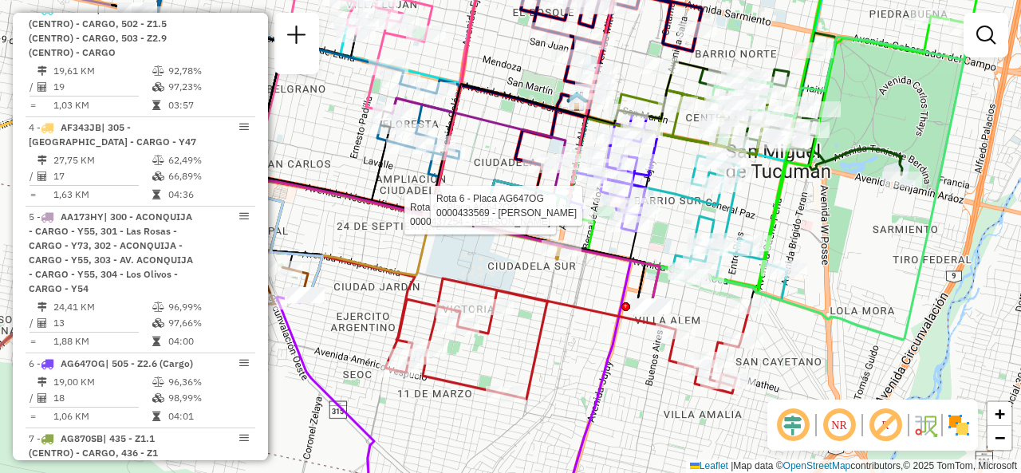
click at [580, 336] on div "Rota 6 - Placa AG647OG 0000437254 - MORENO SEBASTIAN FERNANDO Rota 6 - Placa AG…" at bounding box center [510, 236] width 1021 height 473
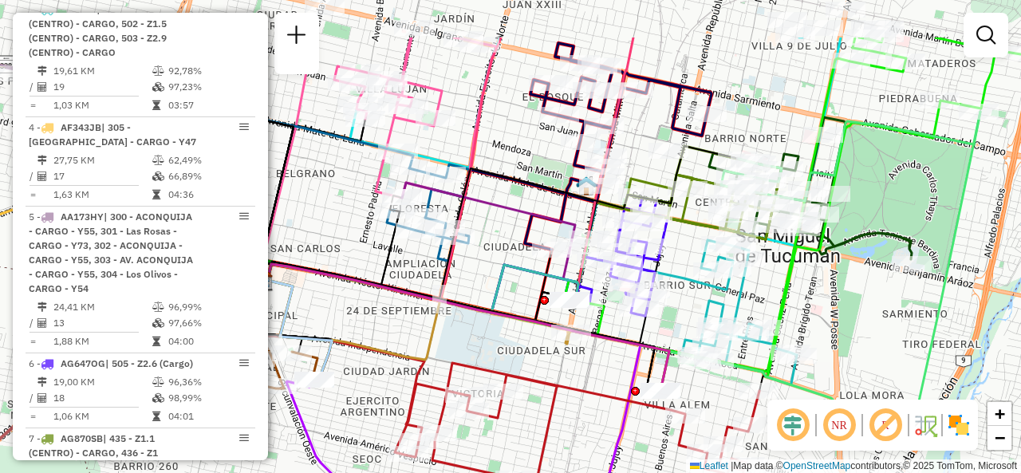
drag, startPoint x: 586, startPoint y: 331, endPoint x: 695, endPoint y: 341, distance: 108.9
click at [688, 408] on div "Janela de atendimento Grade de atendimento Capacidade Transportadoras Veículos …" at bounding box center [510, 236] width 1021 height 473
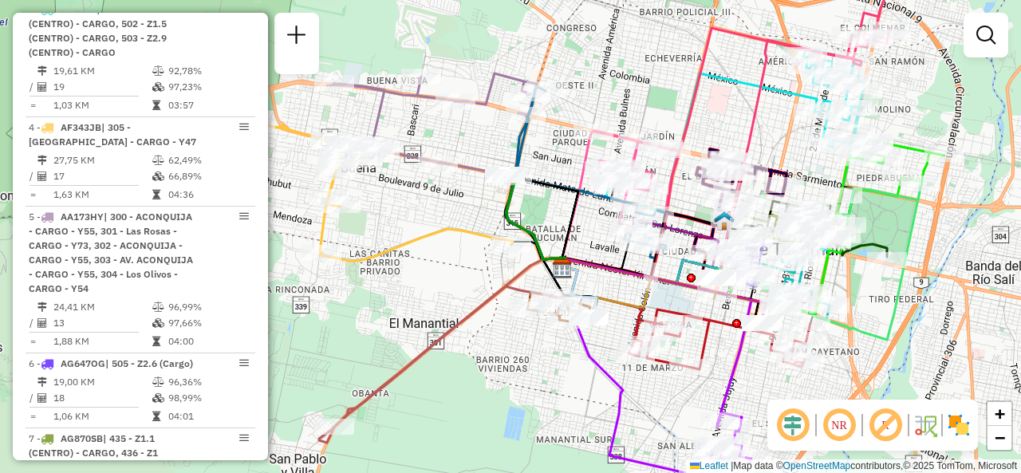
drag, startPoint x: 528, startPoint y: 258, endPoint x: 577, endPoint y: 268, distance: 49.8
click at [577, 268] on icon at bounding box center [535, 220] width 87 height 96
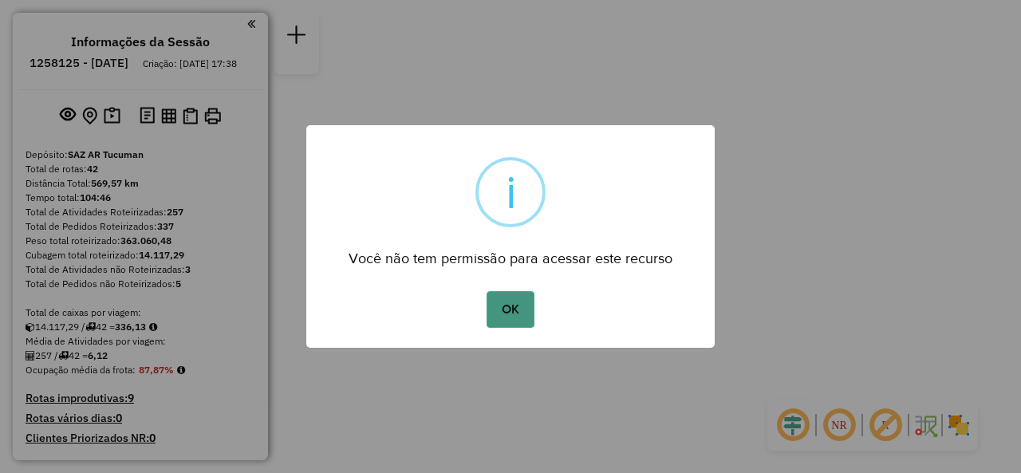
click at [500, 308] on button "OK" at bounding box center [510, 309] width 47 height 37
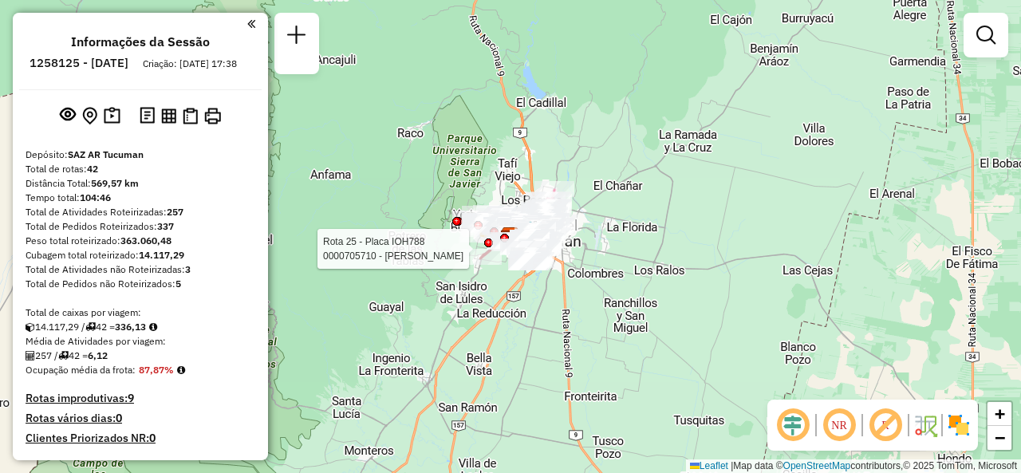
select select "**********"
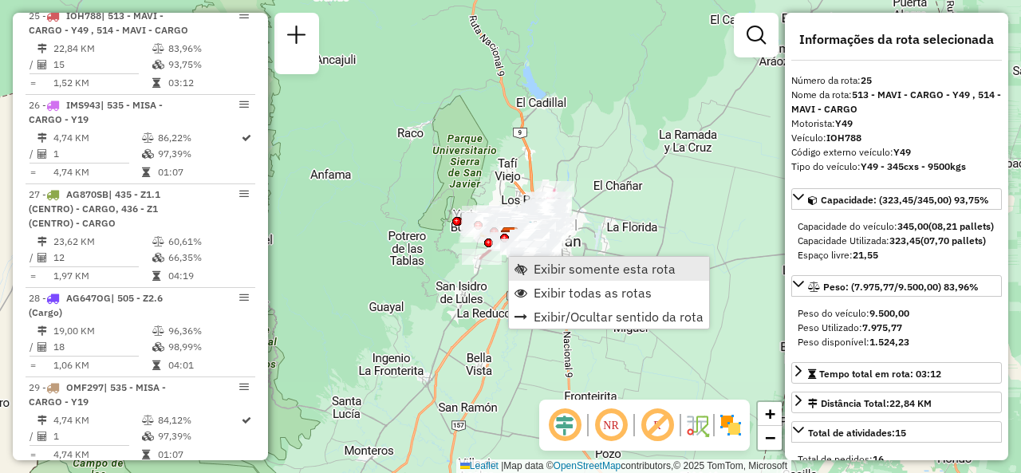
click at [535, 274] on span "Exibir somente esta rota" at bounding box center [605, 269] width 142 height 13
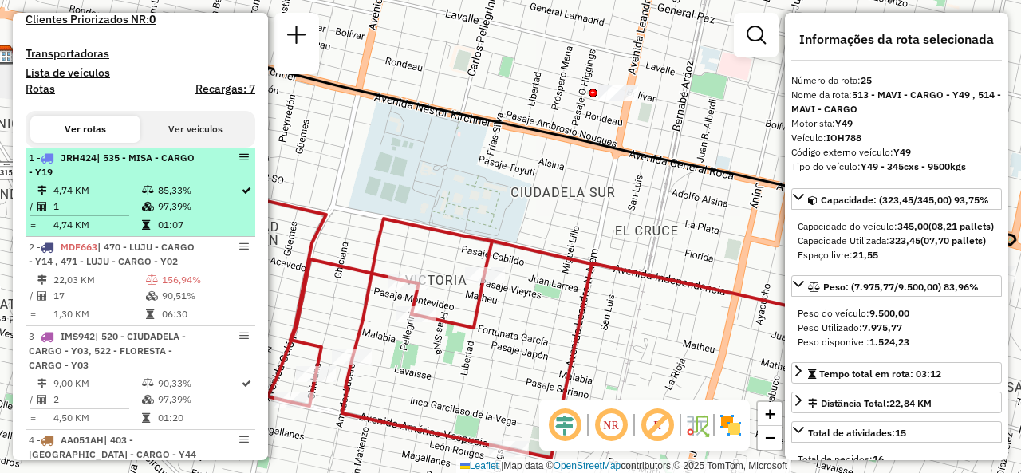
scroll to position [499, 0]
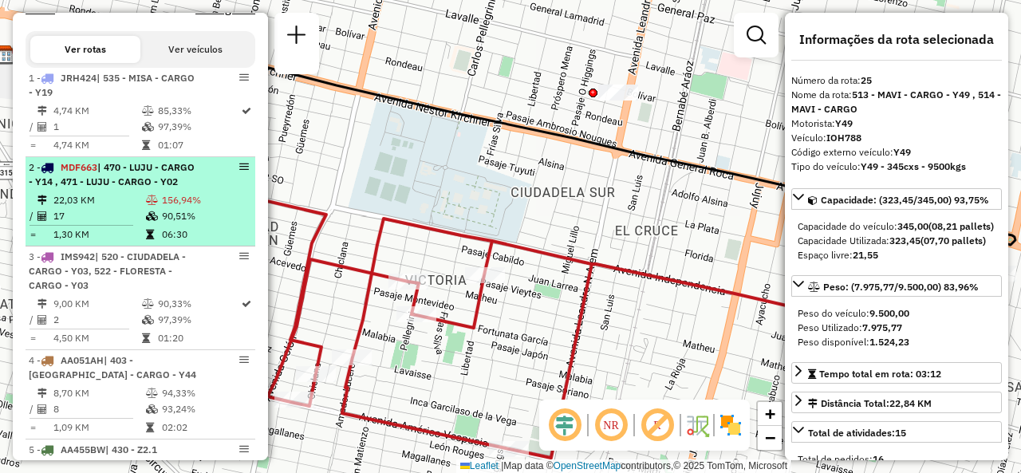
click at [97, 189] on div "2 - MDF663 | 470 - LUJU - CARGO - Y14 , 471 - LUJU - CARGO - Y02" at bounding box center [113, 174] width 169 height 29
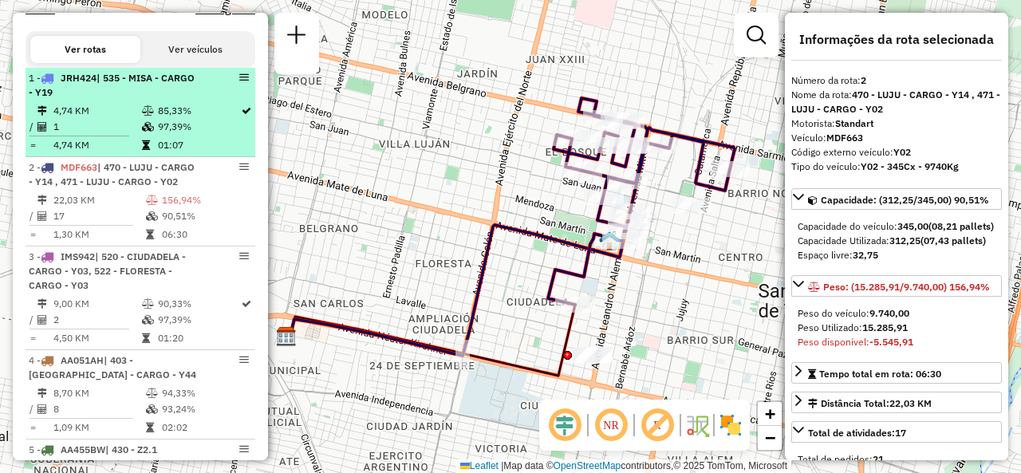
click at [169, 149] on table "4,74 KM 85,33% / 1 97,39% = 4,74 KM 01:07" at bounding box center [140, 128] width 223 height 50
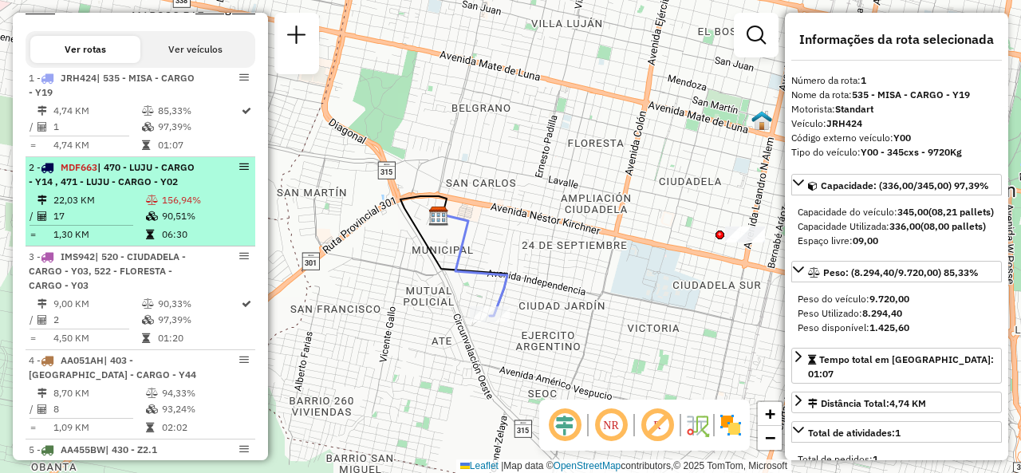
click at [157, 188] on span "| 470 - LUJU - CARGO - Y14 , 471 - LUJU - CARGO - Y02" at bounding box center [112, 174] width 166 height 26
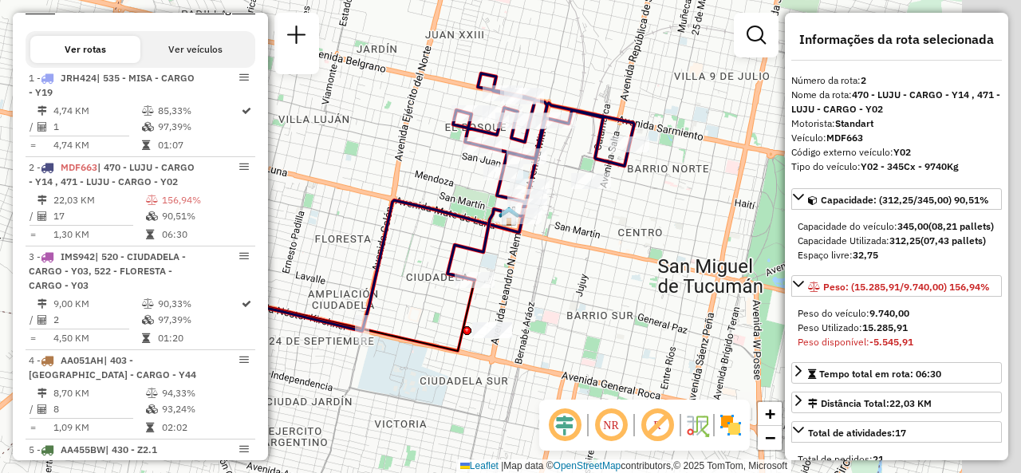
drag, startPoint x: 389, startPoint y: 172, endPoint x: 371, endPoint y: 164, distance: 19.0
click at [371, 164] on div "Janela de atendimento Grade de atendimento Capacidade Transportadoras Veículos …" at bounding box center [510, 236] width 1021 height 473
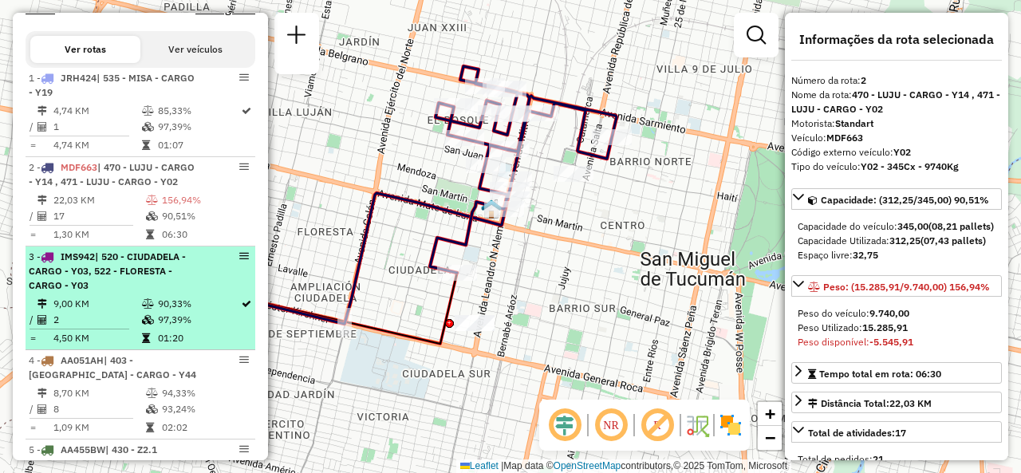
click at [92, 263] on span "IMS942" at bounding box center [78, 257] width 34 height 12
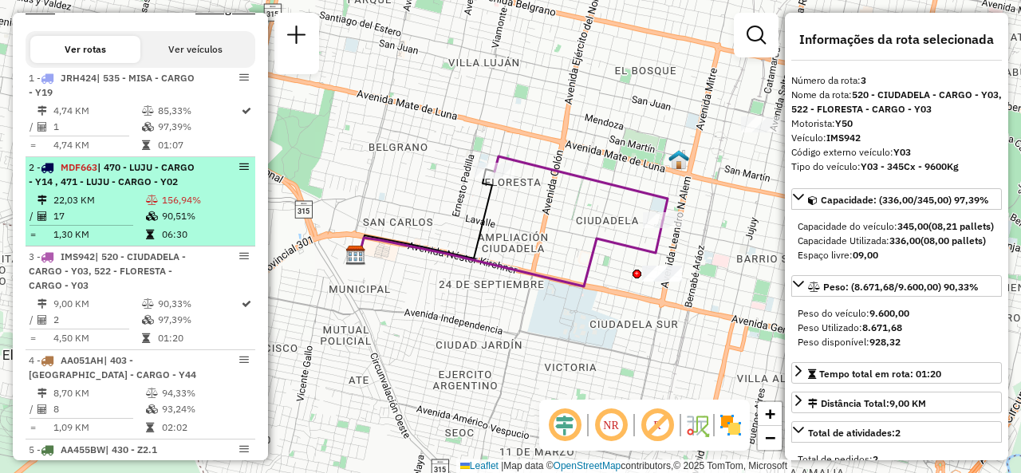
scroll to position [578, 0]
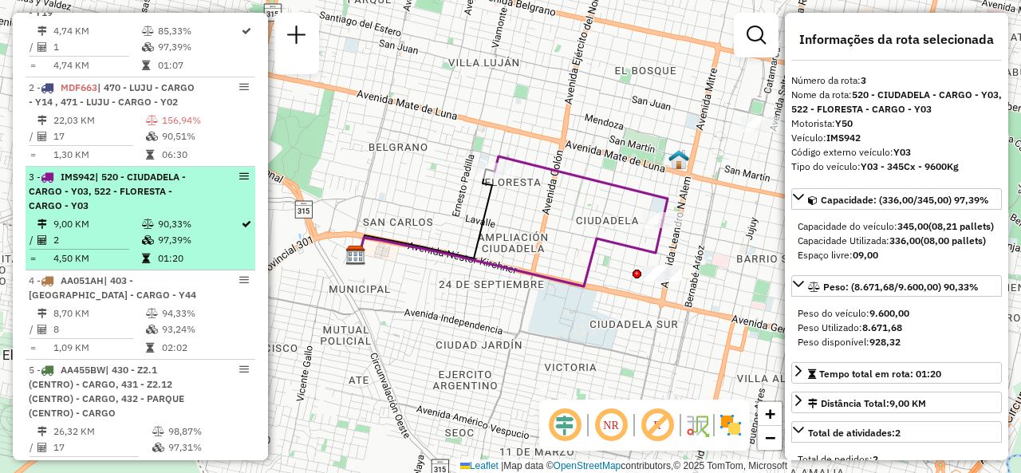
click at [126, 209] on span "| 520 - CIUDADELA - CARGO - Y03, 522 - FLORESTA - CARGO - Y03" at bounding box center [107, 191] width 157 height 41
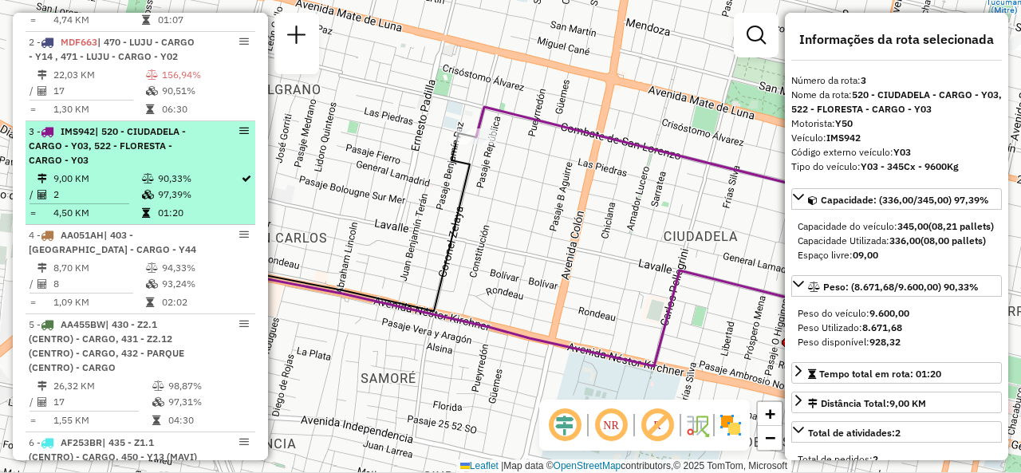
scroll to position [658, 0]
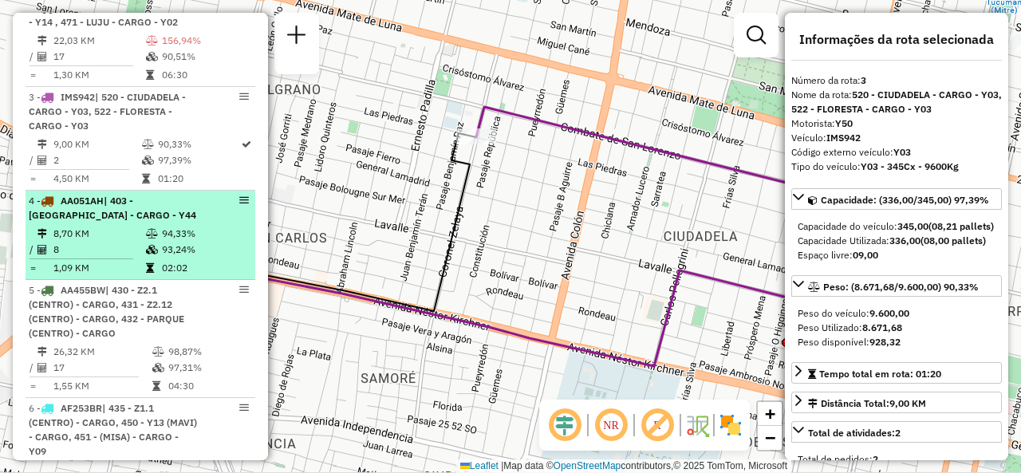
click at [112, 221] on span "| 403 - San Francisco - CARGO - Y44" at bounding box center [113, 208] width 168 height 26
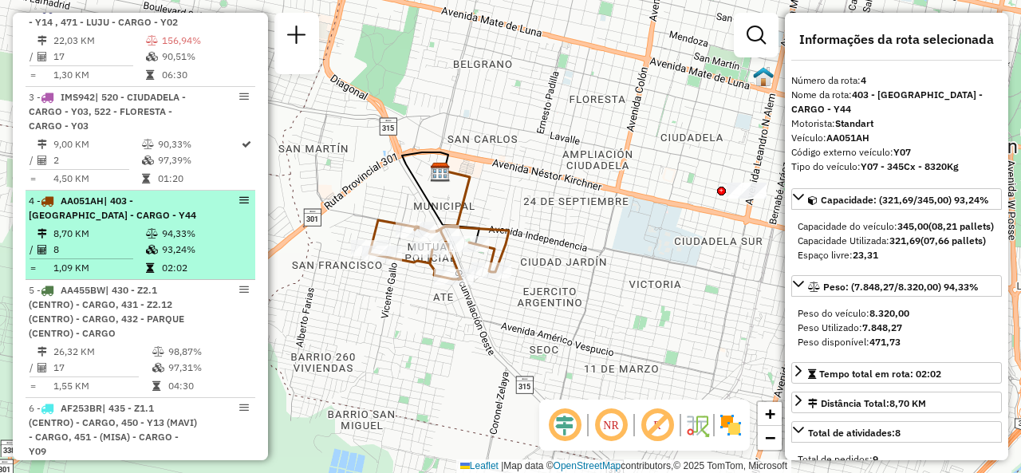
click at [120, 258] on td "8" at bounding box center [99, 250] width 93 height 16
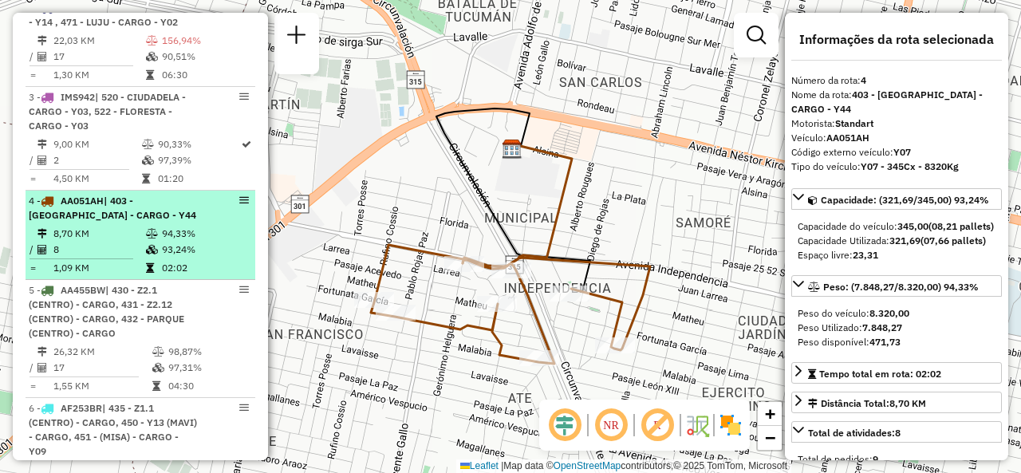
scroll to position [818, 0]
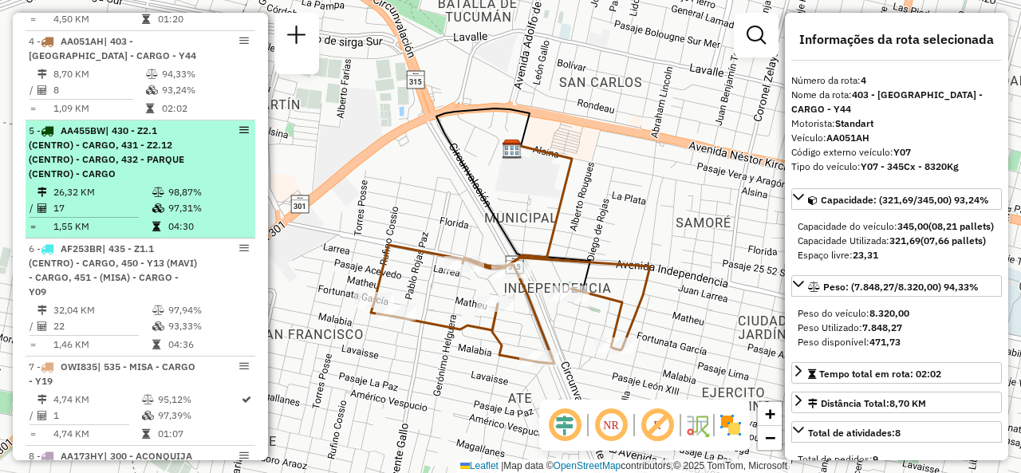
click at [105, 180] on span "| 430 - Z2.1 (CENTRO) - CARGO, 431 - Z2.12 (CENTRO) - CARGO, 432 - PARQUE (CENT…" at bounding box center [107, 151] width 156 height 55
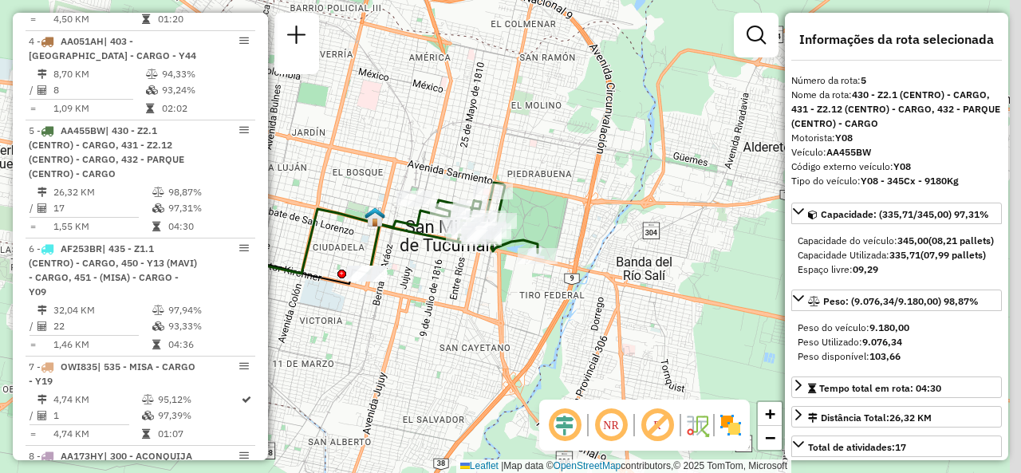
drag, startPoint x: 483, startPoint y: 232, endPoint x: 422, endPoint y: 235, distance: 60.7
click at [416, 236] on icon at bounding box center [341, 241] width 255 height 65
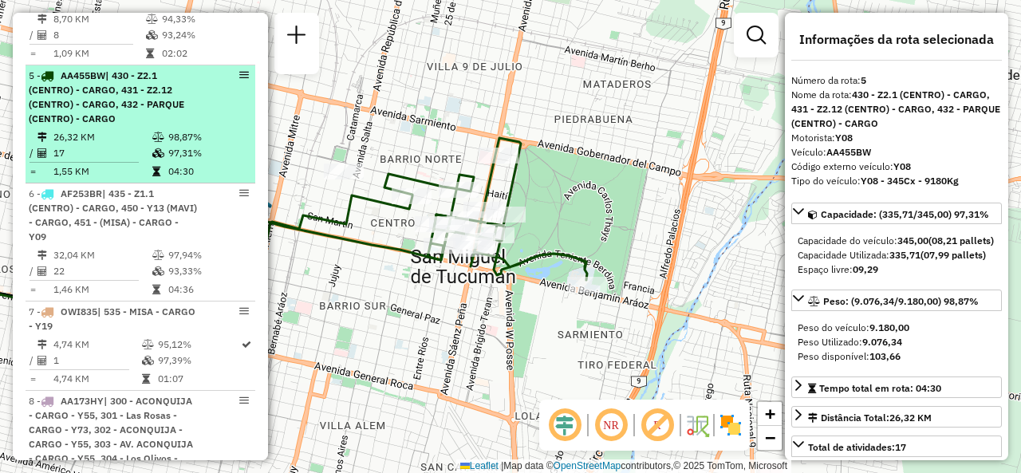
scroll to position [898, 0]
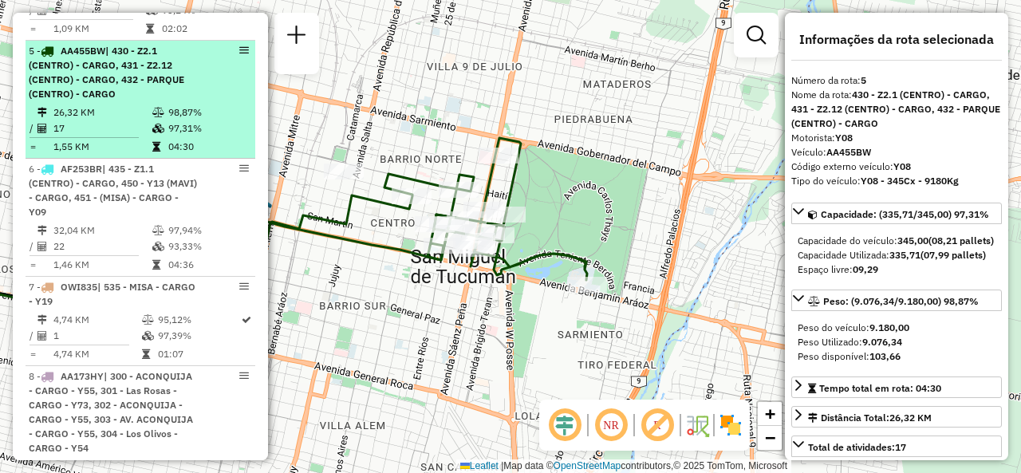
click at [128, 136] on td "17" at bounding box center [102, 128] width 99 height 16
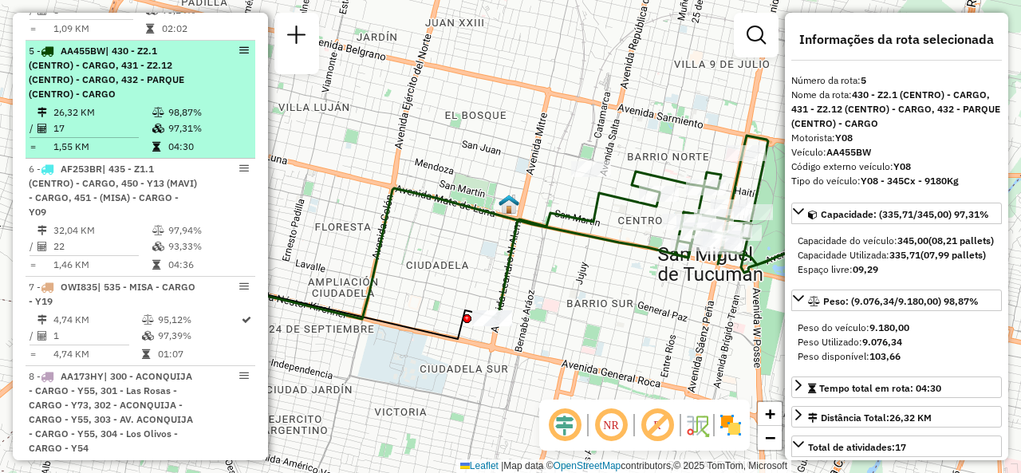
scroll to position [977, 0]
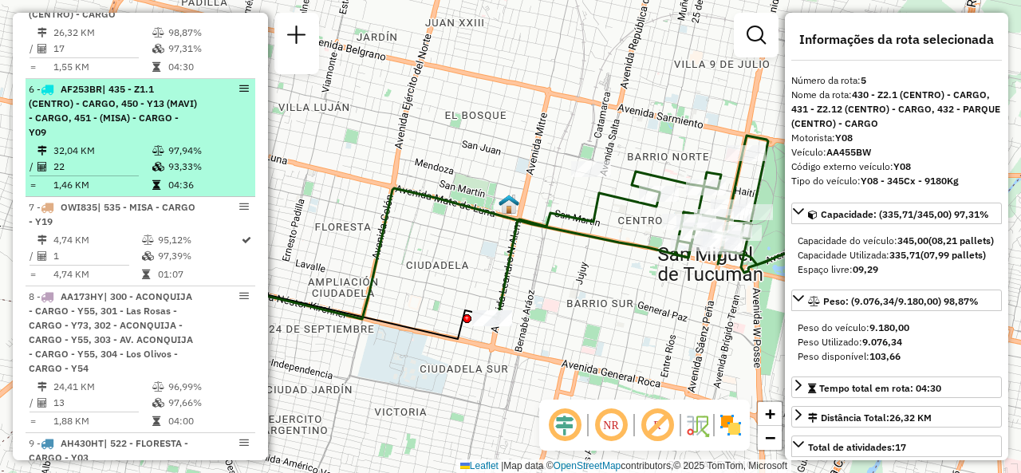
click at [117, 159] on td "32,04 KM" at bounding box center [102, 151] width 99 height 16
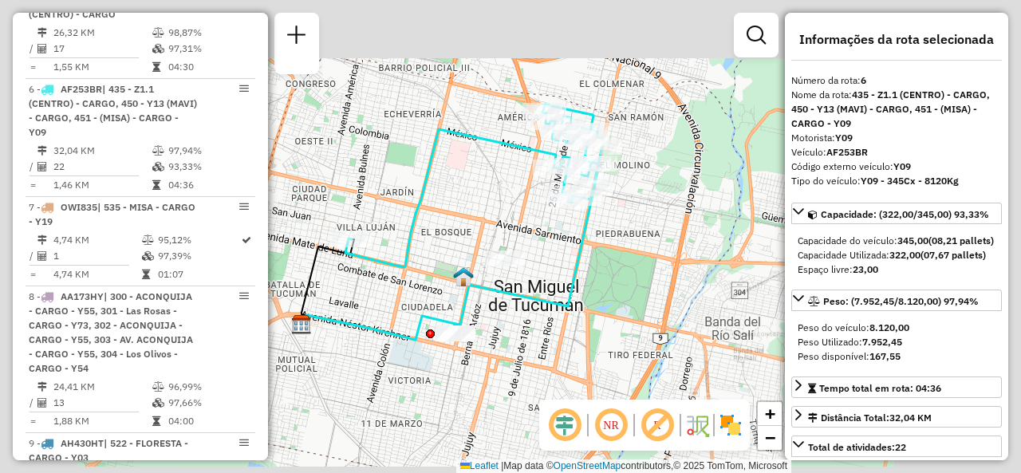
drag, startPoint x: 472, startPoint y: 199, endPoint x: 382, endPoint y: 226, distance: 94.2
click at [382, 226] on div "Janela de atendimento Grade de atendimento Capacidade Transportadoras Veículos …" at bounding box center [510, 236] width 1021 height 473
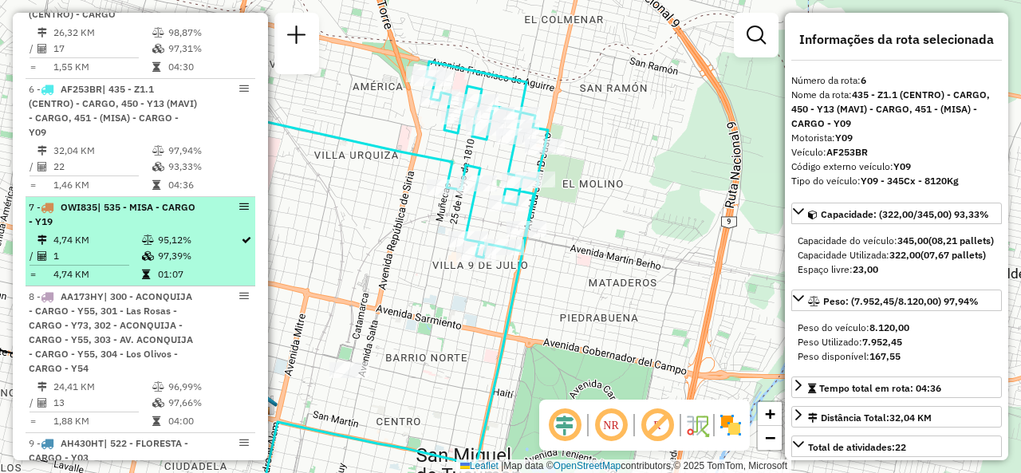
click at [93, 229] on div "7 - OWI835 | 535 - MISA - CARGO - Y19" at bounding box center [113, 214] width 169 height 29
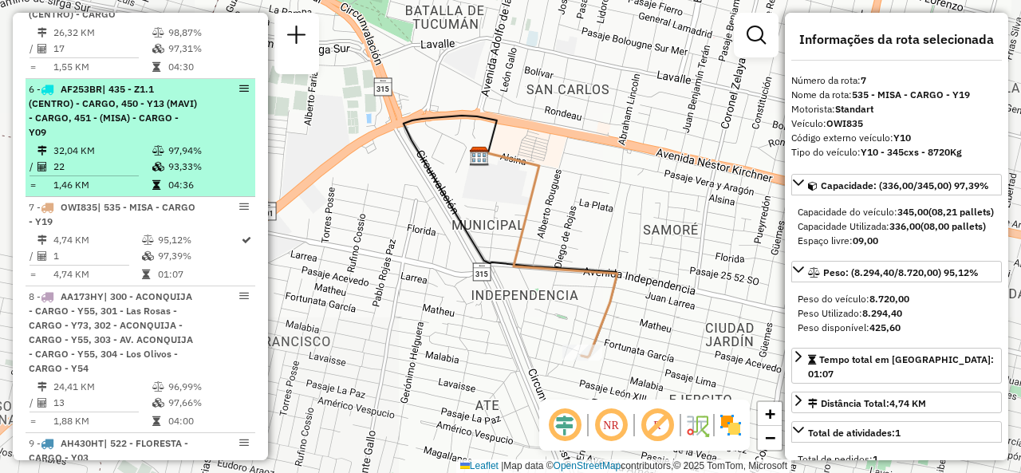
click at [91, 159] on td "32,04 KM" at bounding box center [102, 151] width 99 height 16
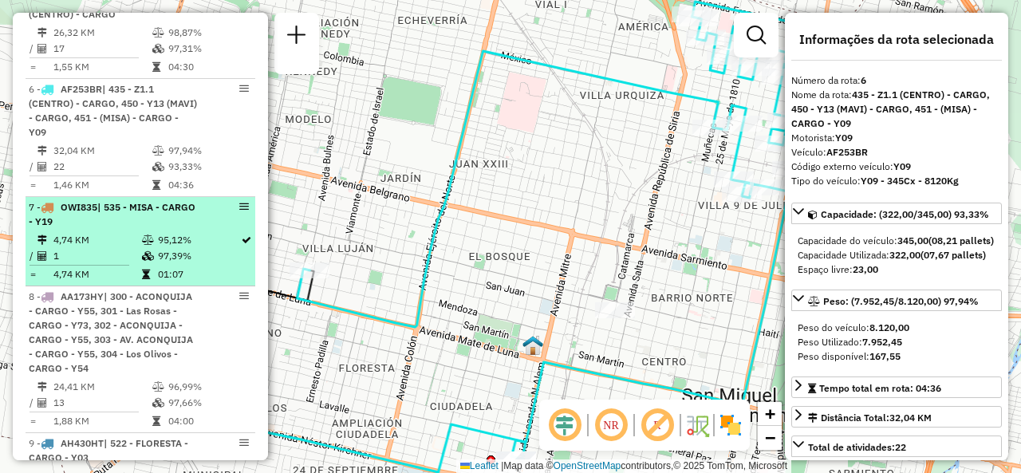
click at [107, 248] on td "4,74 KM" at bounding box center [97, 240] width 89 height 16
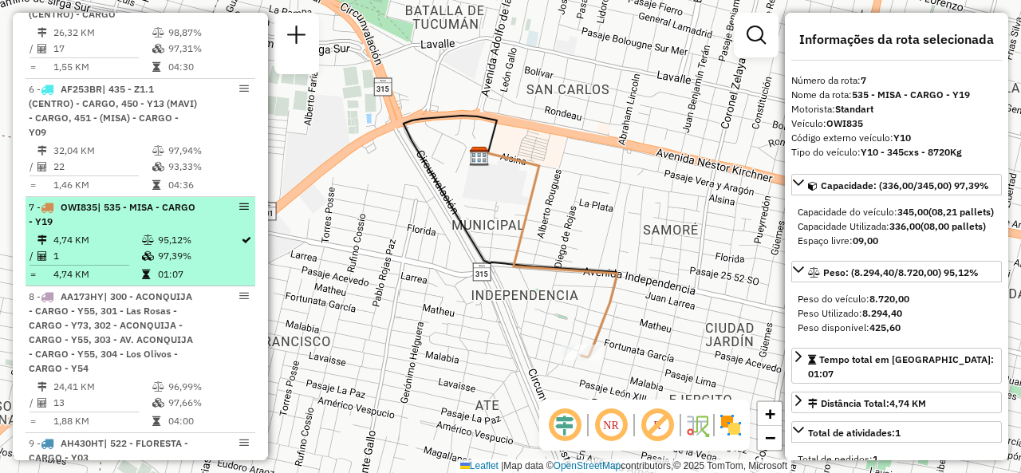
scroll to position [1057, 0]
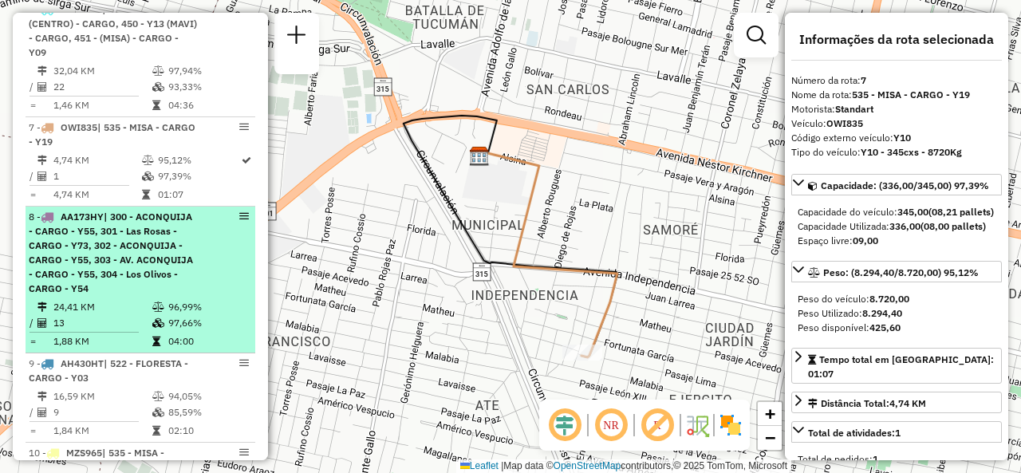
click at [68, 271] on span "| 300 - ACONQUIJA - CARGO - Y55, 301 - Las Rosas - CARGO - Y73, 302 - ACONQUIJA…" at bounding box center [111, 253] width 164 height 84
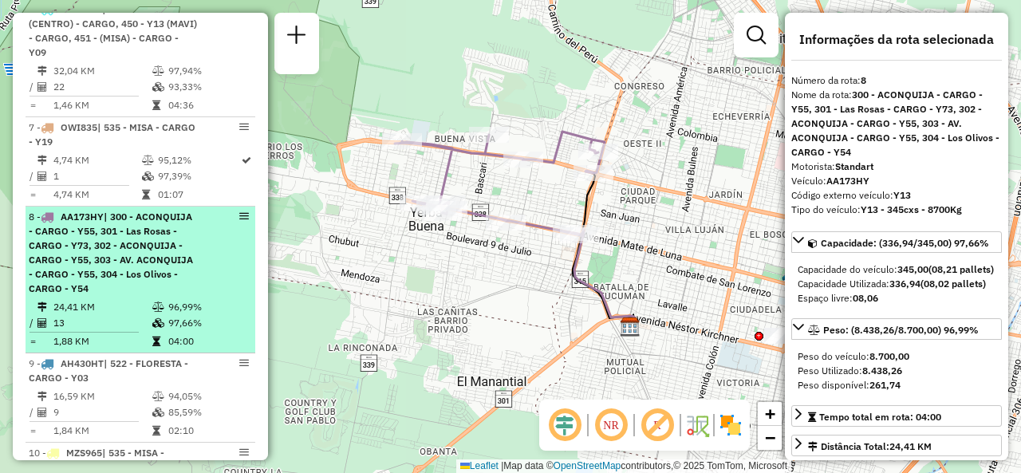
click at [109, 266] on span "| 300 - ACONQUIJA - CARGO - Y55, 301 - Las Rosas - CARGO - Y73, 302 - ACONQUIJA…" at bounding box center [111, 253] width 164 height 84
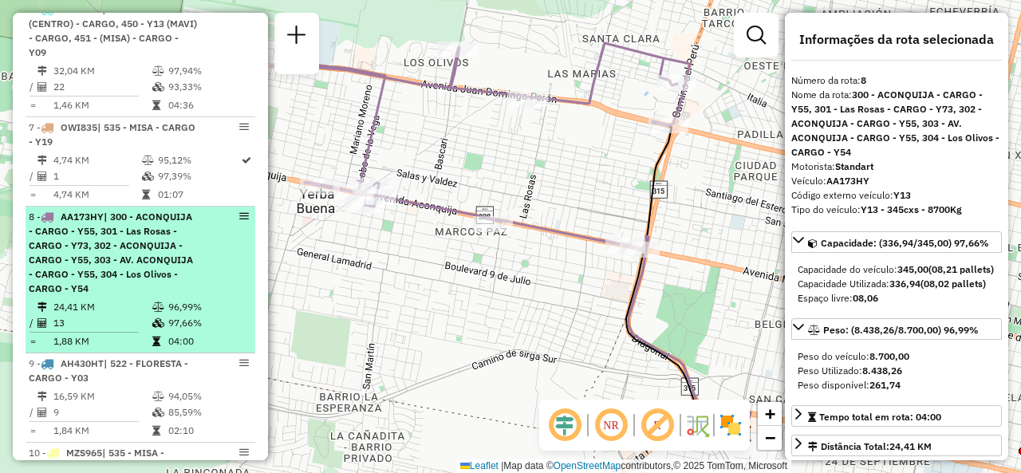
scroll to position [1217, 0]
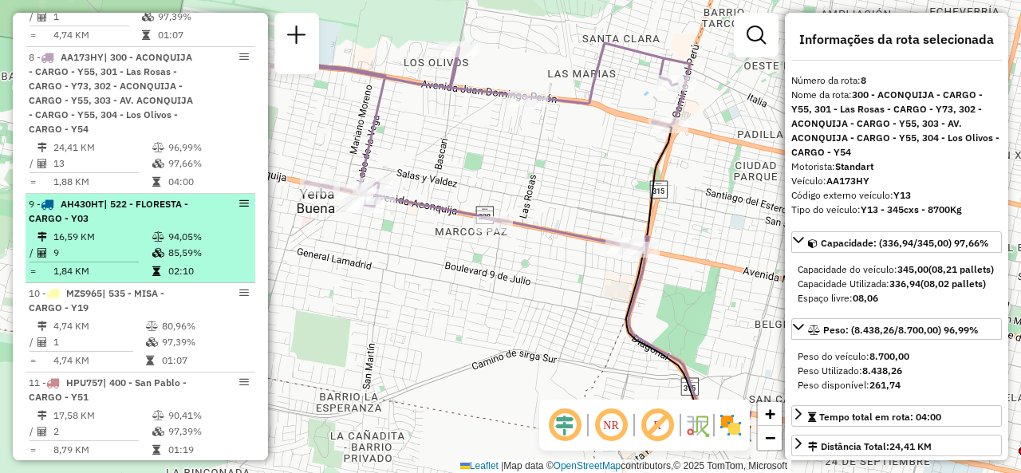
click at [109, 226] on div "9 - AH430HT | 522 - FLORESTA - CARGO - Y03" at bounding box center [113, 211] width 169 height 29
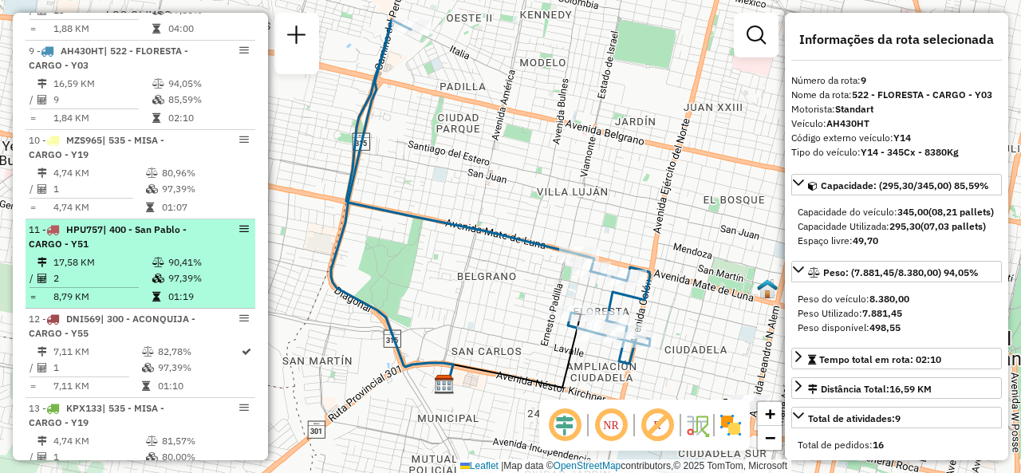
scroll to position [1376, 0]
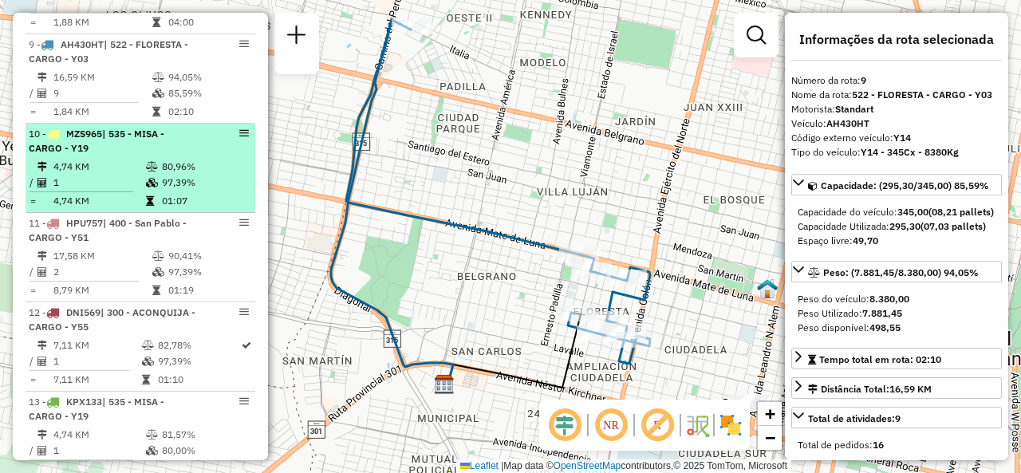
click at [97, 191] on td "1" at bounding box center [99, 183] width 93 height 16
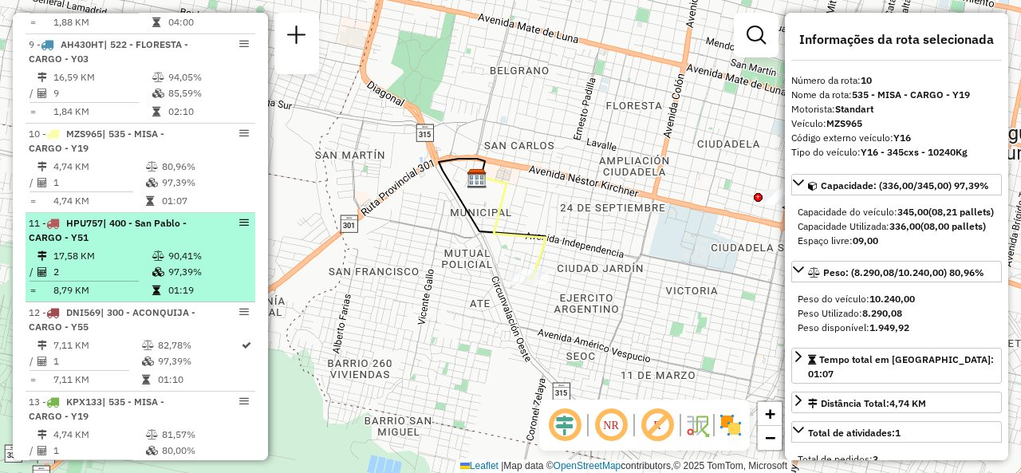
click at [161, 261] on icon at bounding box center [158, 256] width 12 height 10
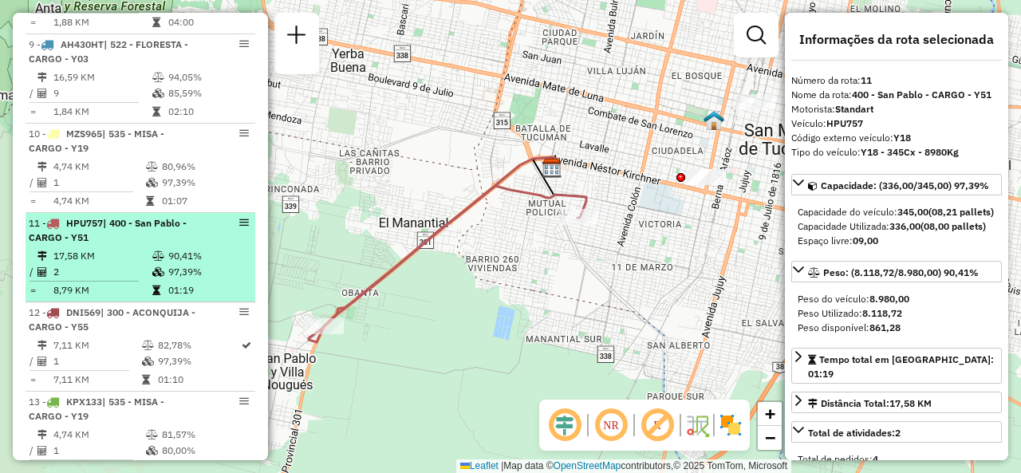
click at [145, 245] on div "11 - HPU757 | 400 - San Pablo - CARGO - Y51" at bounding box center [113, 230] width 169 height 29
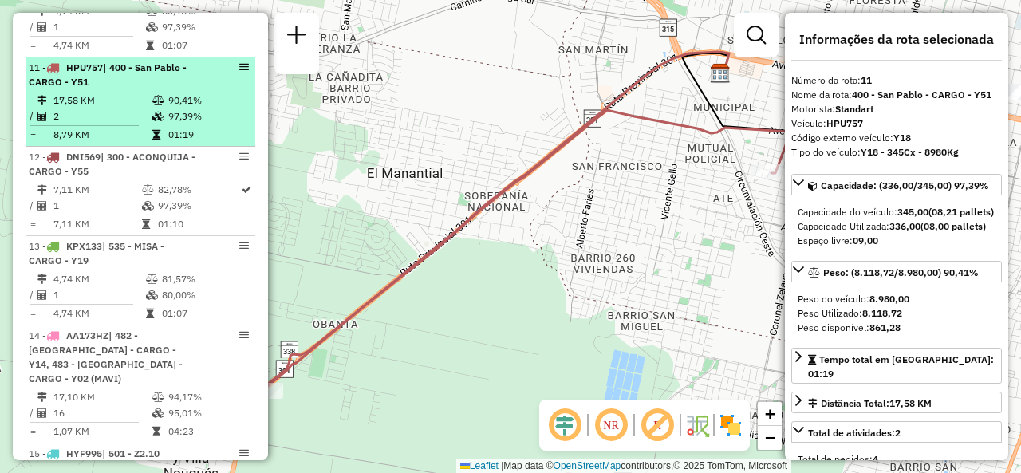
scroll to position [1536, 0]
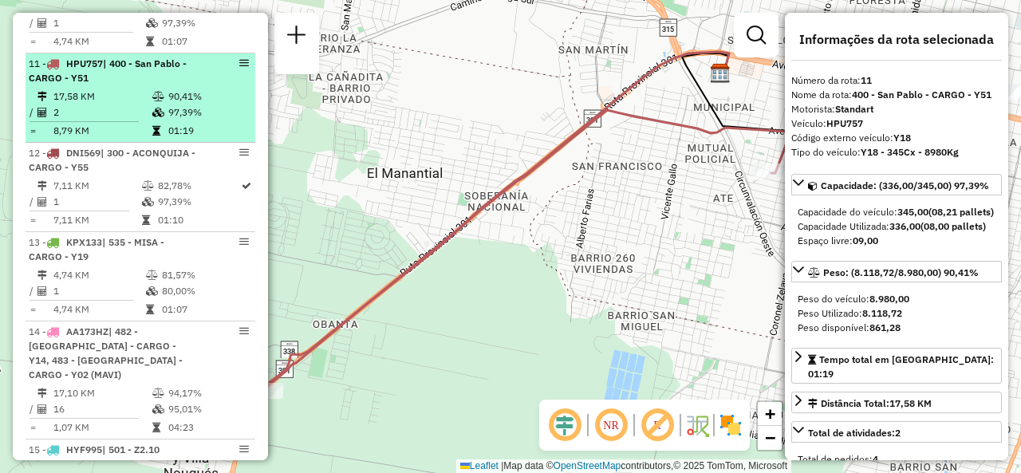
click at [145, 258] on li "13 - KPX133 | 535 - MISA - CARGO - Y19 4,74 KM 81,57% / 1 80,00% = 4,74 KM 01:07" at bounding box center [141, 276] width 230 height 89
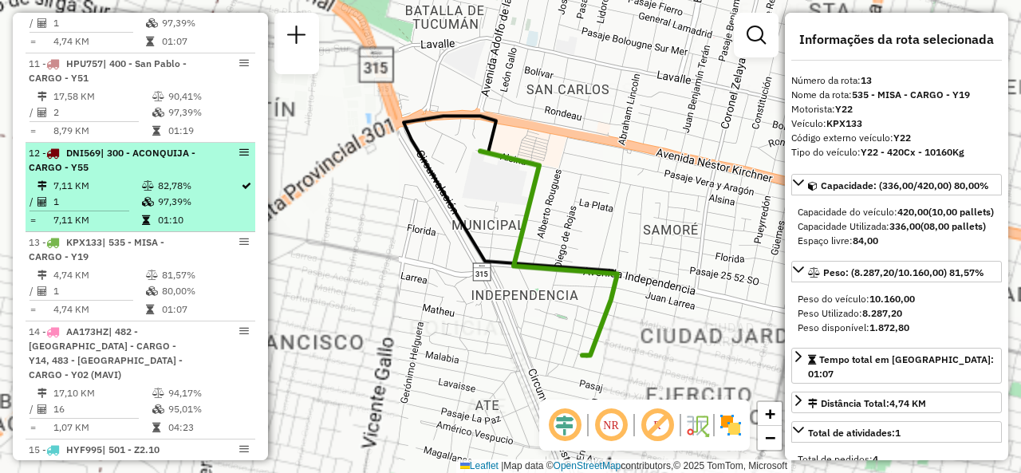
click at [157, 210] on td "97,39%" at bounding box center [198, 202] width 83 height 16
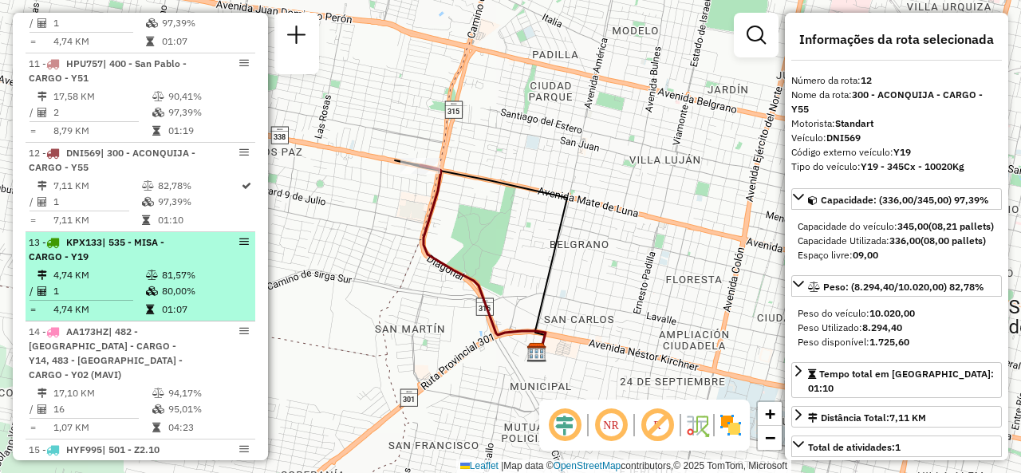
click at [132, 263] on span "| 535 - MISA - CARGO - Y19" at bounding box center [97, 249] width 136 height 26
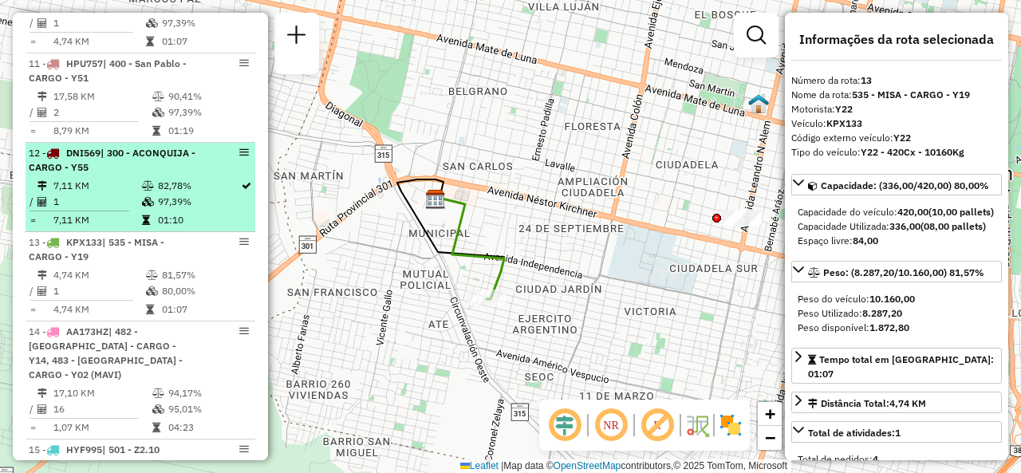
click at [79, 194] on td "7,11 KM" at bounding box center [97, 186] width 89 height 16
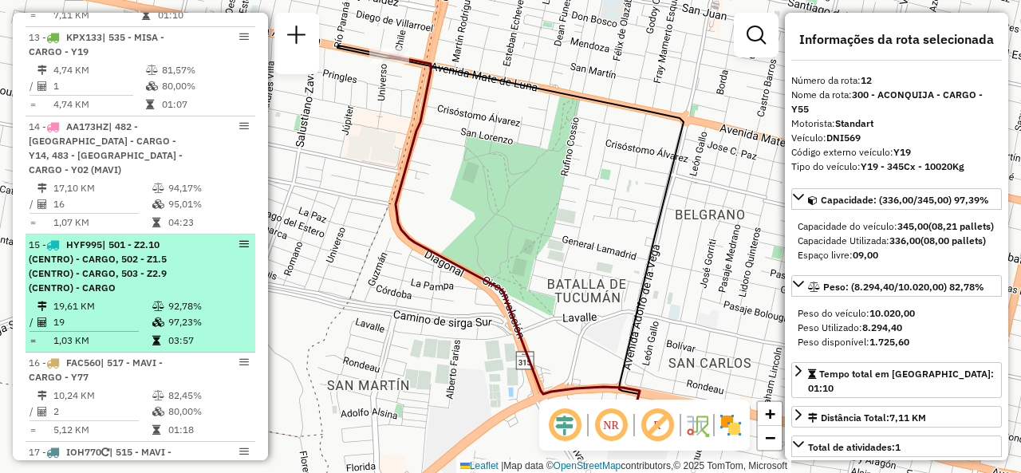
scroll to position [1775, 0]
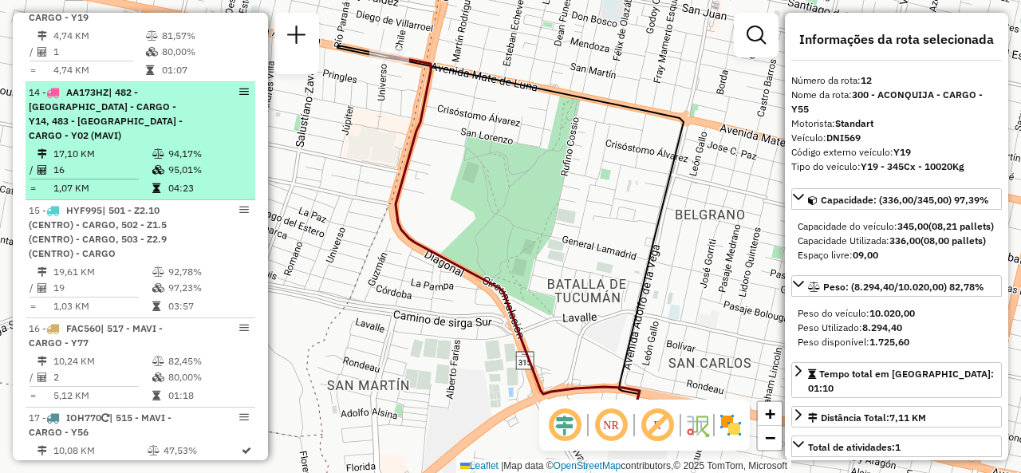
click at [77, 178] on td "16" at bounding box center [102, 170] width 99 height 16
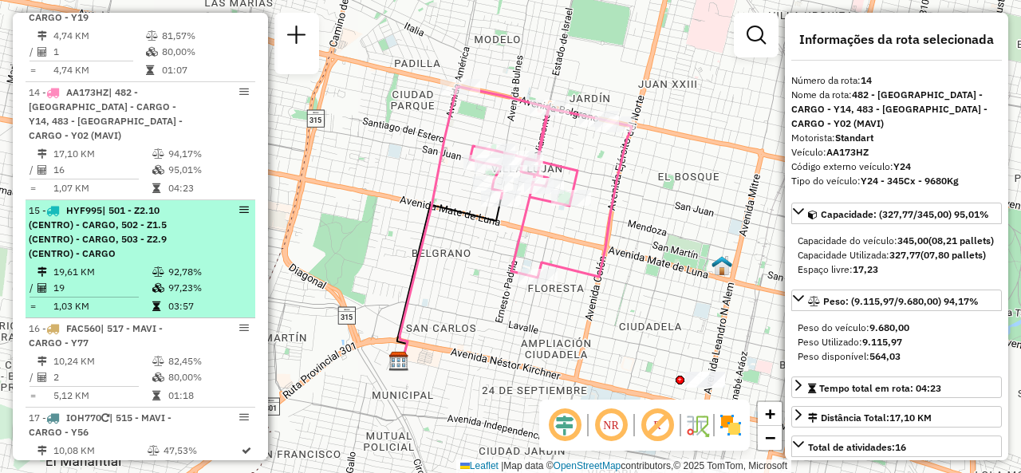
click at [163, 243] on span "| 501 - Z2.10 (CENTRO) - CARGO, 502 - Z1.5 (CENTRO) - CARGO, 503 - Z2.9 (CENTRO…" at bounding box center [98, 231] width 138 height 55
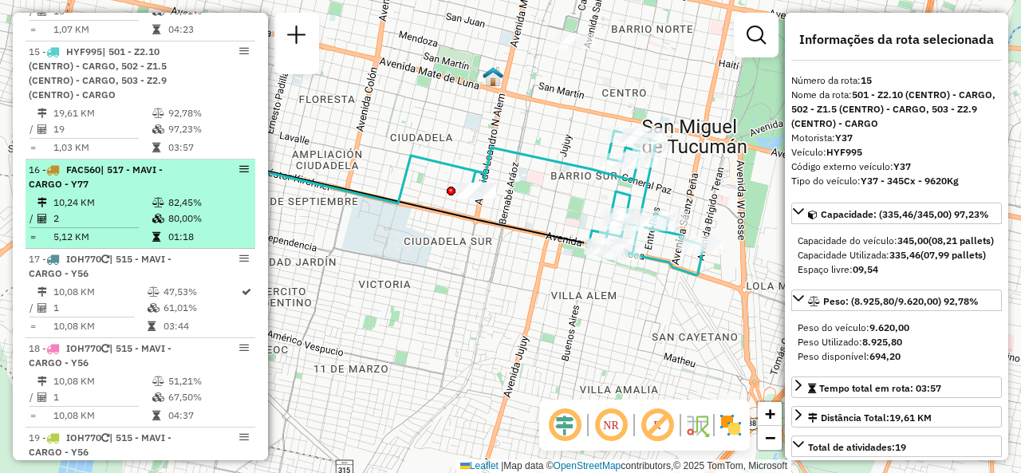
scroll to position [1935, 0]
click at [153, 191] on div "16 - FAC560 | 517 - MAVI - CARGO - Y77" at bounding box center [113, 176] width 169 height 29
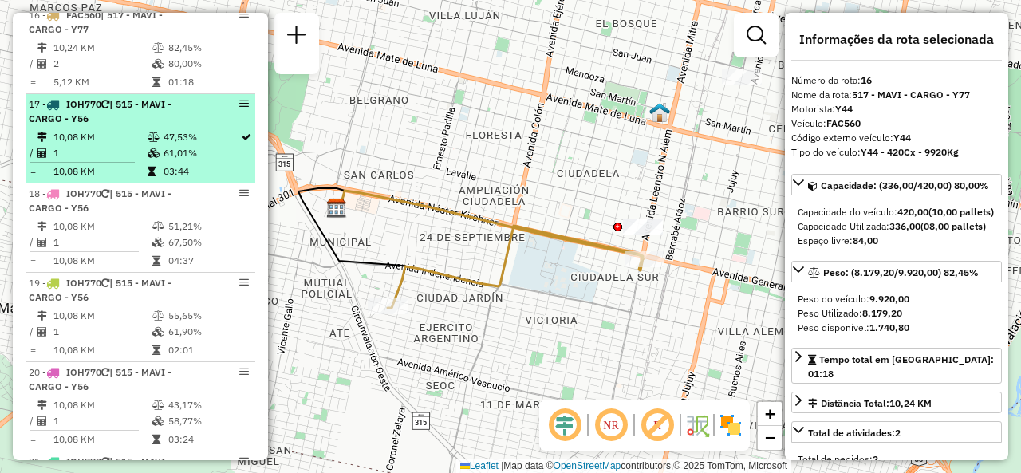
scroll to position [2094, 0]
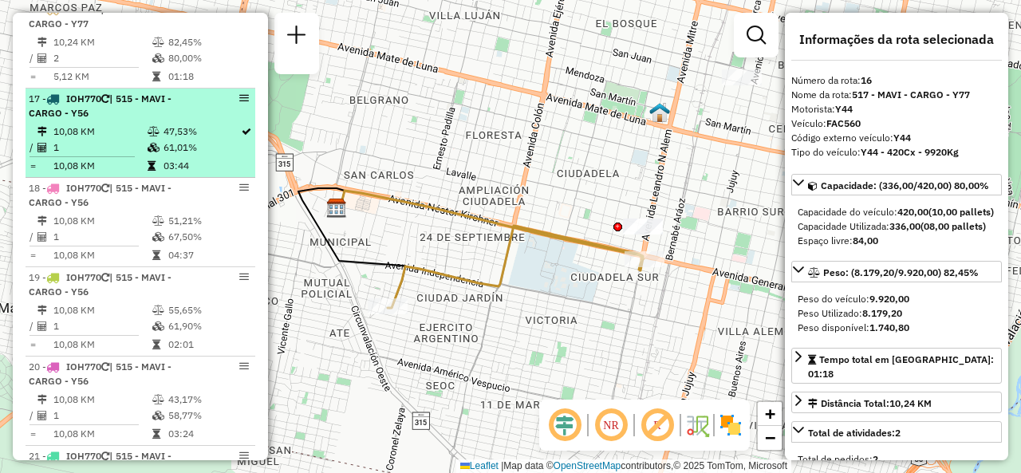
click at [73, 140] on td "10,08 KM" at bounding box center [100, 132] width 94 height 16
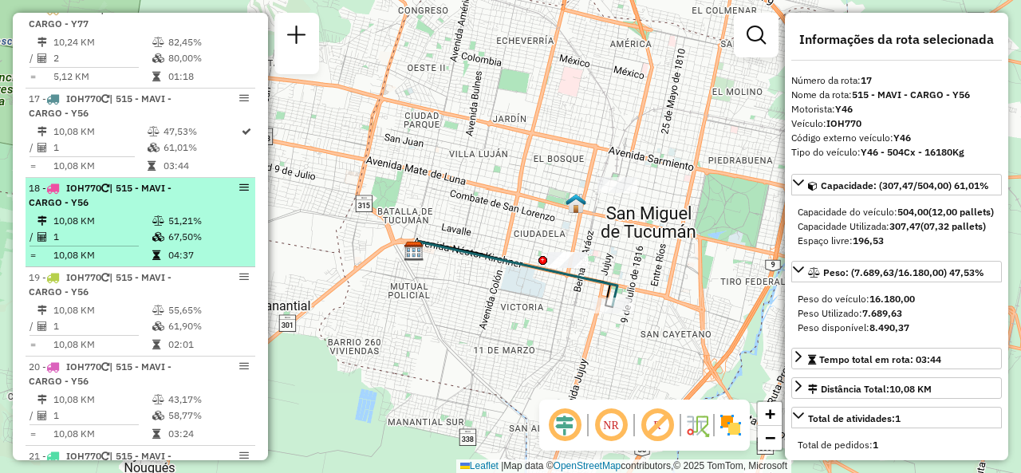
click at [156, 245] on td at bounding box center [160, 237] width 16 height 16
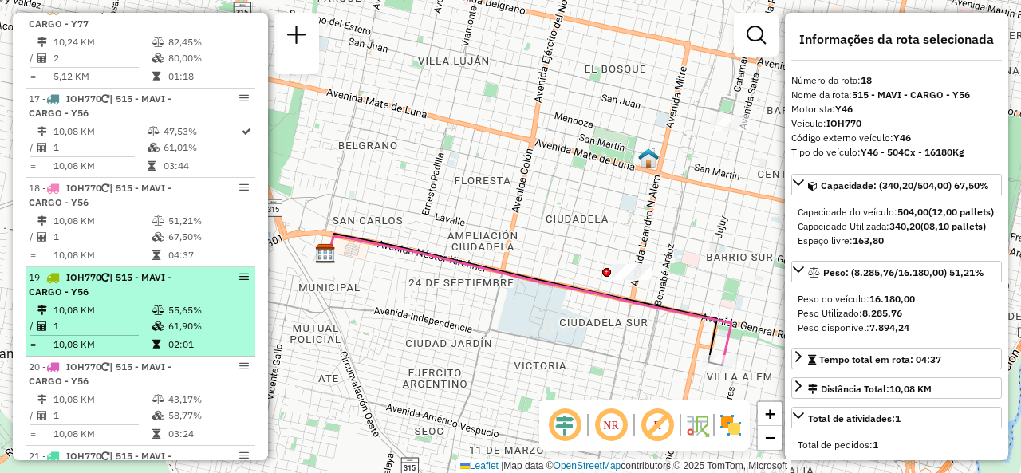
click at [204, 334] on td "61,90%" at bounding box center [208, 326] width 81 height 16
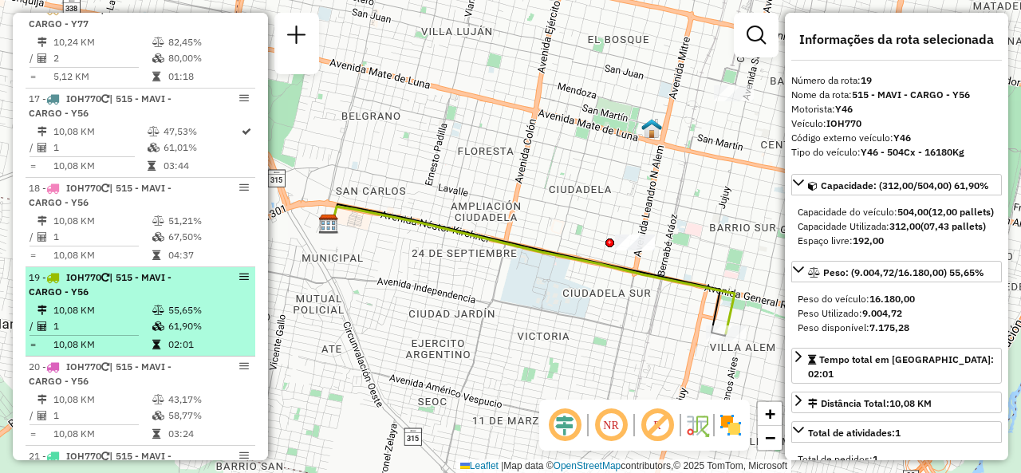
click at [160, 299] on div "19 - IOH770 | 515 - MAVI - CARGO - Y56" at bounding box center [113, 284] width 169 height 29
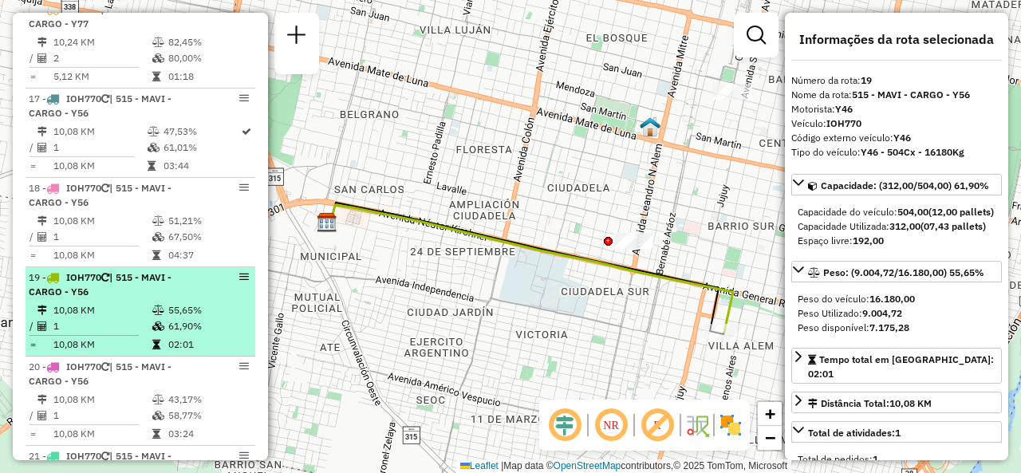
scroll to position [2174, 0]
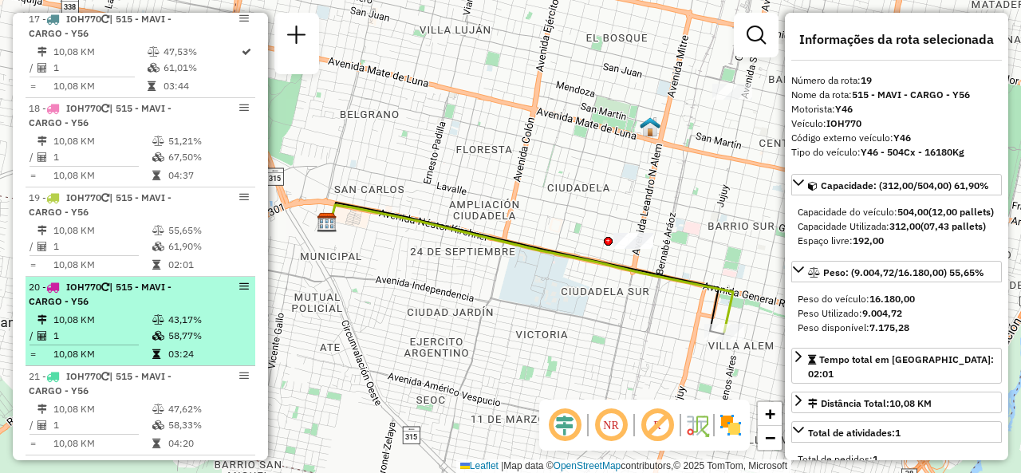
click at [75, 290] on span "IOH770" at bounding box center [83, 287] width 35 height 12
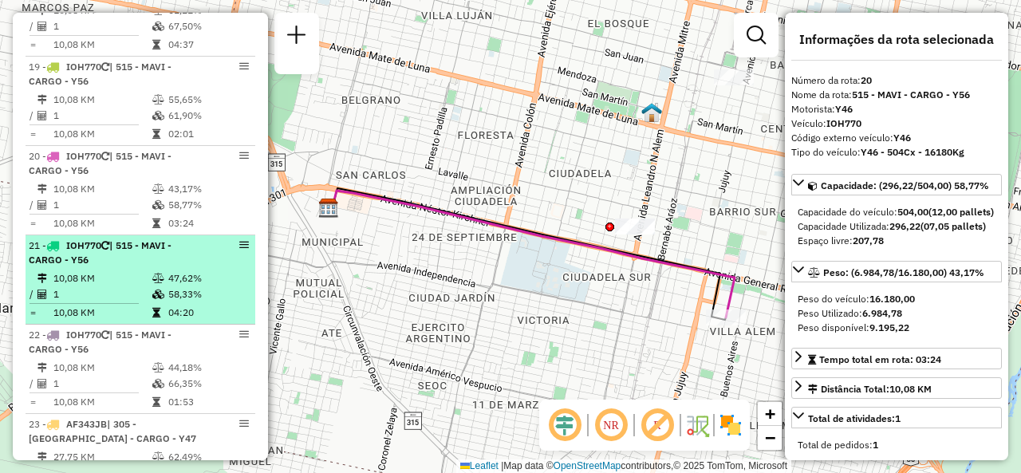
scroll to position [2334, 0]
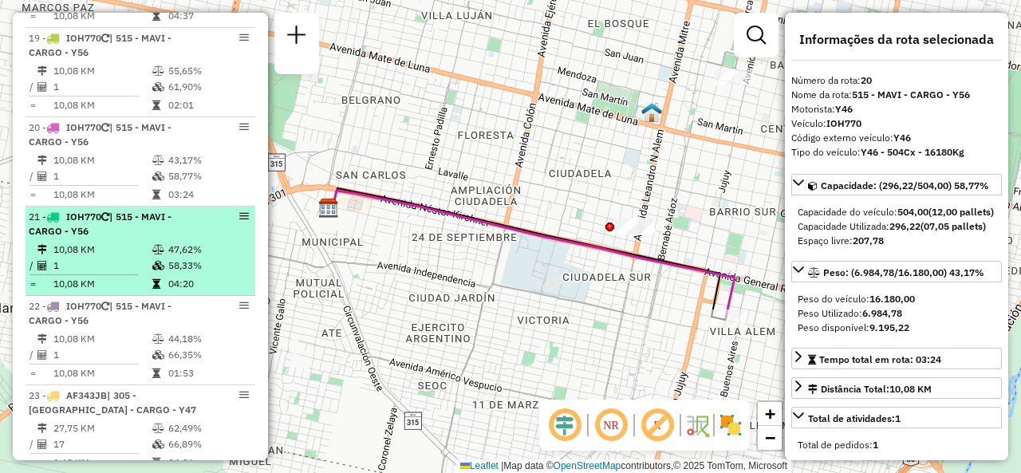
click at [135, 251] on td "10,08 KM" at bounding box center [102, 250] width 99 height 16
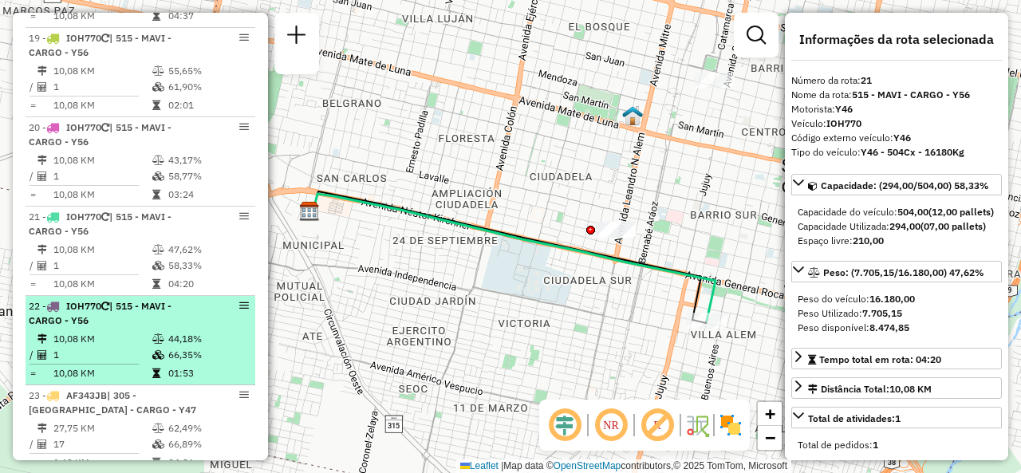
click at [110, 347] on td "10,08 KM" at bounding box center [102, 339] width 99 height 16
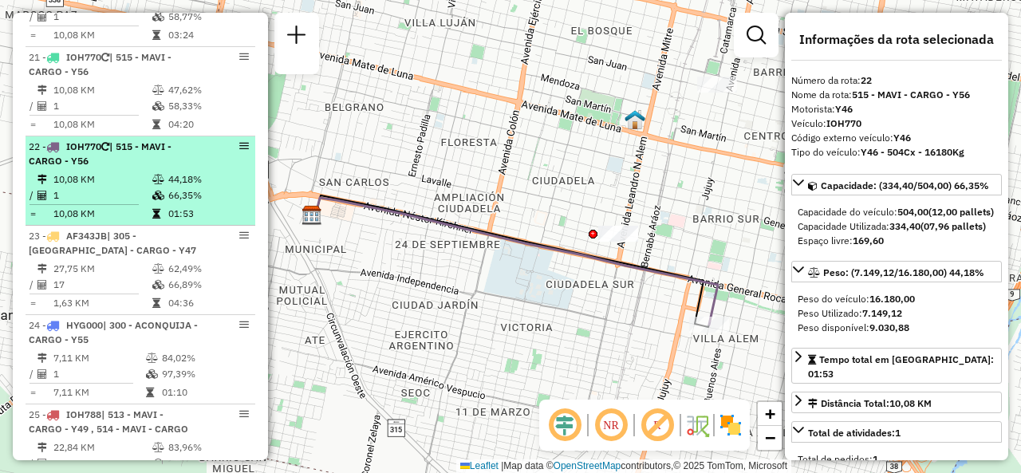
scroll to position [2653, 0]
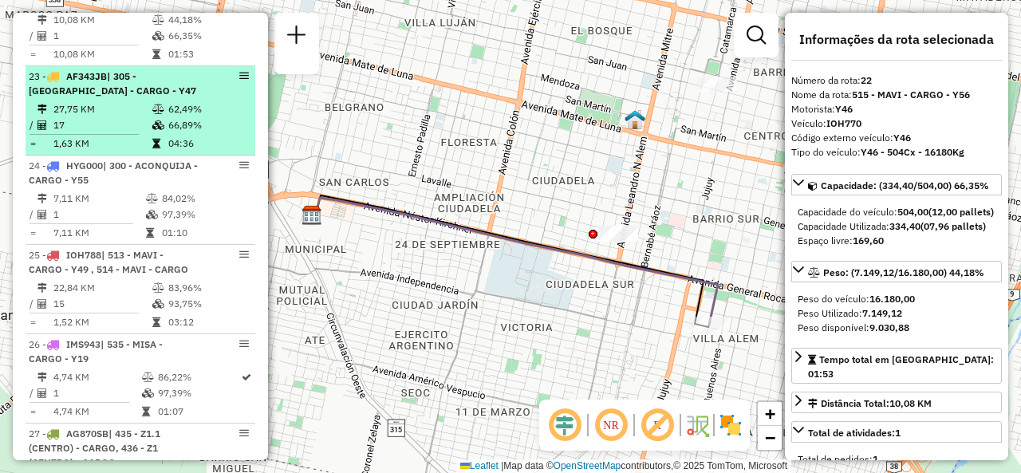
click at [108, 146] on td "1,63 KM" at bounding box center [102, 144] width 99 height 16
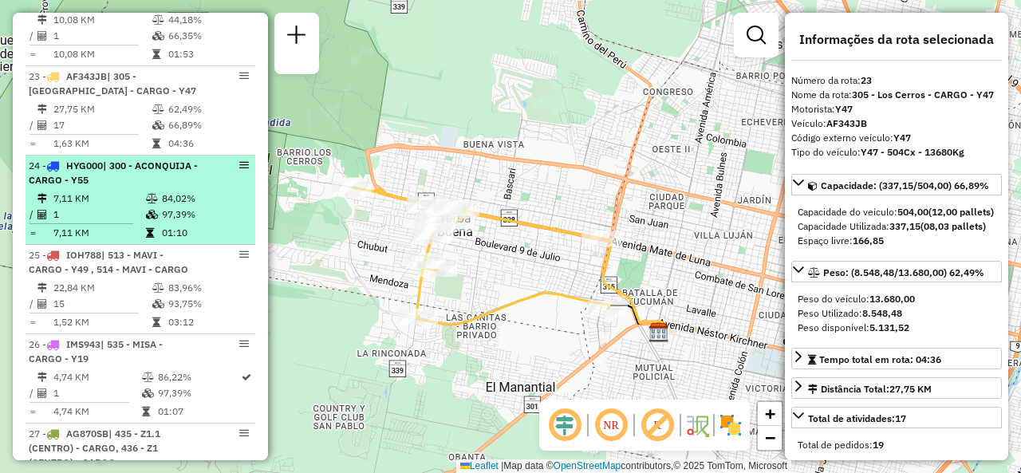
click at [163, 205] on td "84,02%" at bounding box center [204, 199] width 87 height 16
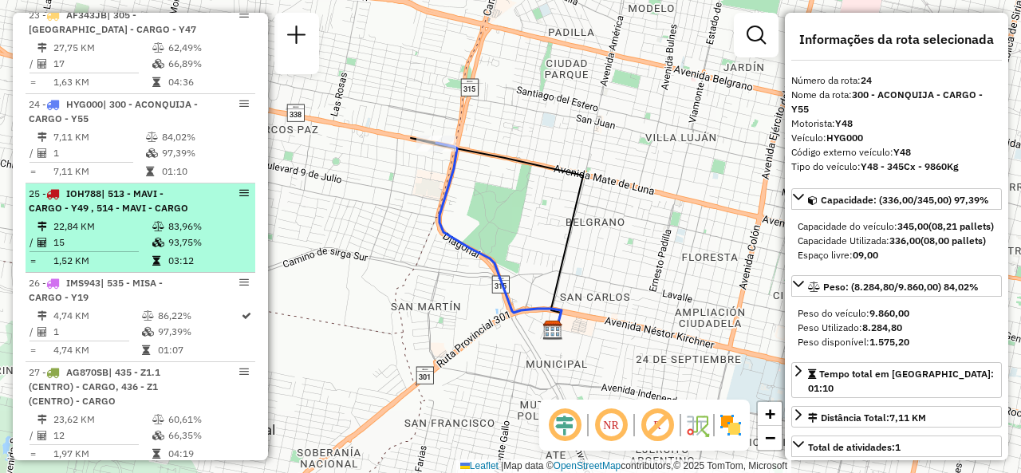
scroll to position [2733, 0]
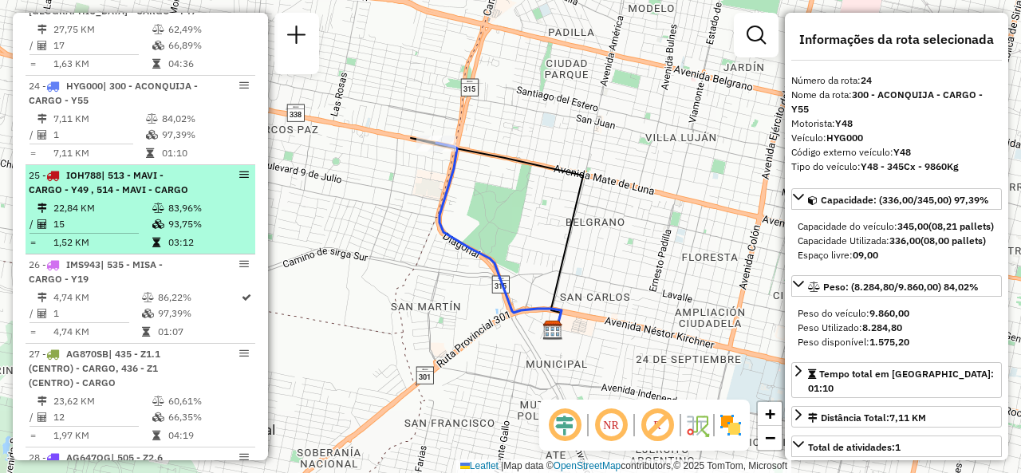
click at [171, 195] on span "| 513 - MAVI - CARGO - Y49 , 514 - MAVI - CARGO" at bounding box center [109, 182] width 160 height 26
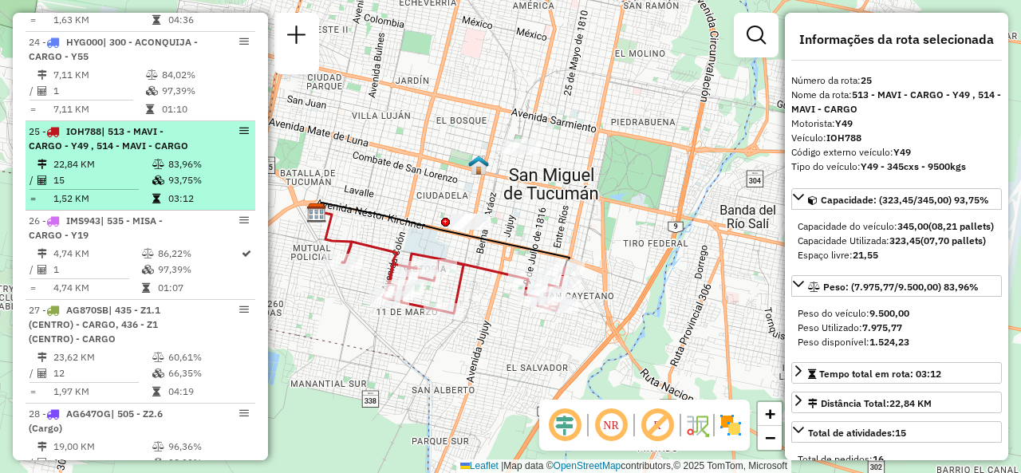
scroll to position [2813, 0]
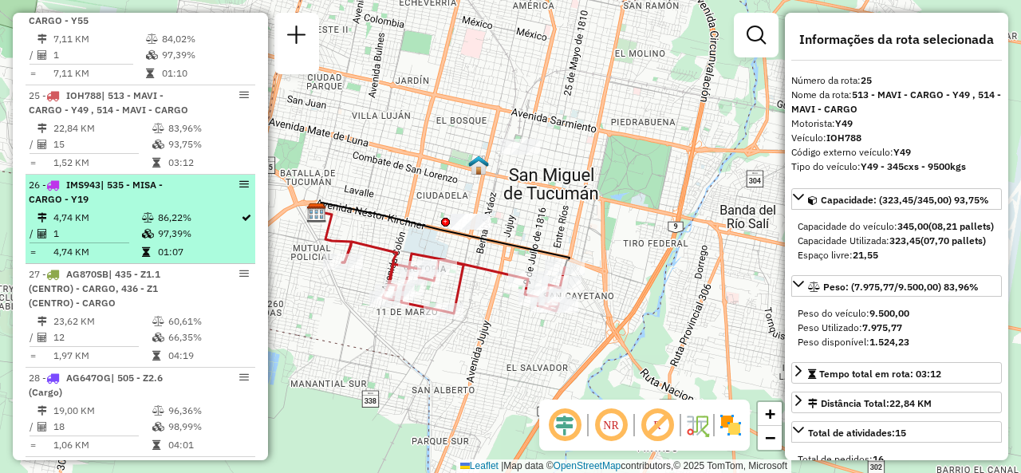
click at [113, 221] on td "4,74 KM" at bounding box center [97, 218] width 89 height 16
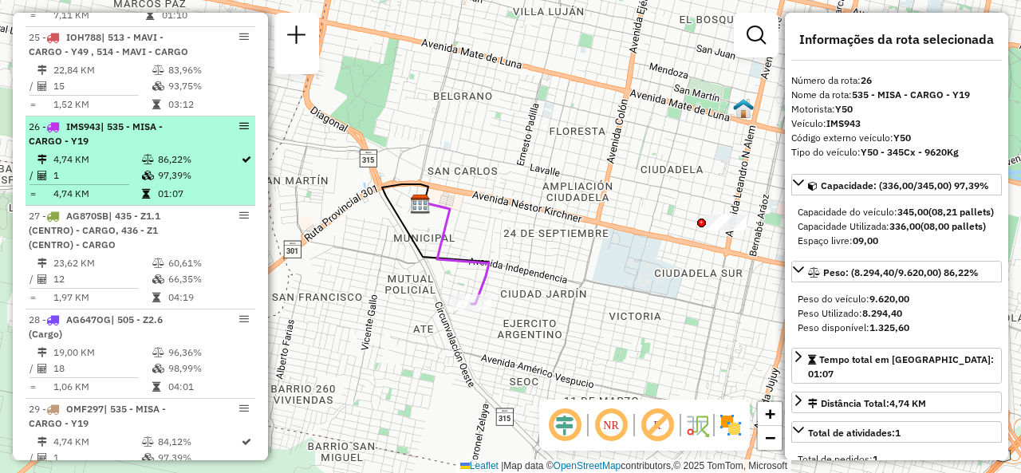
scroll to position [2892, 0]
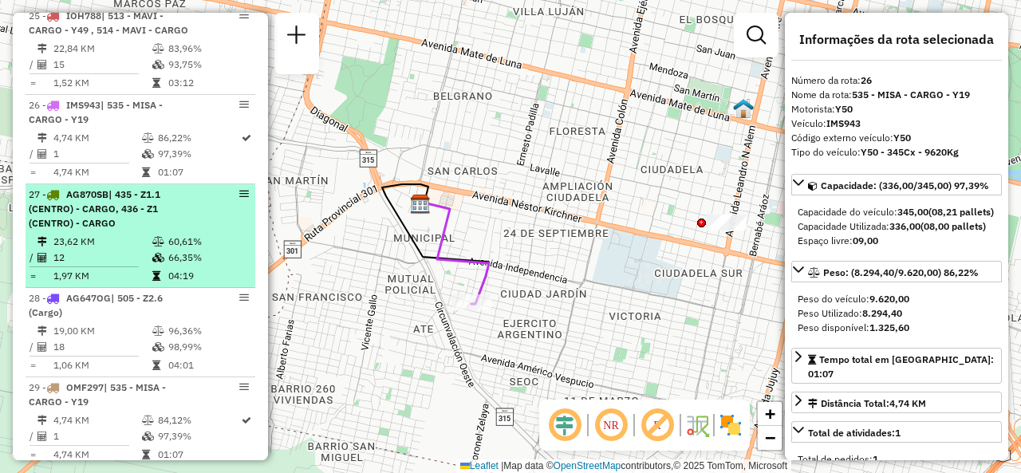
click at [95, 229] on span "| 435 - Z1.1 (CENTRO) - CARGO, 436 - Z1 (CENTRO) - CARGO" at bounding box center [95, 208] width 132 height 41
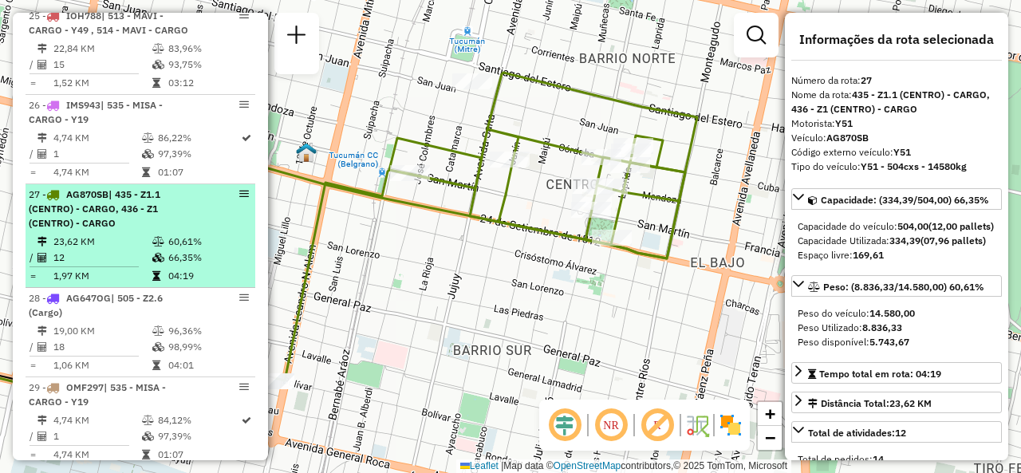
click at [168, 229] on div "27 - AG870SB | 435 - Z1.1 (CENTRO) - CARGO, 436 - Z1 (CENTRO) - CARGO" at bounding box center [113, 209] width 169 height 43
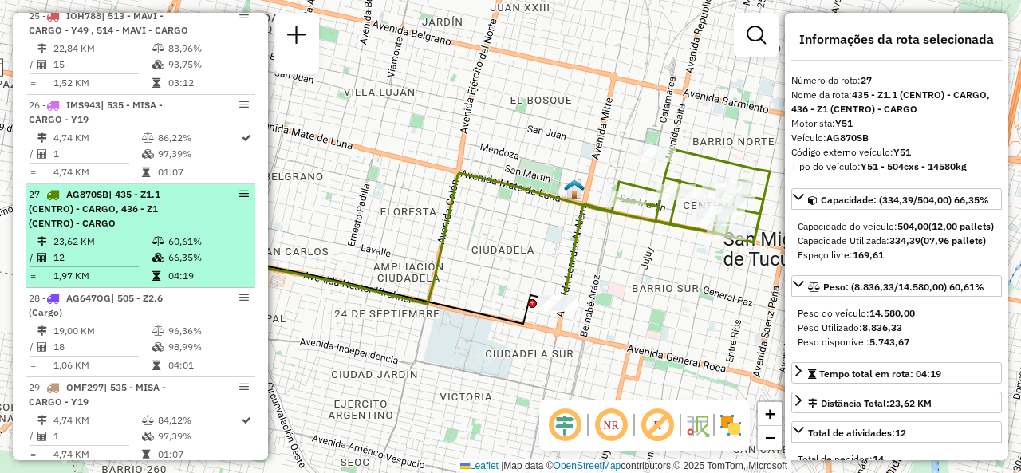
scroll to position [2972, 0]
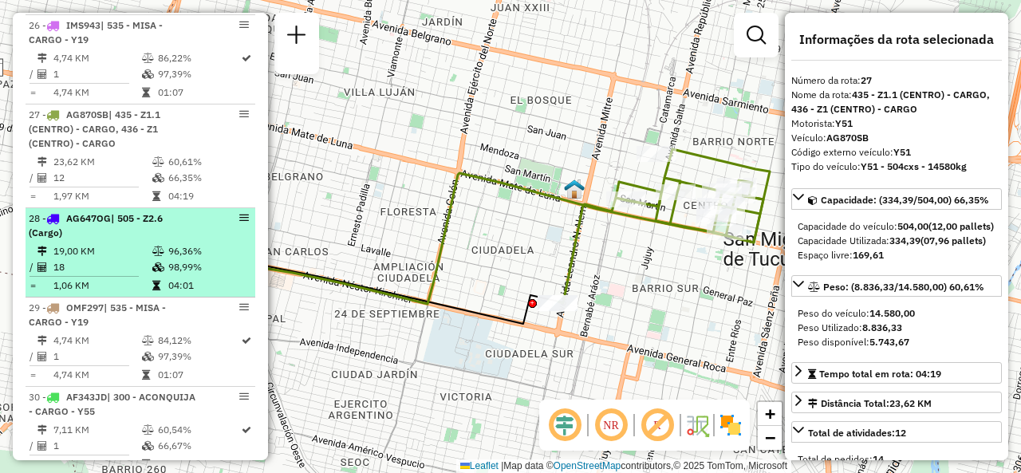
click at [166, 227] on div "28 - AG647OG | 505 - Z2.6 (Cargo)" at bounding box center [113, 225] width 169 height 29
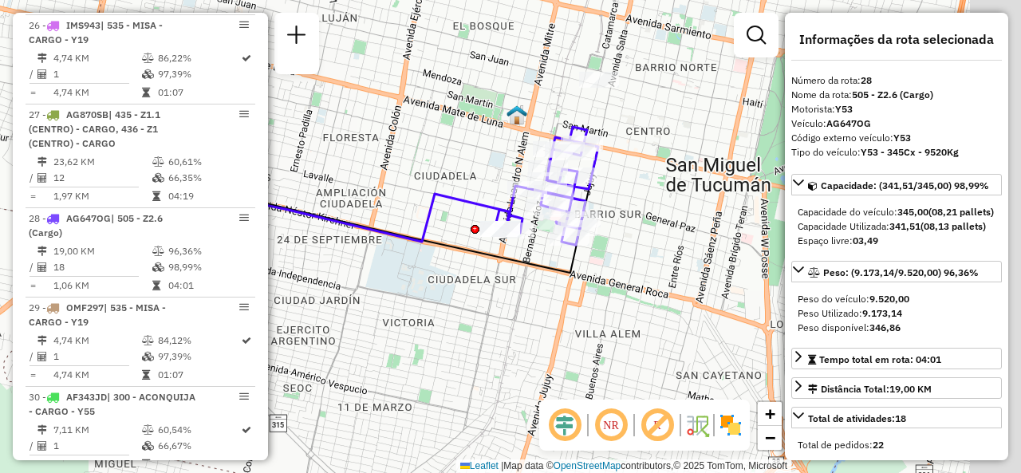
drag, startPoint x: 568, startPoint y: 221, endPoint x: 505, endPoint y: 193, distance: 68.9
click at [484, 192] on div "Janela de atendimento Grade de atendimento Capacidade Transportadoras Veículos …" at bounding box center [510, 236] width 1021 height 473
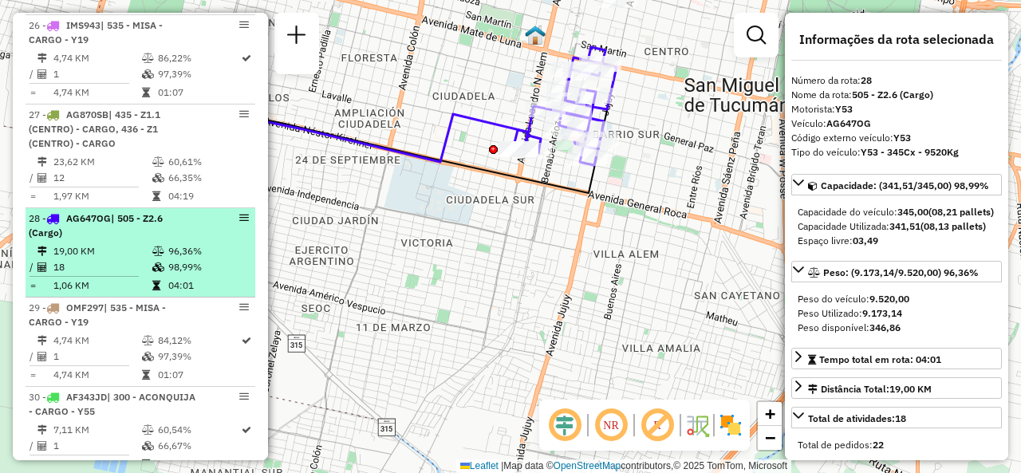
click at [77, 240] on div "28 - AG647OG | 505 - Z2.6 (Cargo)" at bounding box center [113, 225] width 169 height 29
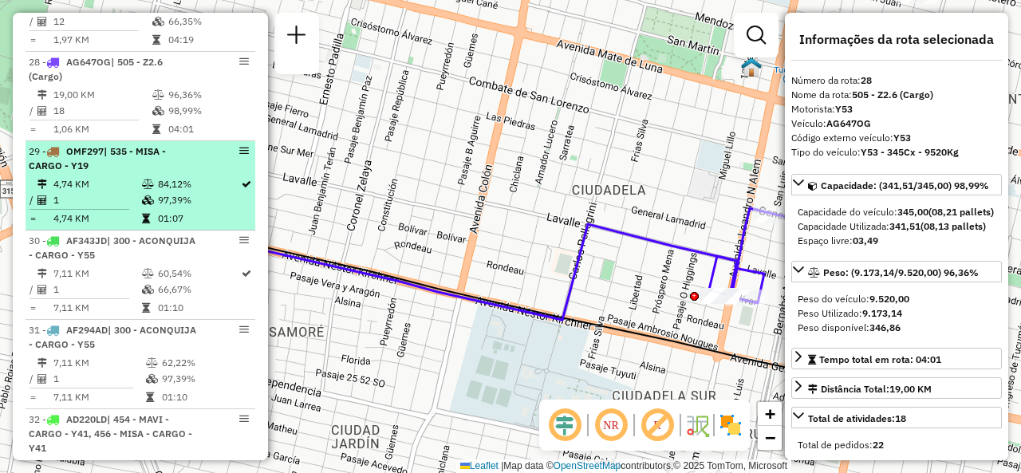
scroll to position [3132, 0]
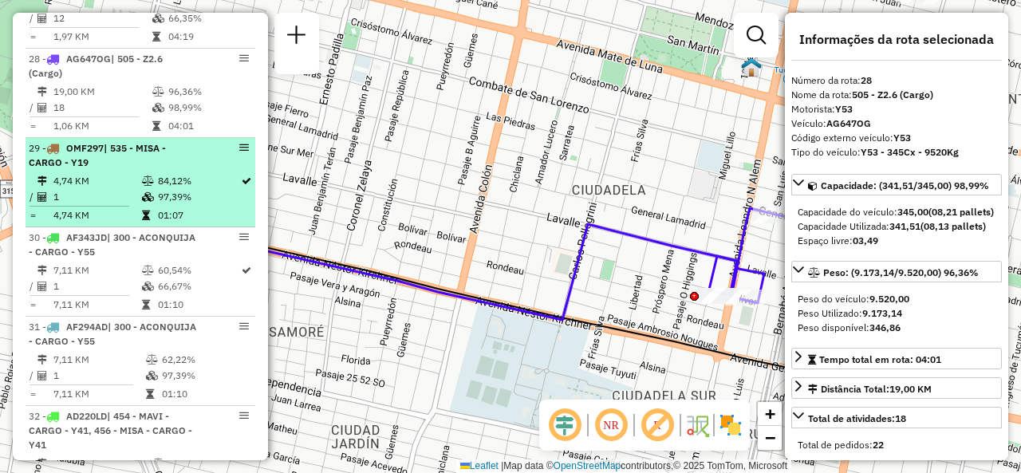
click at [97, 223] on td "4,74 KM" at bounding box center [97, 215] width 89 height 16
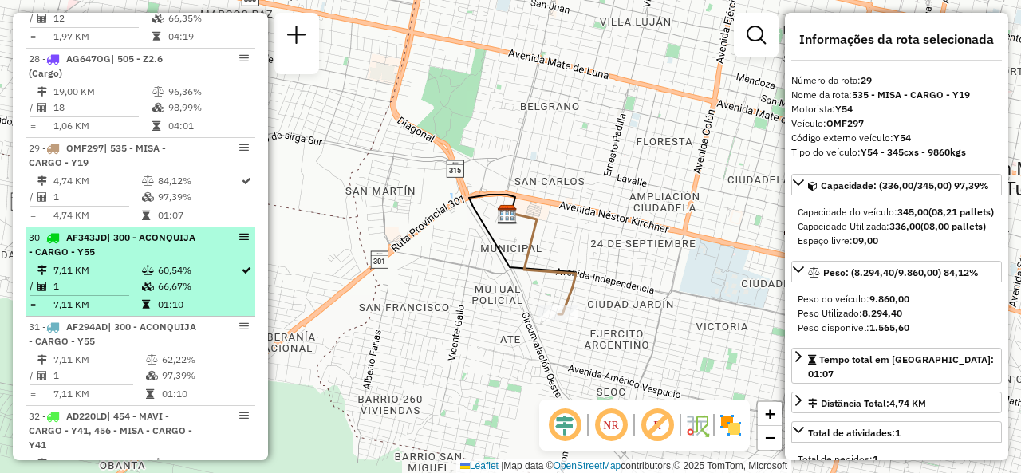
click at [172, 265] on li "30 - AF343JD | 300 - ACONQUIJA - CARGO - Y55 7,11 KM 60,54% / 1 66,67% = 7,11 K…" at bounding box center [141, 271] width 230 height 89
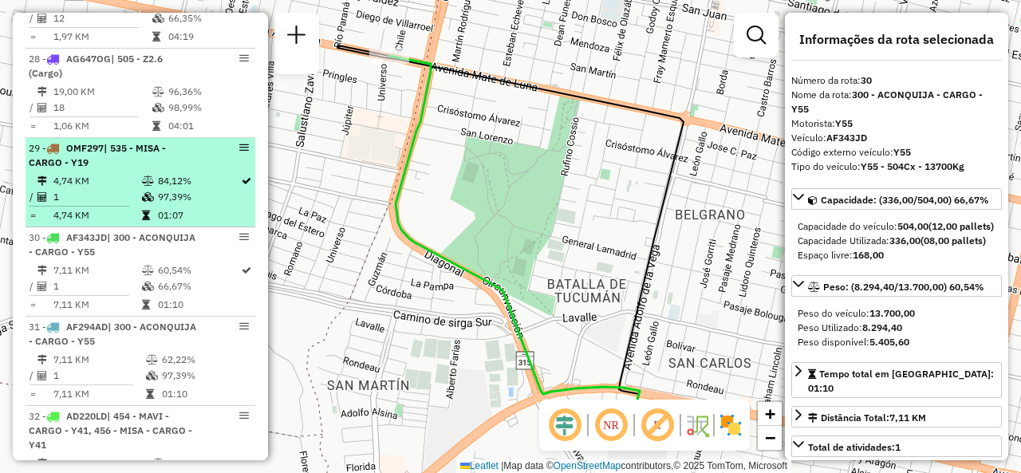
click at [91, 185] on td "4,74 KM" at bounding box center [97, 181] width 89 height 16
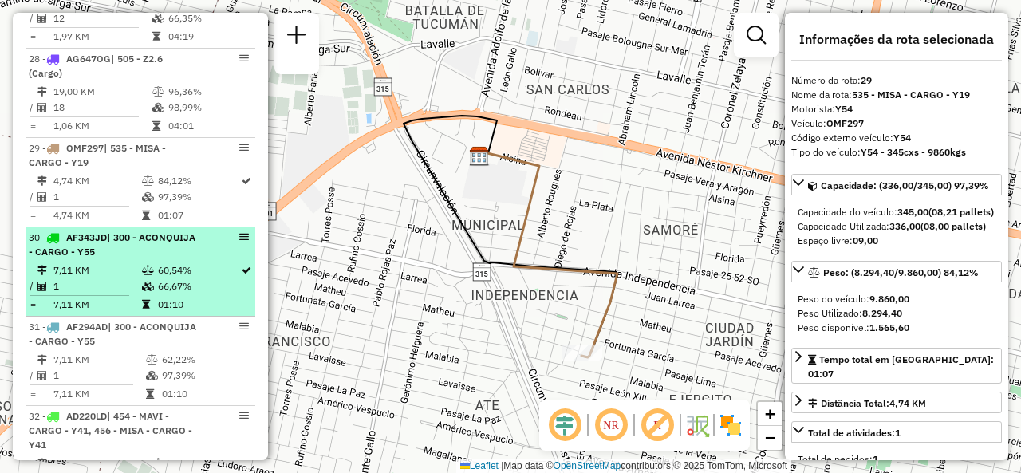
click at [149, 302] on td at bounding box center [149, 305] width 16 height 16
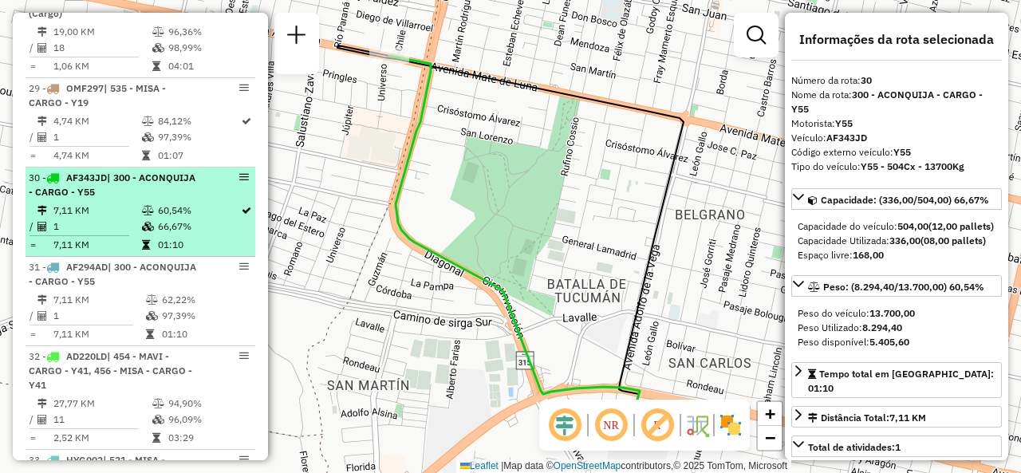
scroll to position [3212, 0]
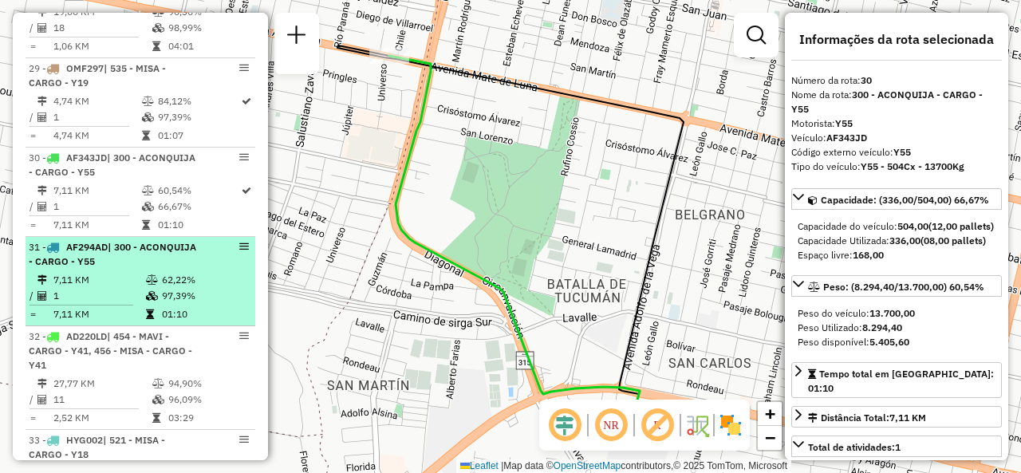
click at [165, 288] on td "62,22%" at bounding box center [204, 280] width 87 height 16
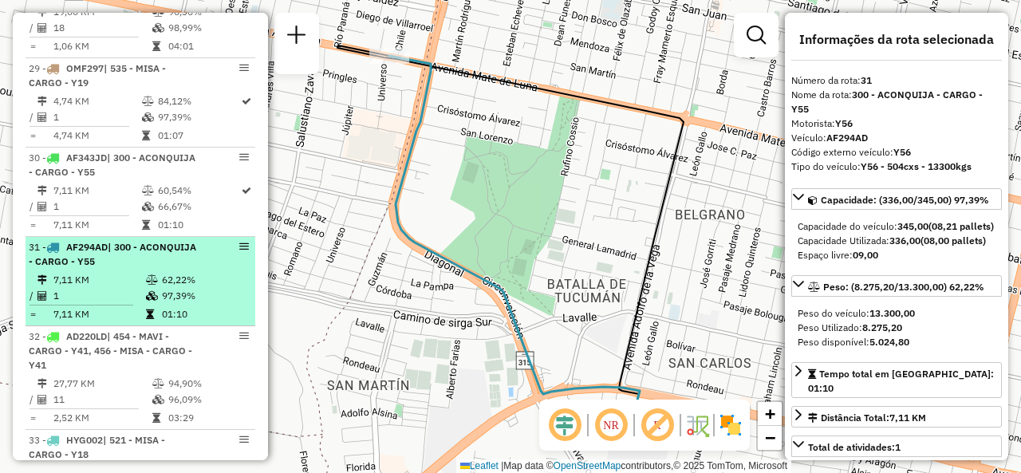
scroll to position [3291, 0]
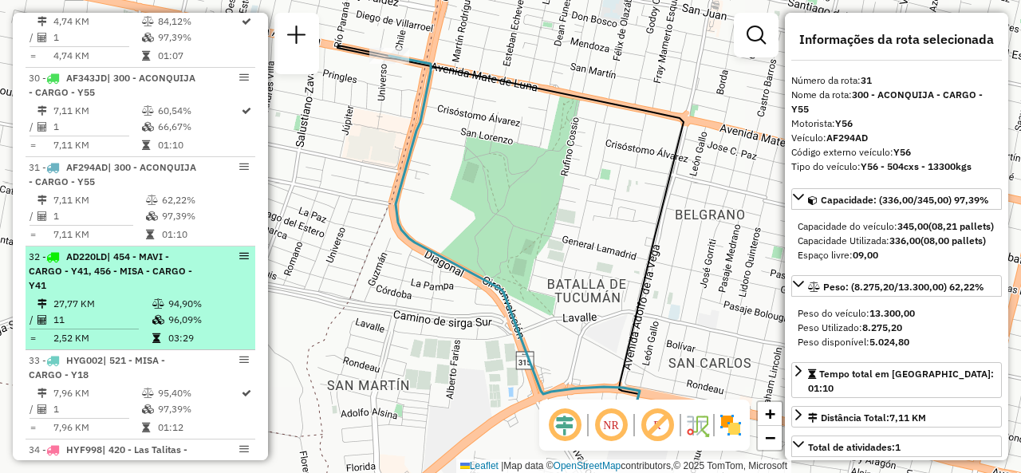
click at [152, 310] on td at bounding box center [160, 304] width 16 height 16
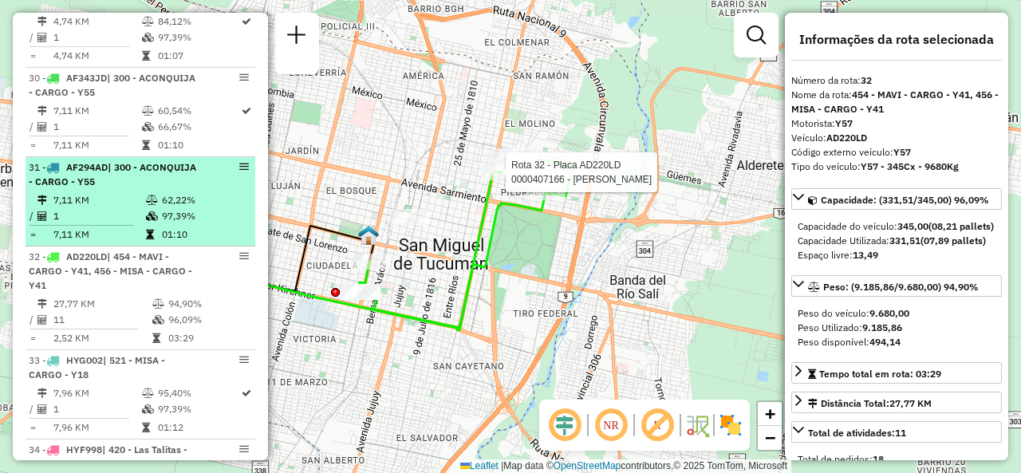
scroll to position [3371, 0]
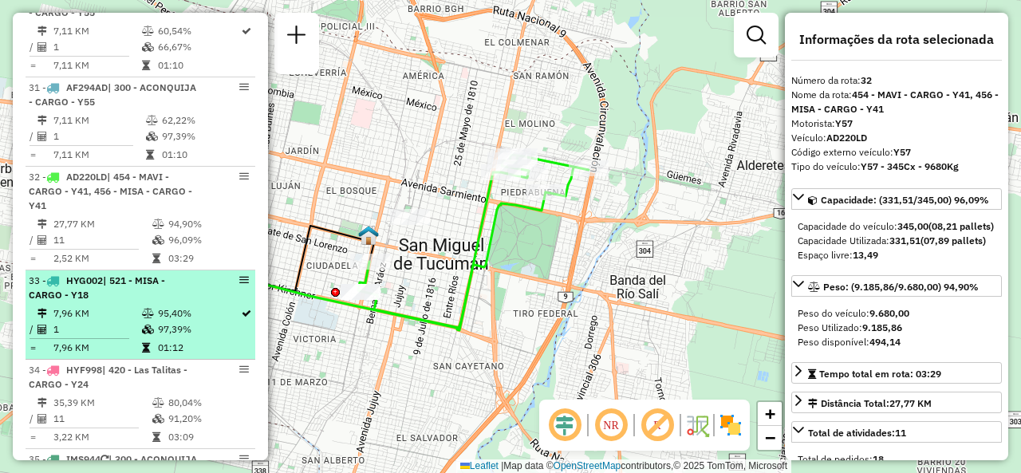
click at [161, 310] on li "33 - HYG002 | 521 - MISA - CARGO - Y18 7,96 KM 95,40% / 1 97,39% = 7,96 KM 01:12" at bounding box center [141, 314] width 230 height 89
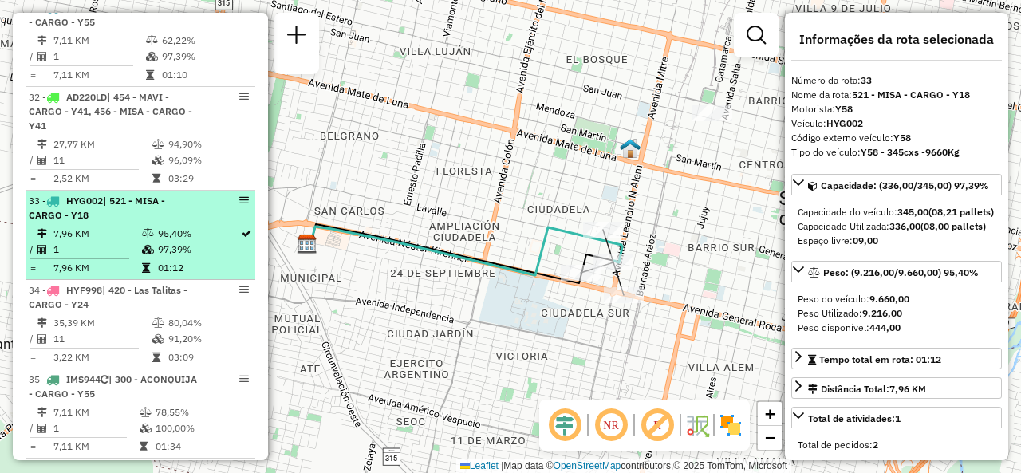
scroll to position [3531, 0]
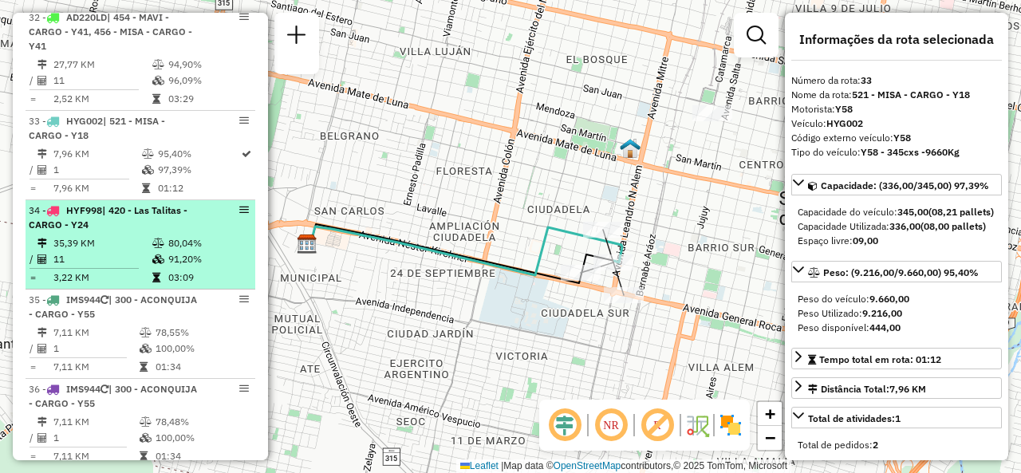
click at [146, 231] on div "34 - HYF998 | 420 - Las Talitas - CARGO - Y24" at bounding box center [113, 217] width 169 height 29
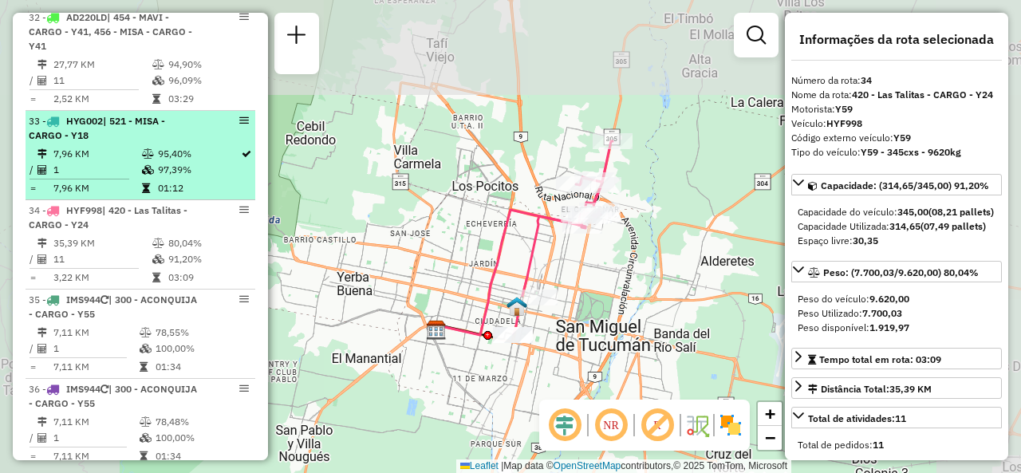
click at [75, 169] on td "1" at bounding box center [97, 170] width 89 height 16
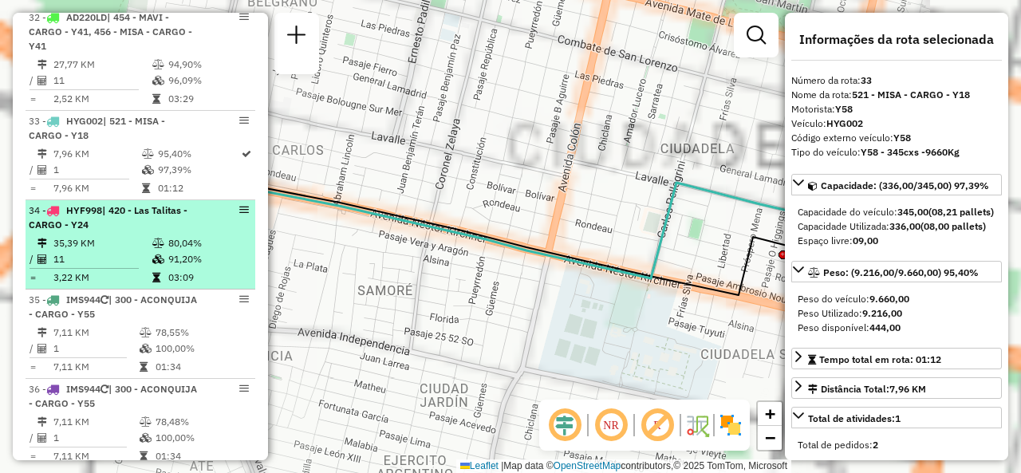
click at [117, 248] on td "35,39 KM" at bounding box center [102, 243] width 99 height 16
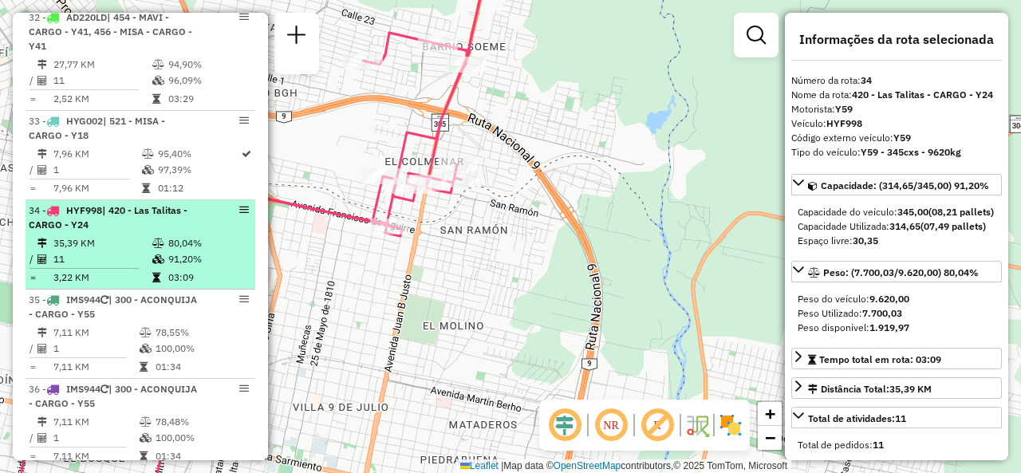
click at [146, 223] on div "34 - HYF998 | 420 - Las Talitas - CARGO - Y24" at bounding box center [113, 217] width 169 height 29
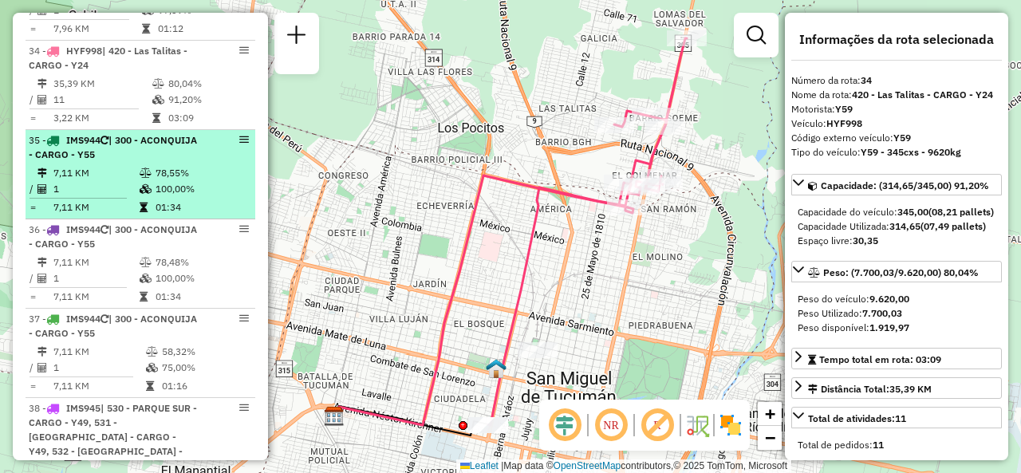
scroll to position [3770, 0]
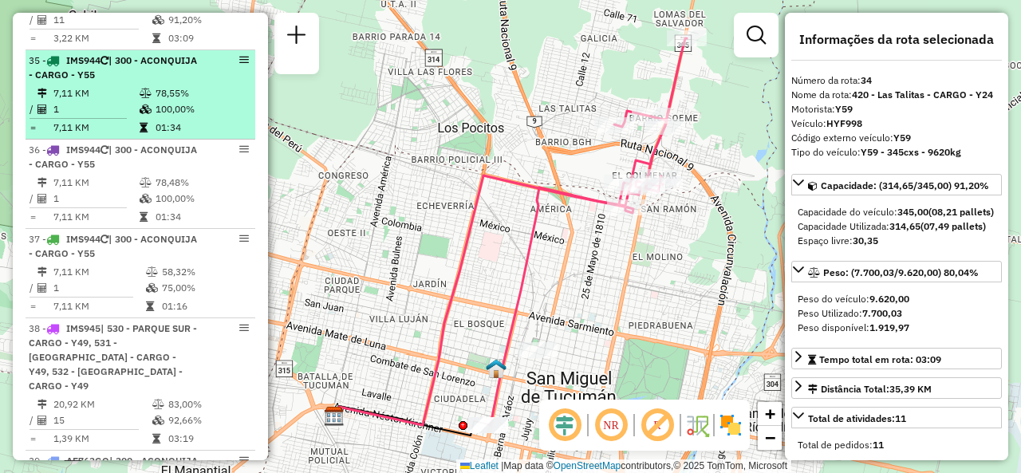
click at [140, 114] on icon at bounding box center [146, 110] width 12 height 10
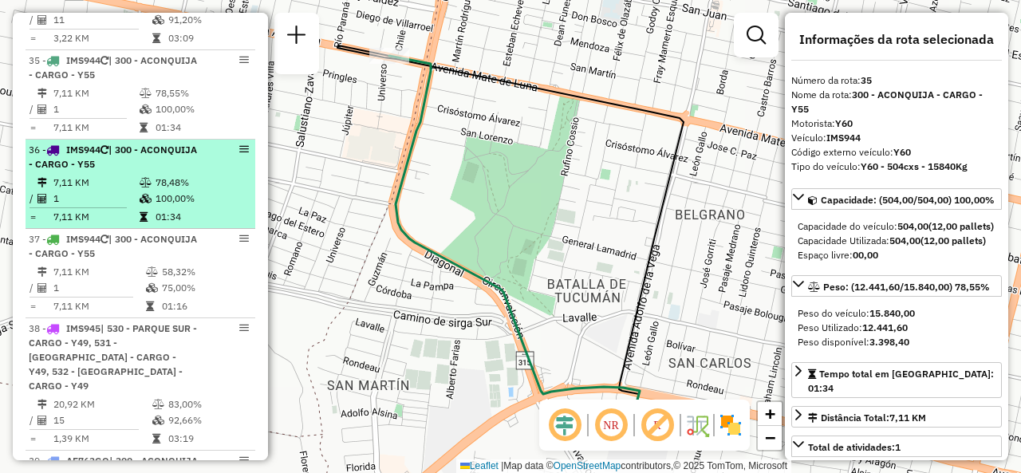
click at [144, 180] on td at bounding box center [147, 183] width 16 height 16
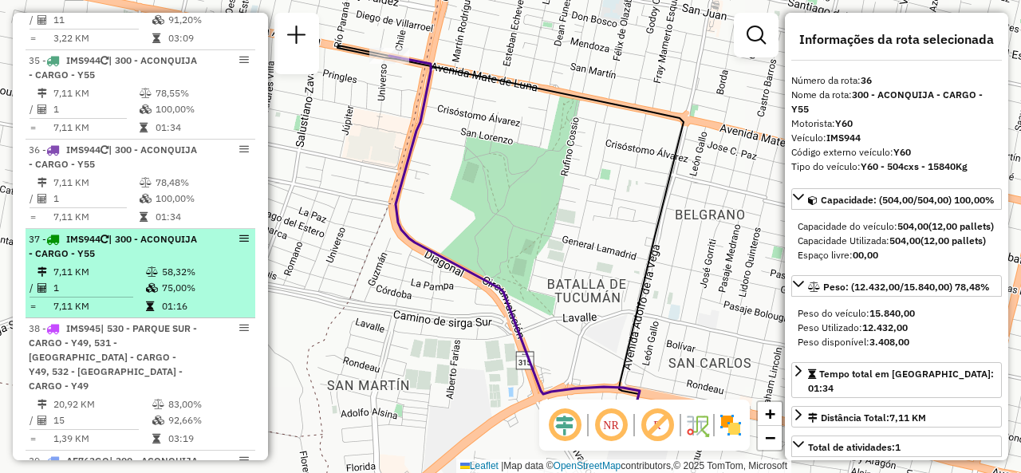
click at [157, 259] on div "37 - IMS944 | 300 - ACONQUIJA - CARGO - Y55" at bounding box center [113, 246] width 169 height 29
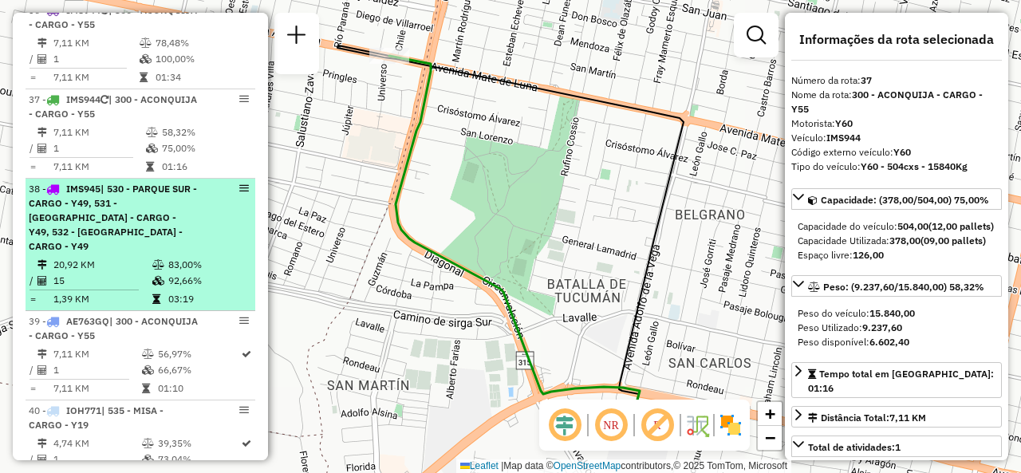
scroll to position [3930, 0]
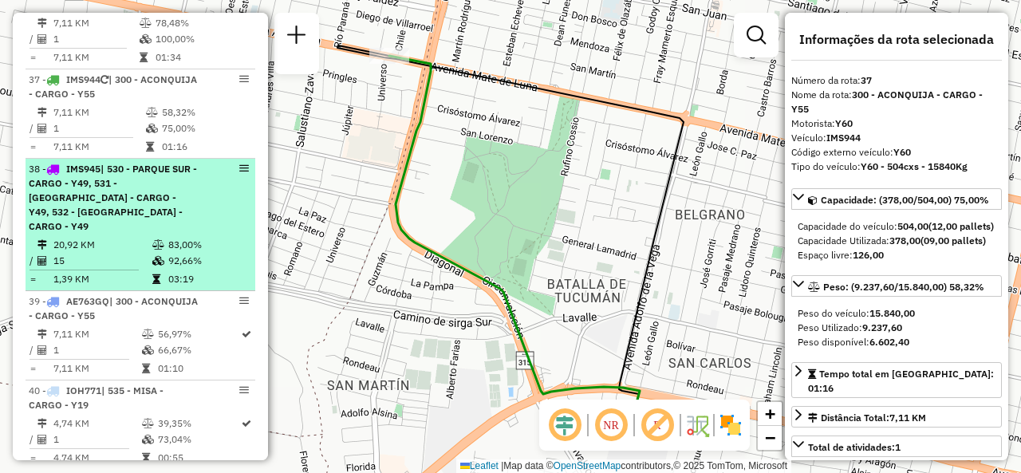
click at [180, 253] on td "92,66%" at bounding box center [208, 261] width 81 height 16
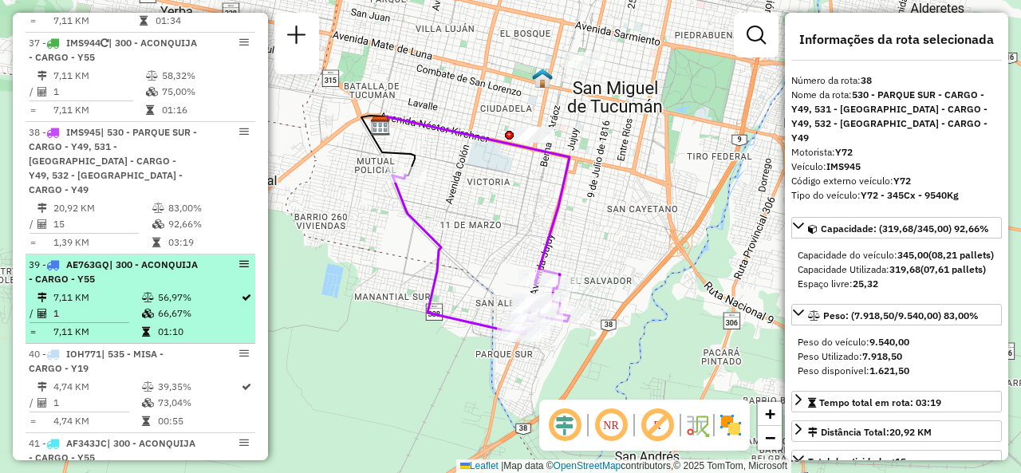
scroll to position [4009, 0]
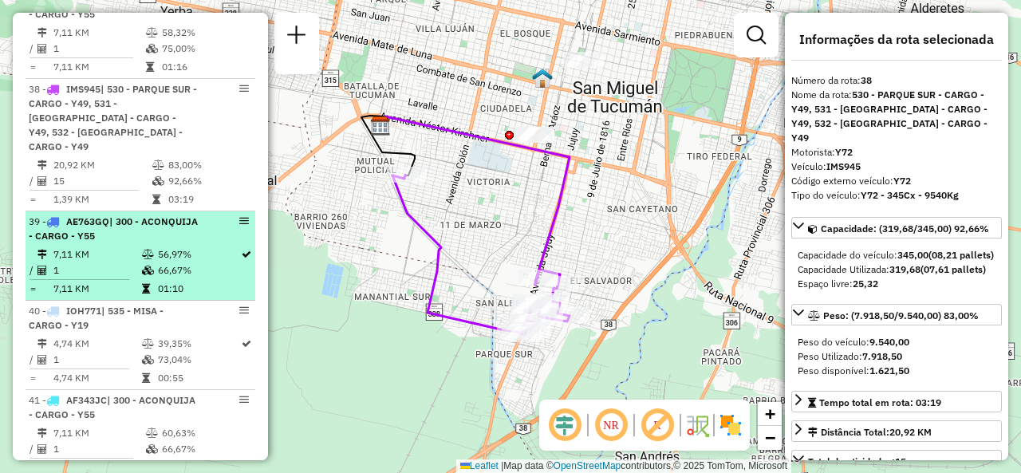
click at [133, 232] on li "39 - AE763GQ | 300 - ACONQUIJA - CARGO - Y55 7,11 KM 56,97% / 1 66,67% = 7,11 K…" at bounding box center [141, 255] width 230 height 89
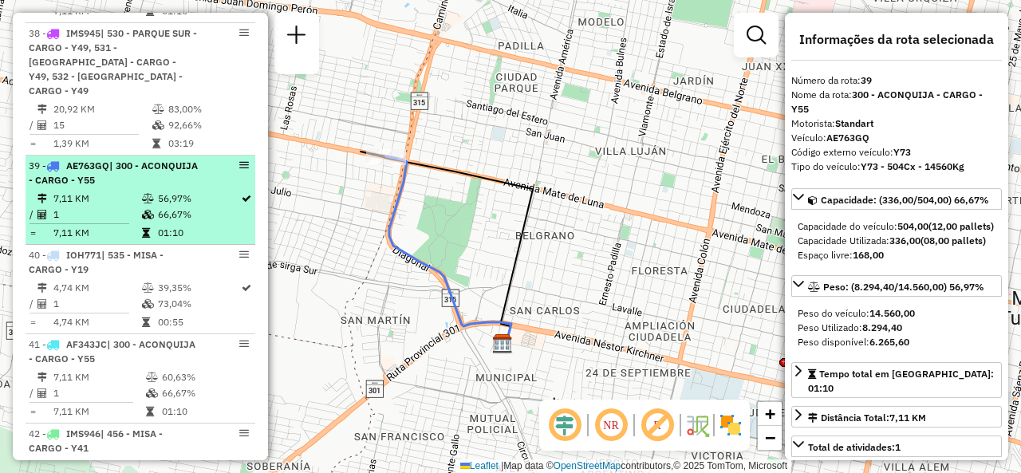
scroll to position [4089, 0]
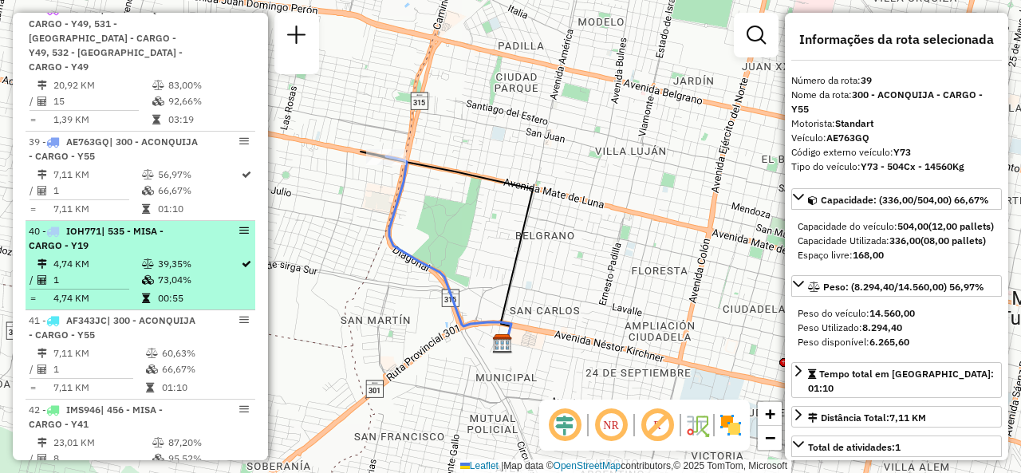
click at [97, 225] on span "IOH771" at bounding box center [83, 231] width 35 height 12
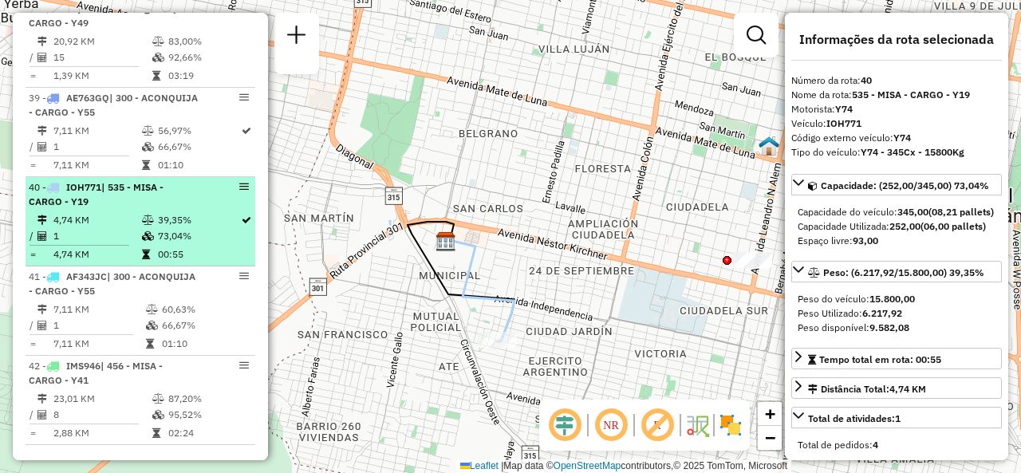
scroll to position [4169, 0]
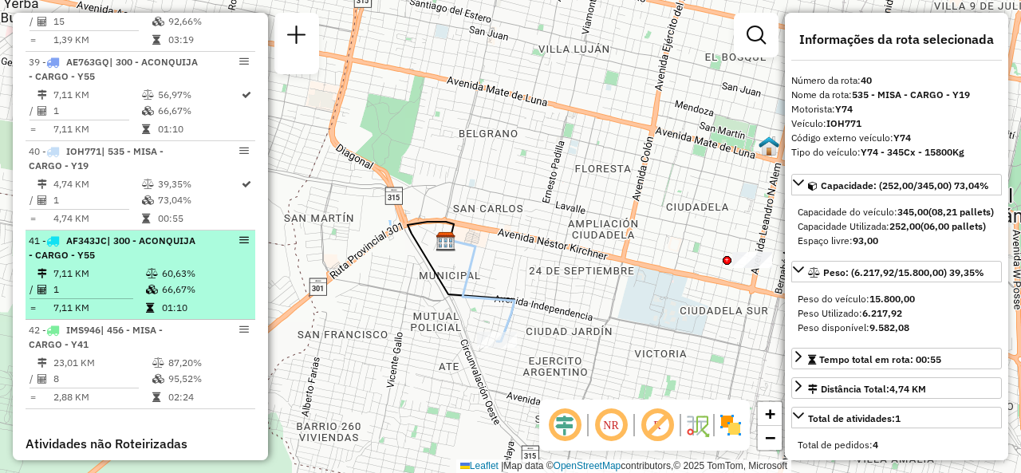
click at [156, 251] on li "41 - AF343JC | 300 - ACONQUIJA - CARGO - Y55 7,11 KM 60,63% / 1 66,67% = 7,11 K…" at bounding box center [141, 275] width 230 height 89
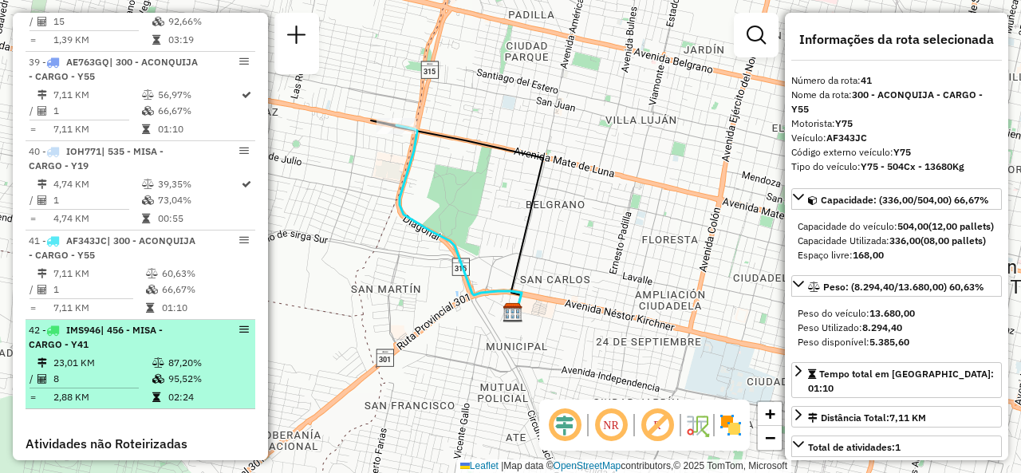
click at [186, 326] on div "42 - IMS946 | 456 - MISA - CARGO - Y41" at bounding box center [113, 337] width 169 height 29
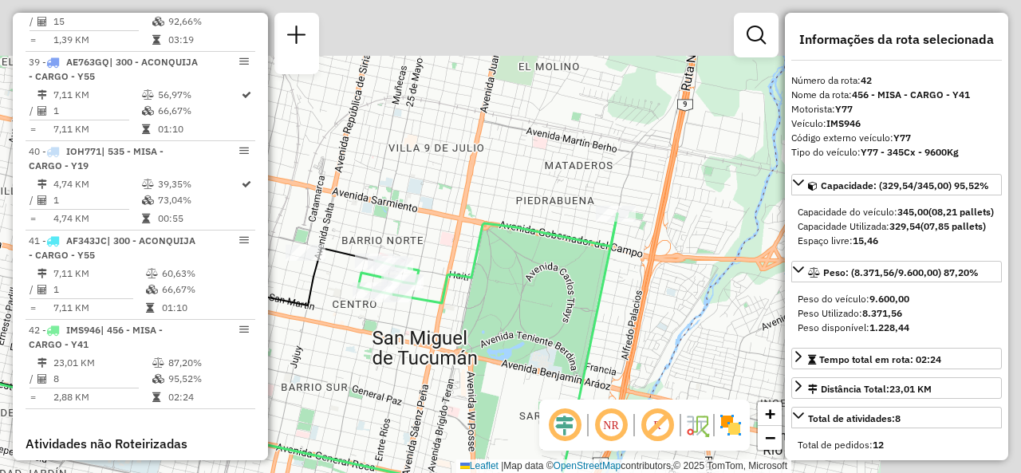
drag, startPoint x: 627, startPoint y: 215, endPoint x: 376, endPoint y: 348, distance: 284.5
click at [376, 348] on div "Janela de atendimento Grade de atendimento Capacidade Transportadoras Veículos …" at bounding box center [510, 236] width 1021 height 473
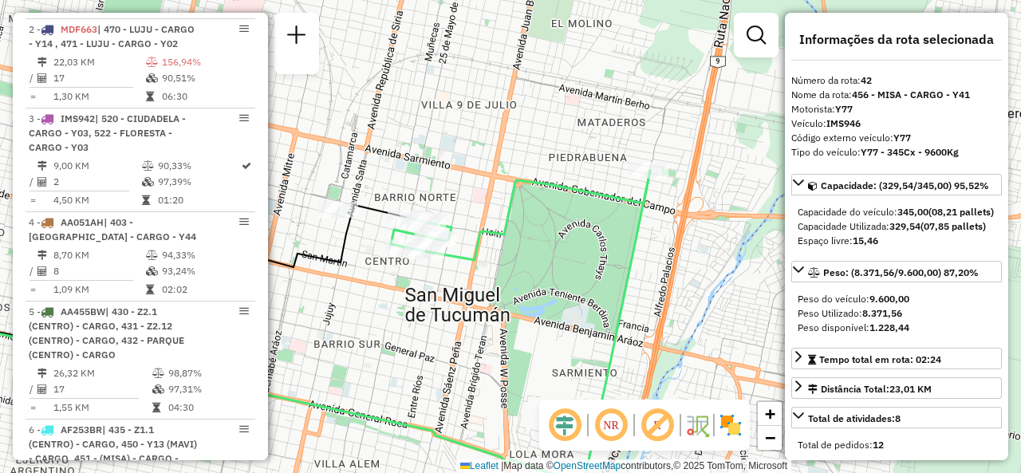
scroll to position [658, 0]
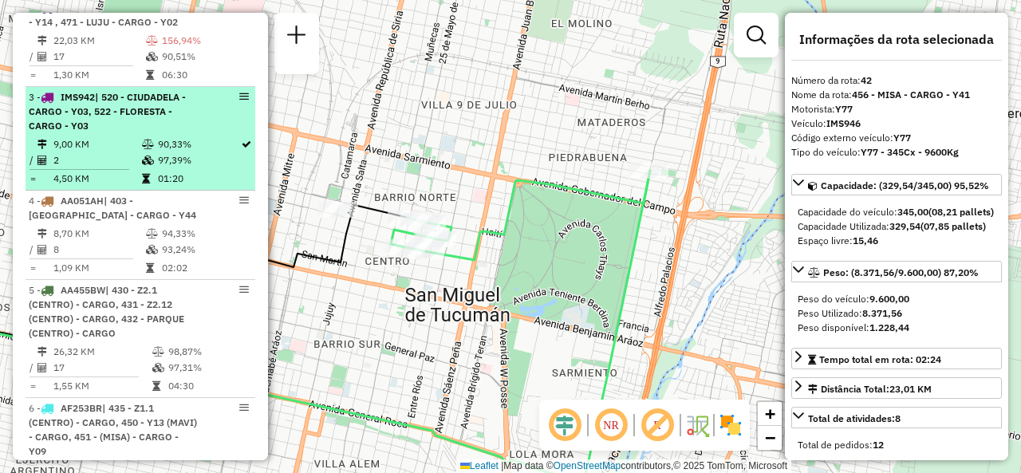
click at [126, 168] on td "2" at bounding box center [97, 160] width 89 height 16
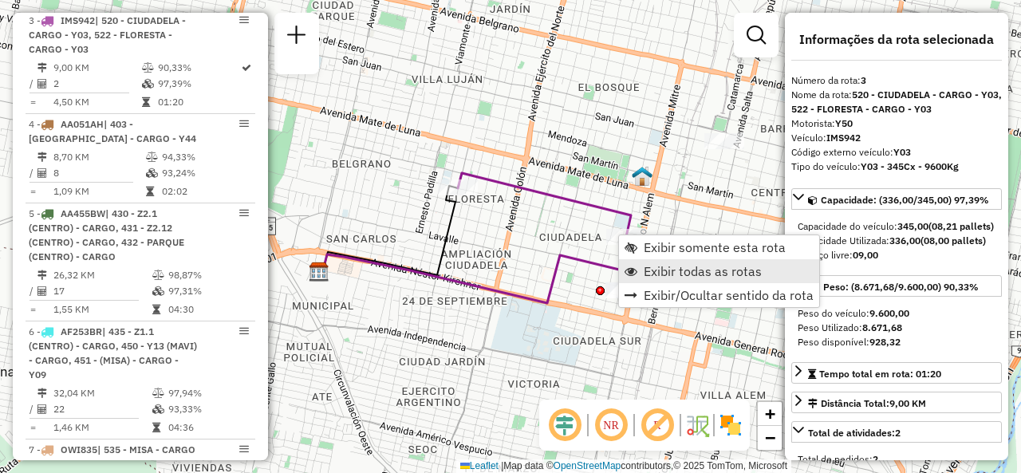
scroll to position [760, 0]
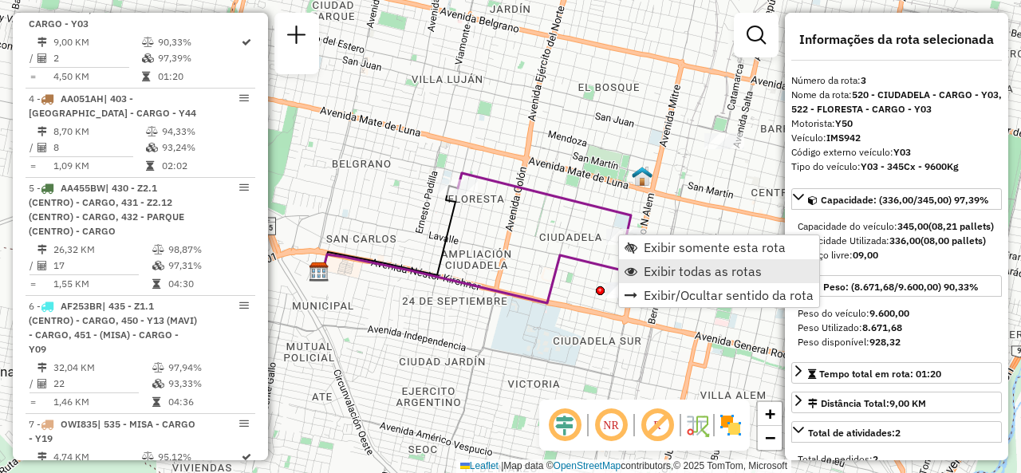
click at [631, 259] on link "Exibir todas as rotas" at bounding box center [719, 271] width 200 height 24
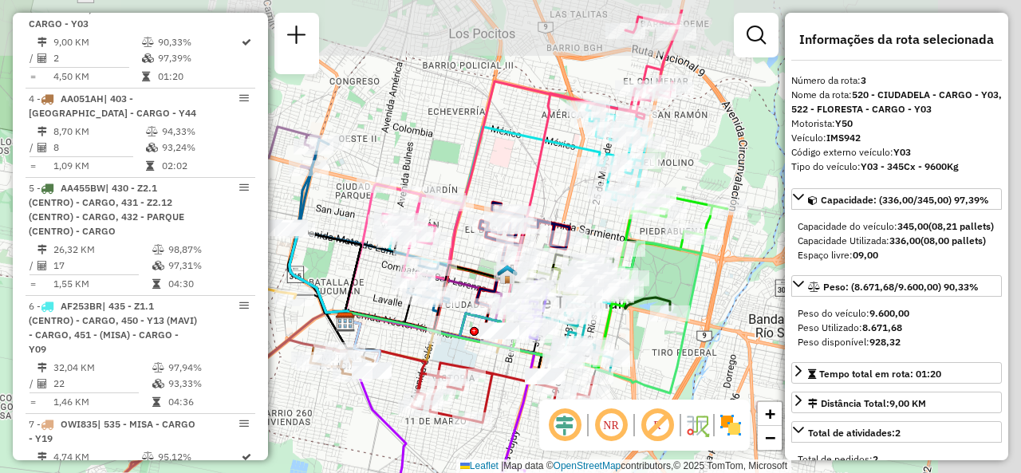
drag, startPoint x: 569, startPoint y: 124, endPoint x: 494, endPoint y: 153, distance: 80.3
click at [494, 153] on div "Janela de atendimento Grade de atendimento Capacidade Transportadoras Veículos …" at bounding box center [510, 236] width 1021 height 473
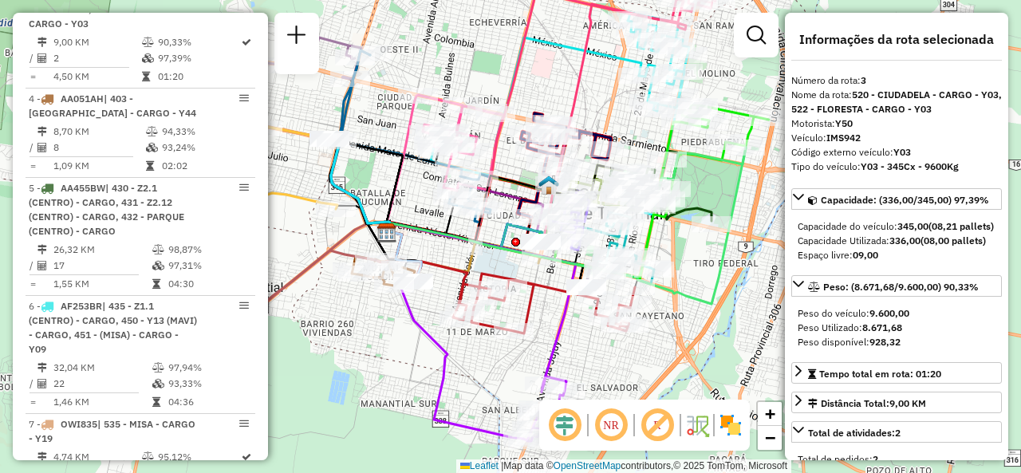
drag, startPoint x: 517, startPoint y: 397, endPoint x: 567, endPoint y: 278, distance: 129.1
click at [570, 266] on icon at bounding box center [482, 307] width 188 height 168
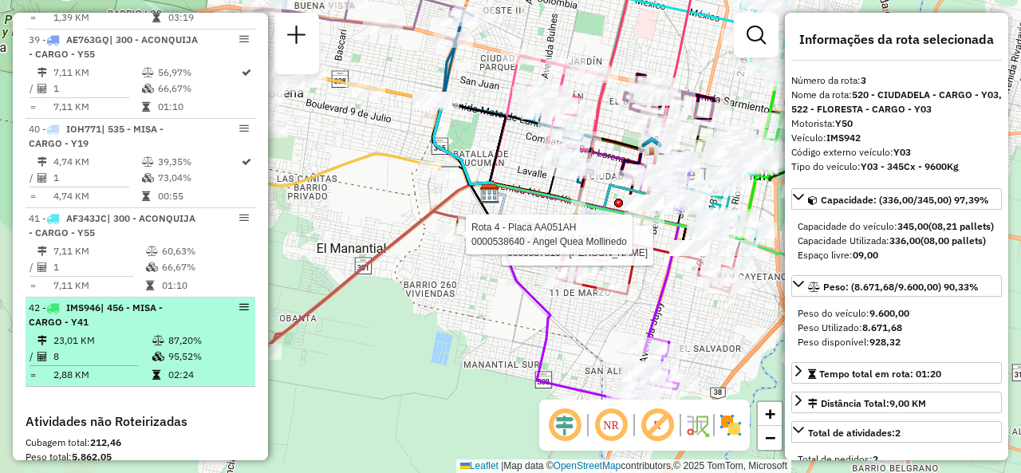
scroll to position [3952, 0]
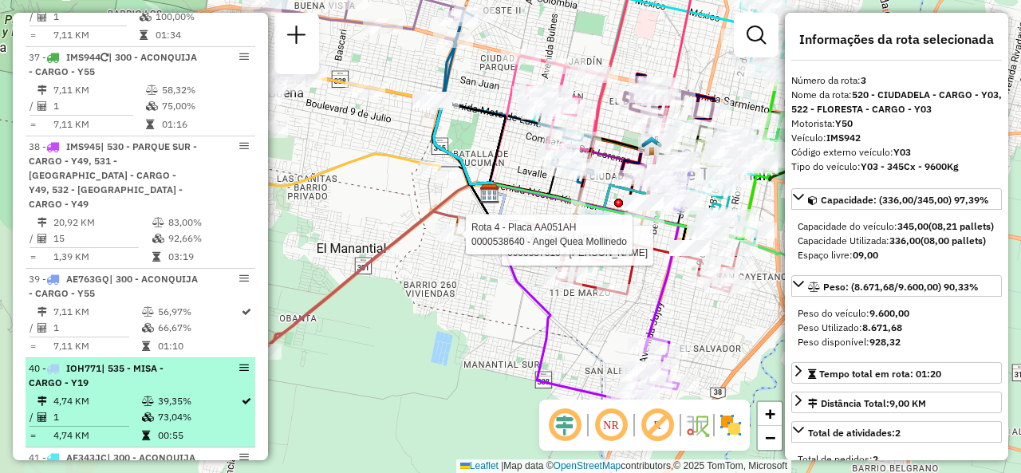
click at [139, 362] on span "| 535 - MISA - CARGO - Y19" at bounding box center [96, 375] width 135 height 26
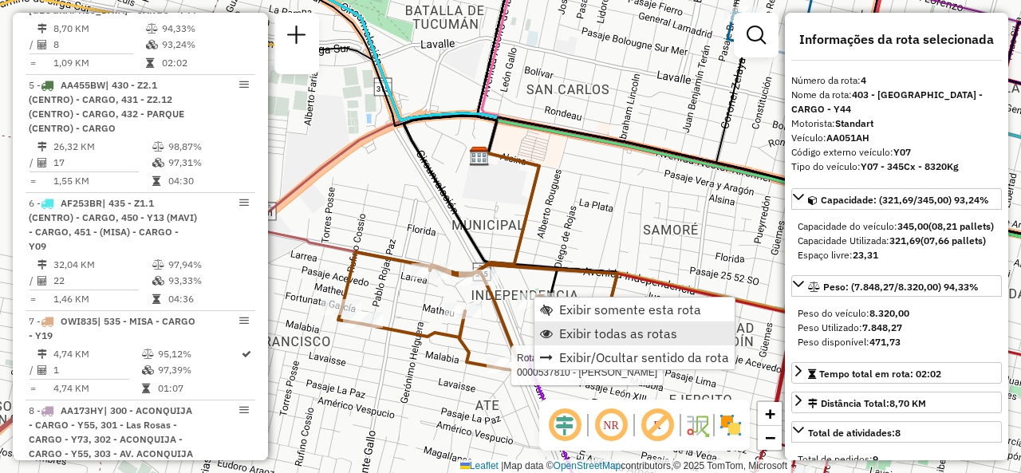
click at [578, 330] on span "Exibir todas as rotas" at bounding box center [618, 333] width 118 height 13
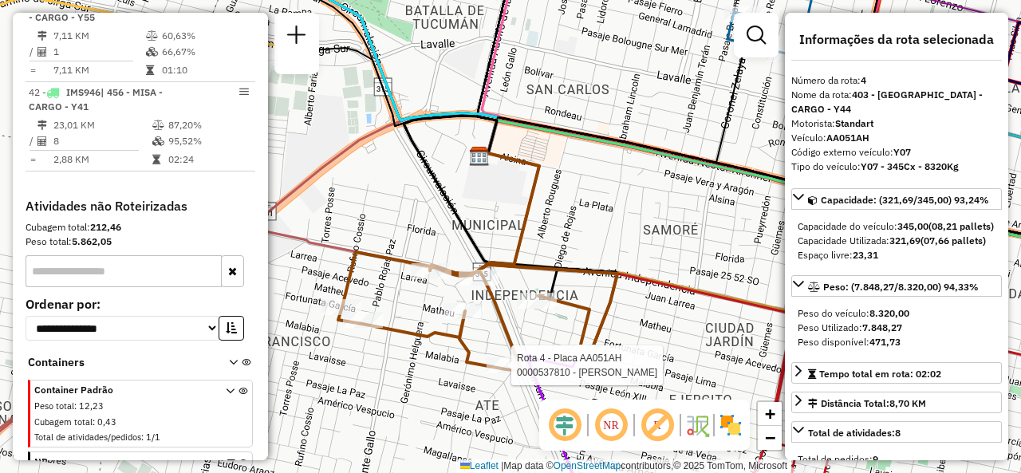
scroll to position [4277, 0]
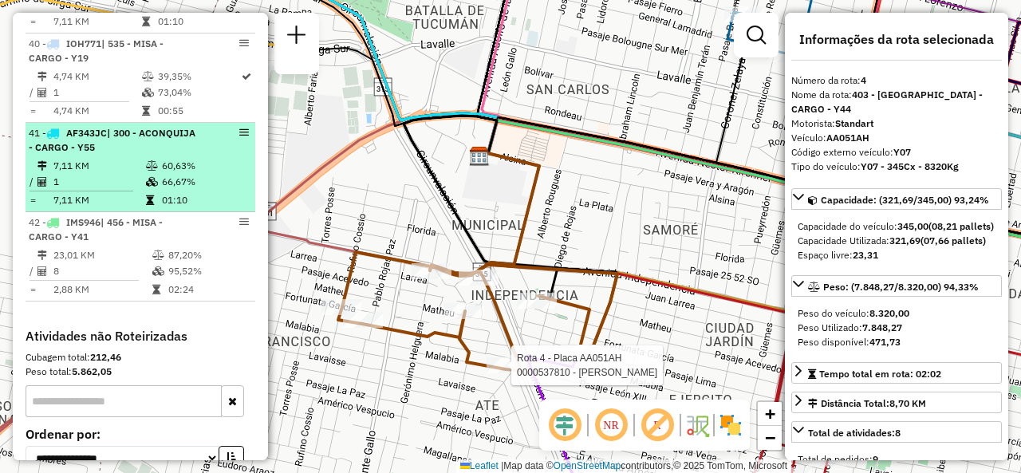
click at [71, 138] on span "| 300 - ACONQUIJA - CARGO - Y55" at bounding box center [112, 140] width 167 height 26
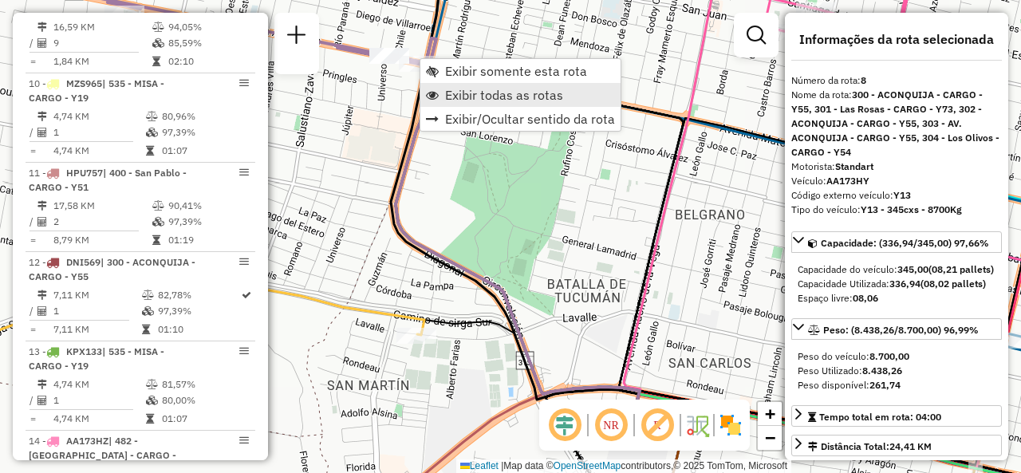
scroll to position [1277, 0]
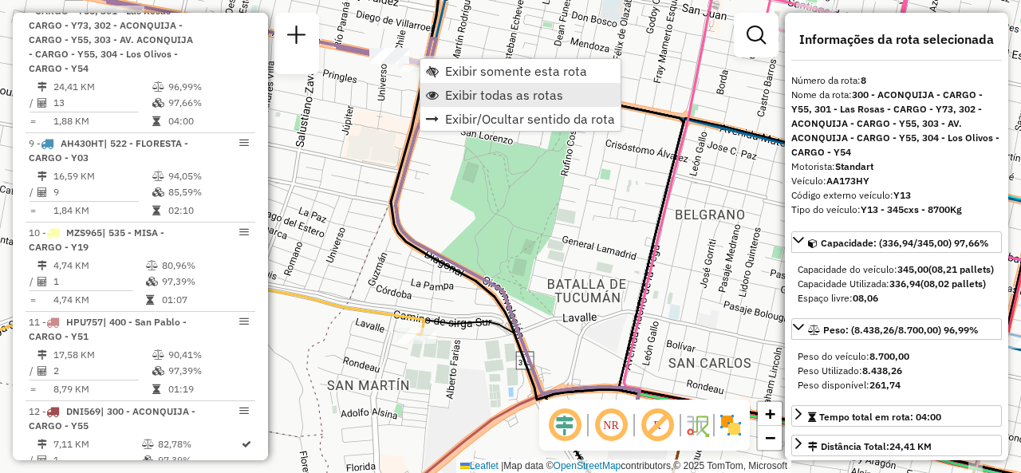
click at [446, 85] on link "Exibir todas as rotas" at bounding box center [520, 95] width 200 height 24
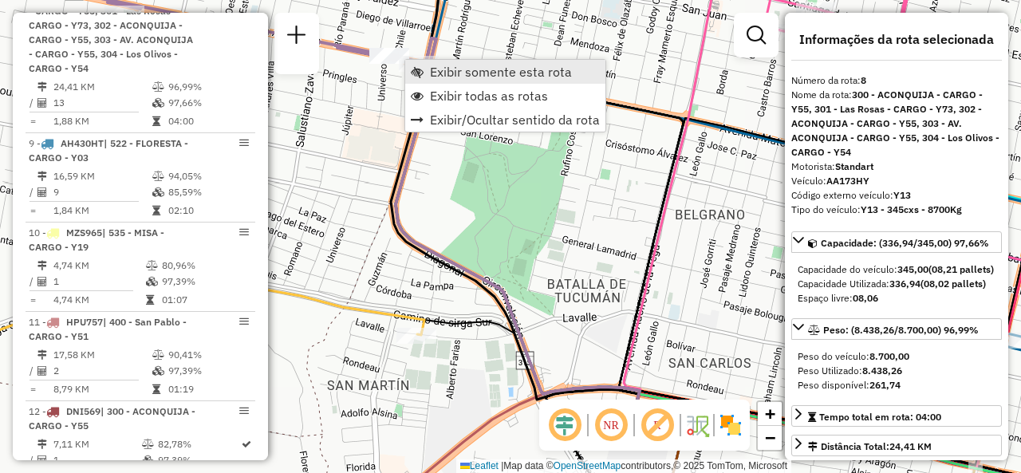
click at [432, 73] on span "Exibir somente esta rota" at bounding box center [501, 71] width 142 height 13
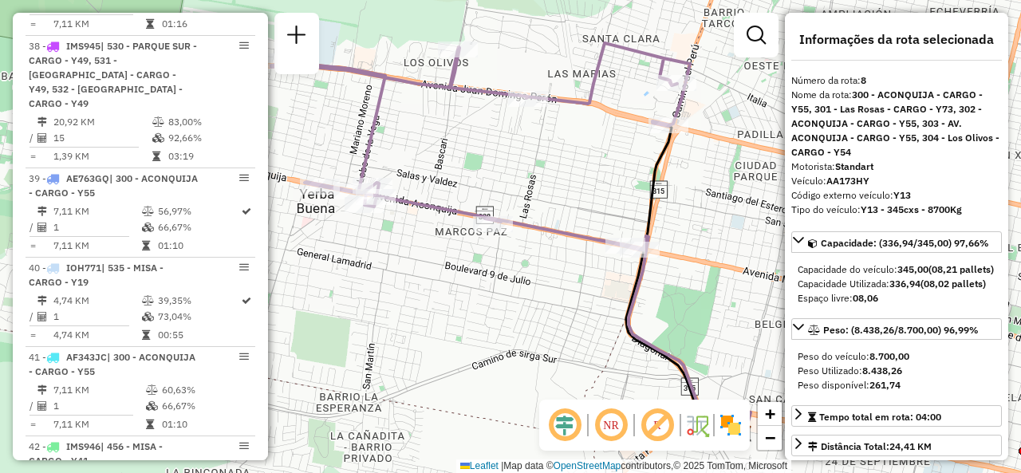
scroll to position [4070, 0]
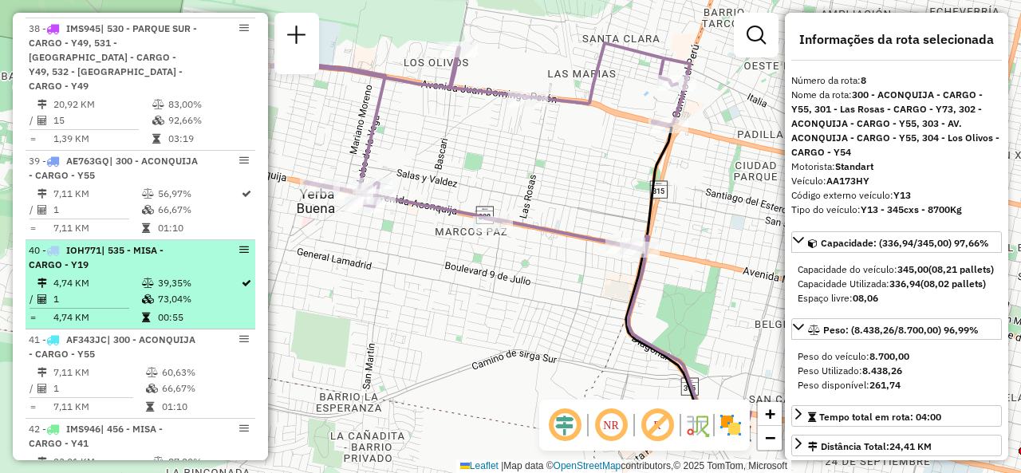
click at [134, 259] on div "40 - IOH771 | 535 - MISA - CARGO - Y19" at bounding box center [113, 257] width 169 height 29
